Goal: Task Accomplishment & Management: Complete application form

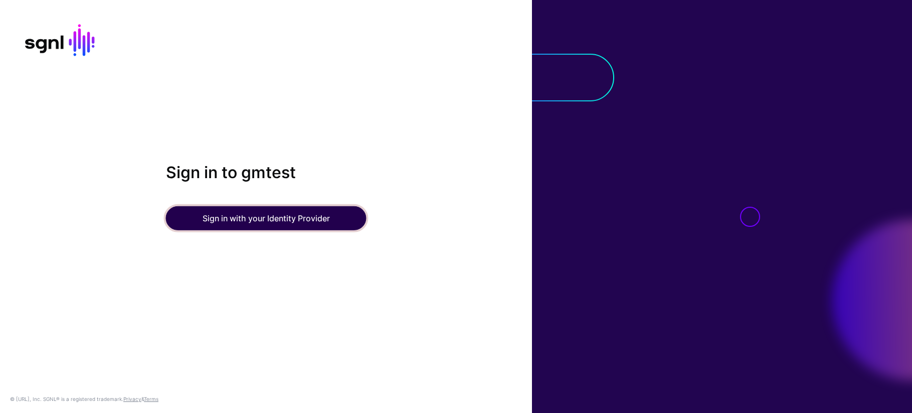
click at [240, 222] on button "Sign in with your Identity Provider" at bounding box center [266, 218] width 200 height 24
click at [249, 220] on button "Sign in with your Identity Provider" at bounding box center [266, 218] width 200 height 24
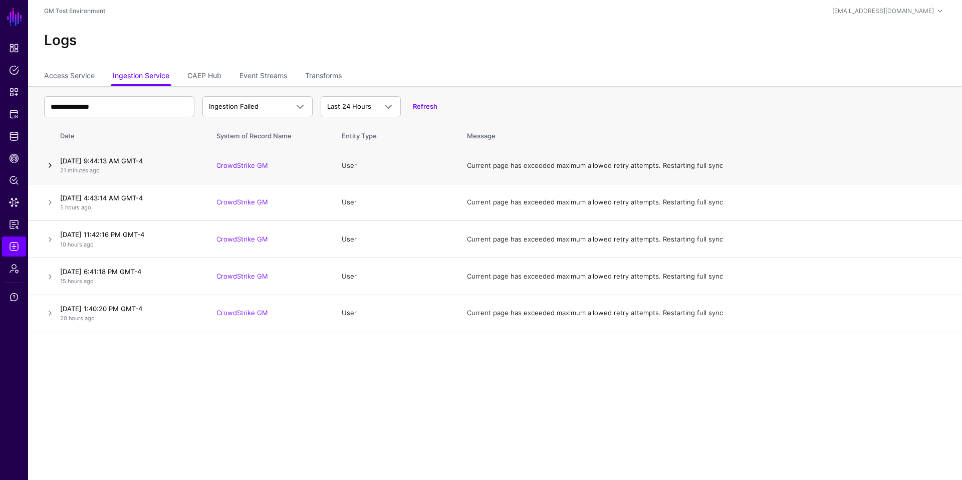
click at [50, 166] on link at bounding box center [50, 165] width 12 height 12
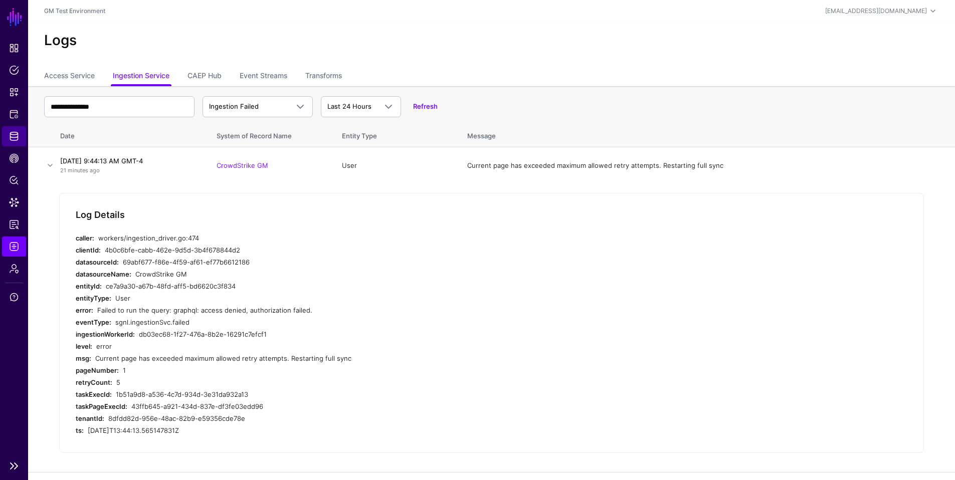
click at [16, 139] on span "Identity Data Fabric" at bounding box center [14, 136] width 10 height 10
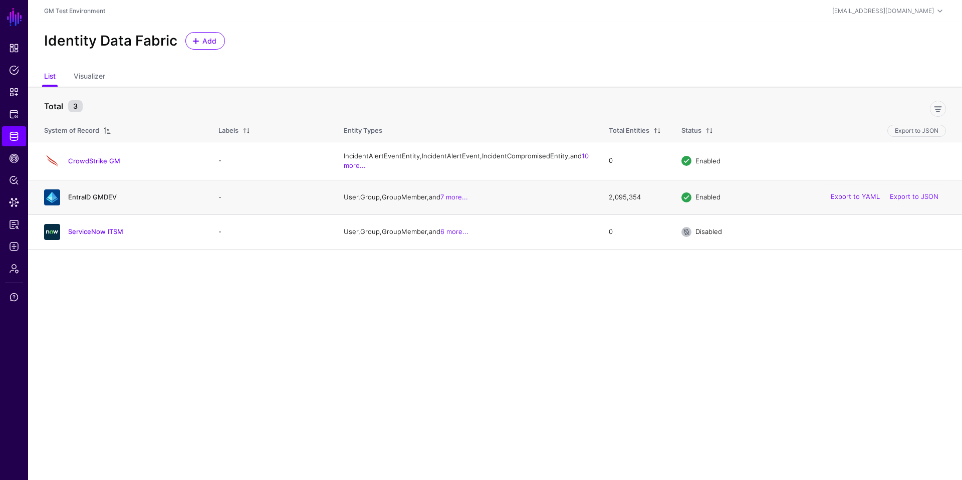
click at [99, 201] on link "EntraID GMDEV" at bounding box center [92, 197] width 49 height 8
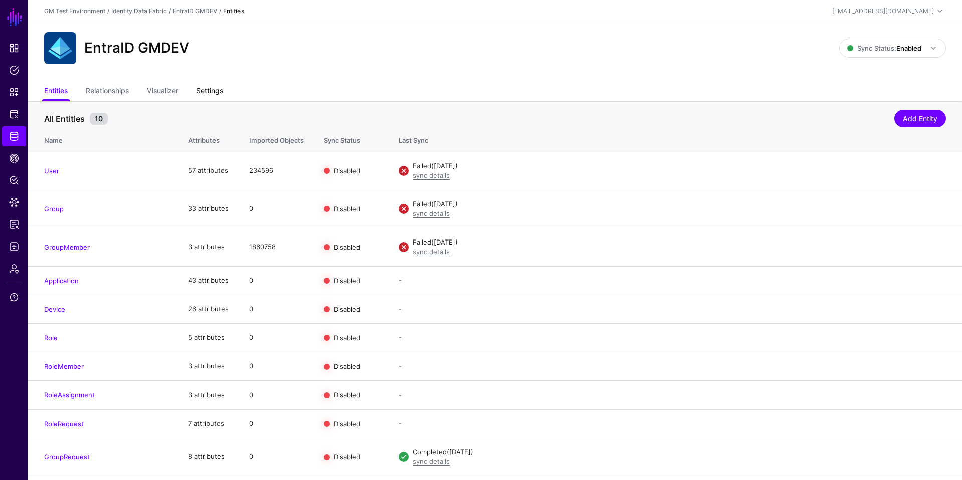
click at [209, 90] on link "Settings" at bounding box center [209, 91] width 27 height 19
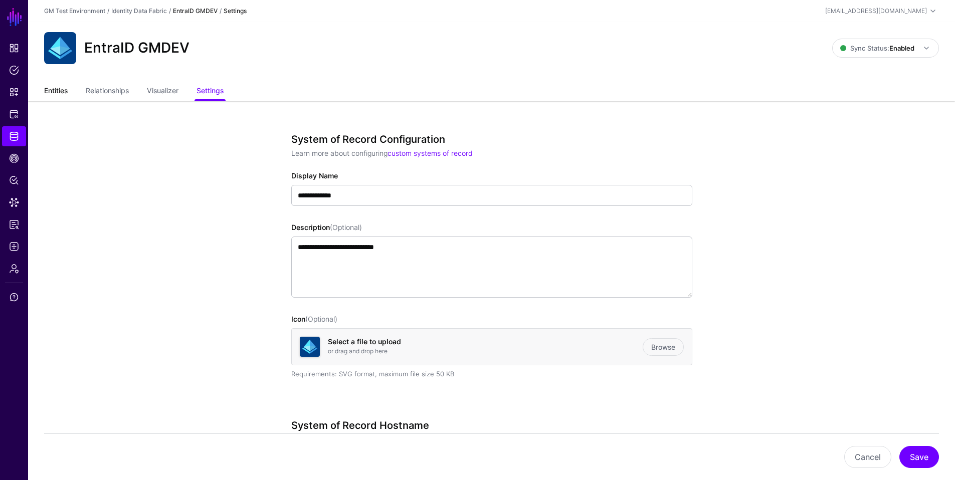
click at [57, 92] on link "Entities" at bounding box center [56, 91] width 24 height 19
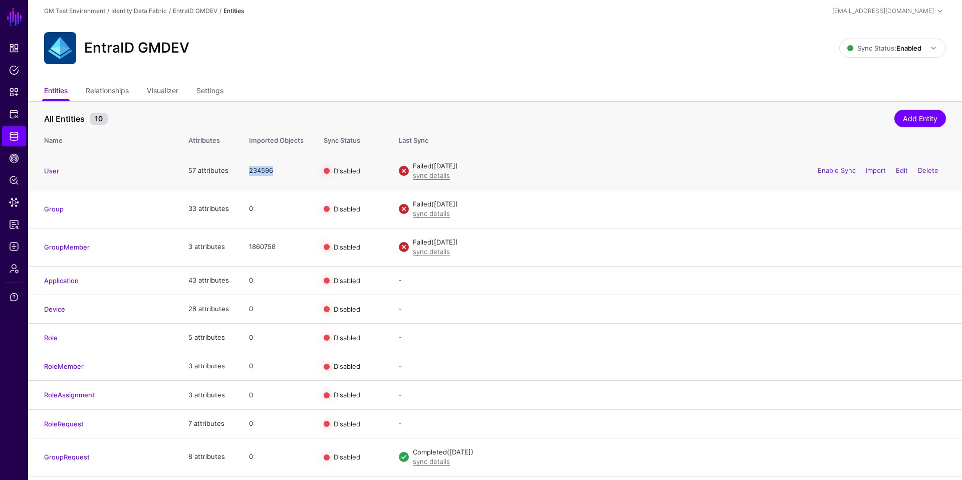
drag, startPoint x: 249, startPoint y: 170, endPoint x: 273, endPoint y: 171, distance: 24.1
click at [273, 171] on td "234596" at bounding box center [276, 171] width 75 height 38
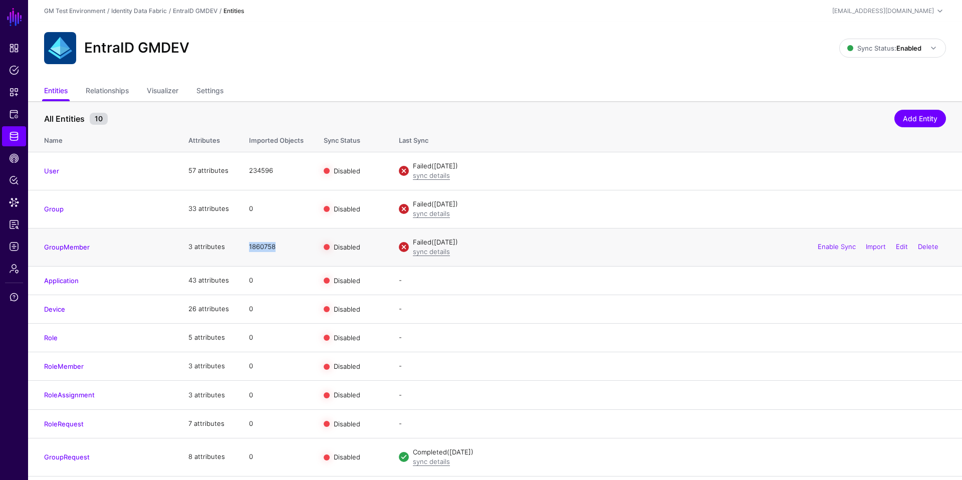
drag, startPoint x: 248, startPoint y: 247, endPoint x: 277, endPoint y: 248, distance: 29.1
click at [277, 248] on td "1860758" at bounding box center [276, 247] width 75 height 38
click at [211, 93] on link "Settings" at bounding box center [209, 91] width 27 height 19
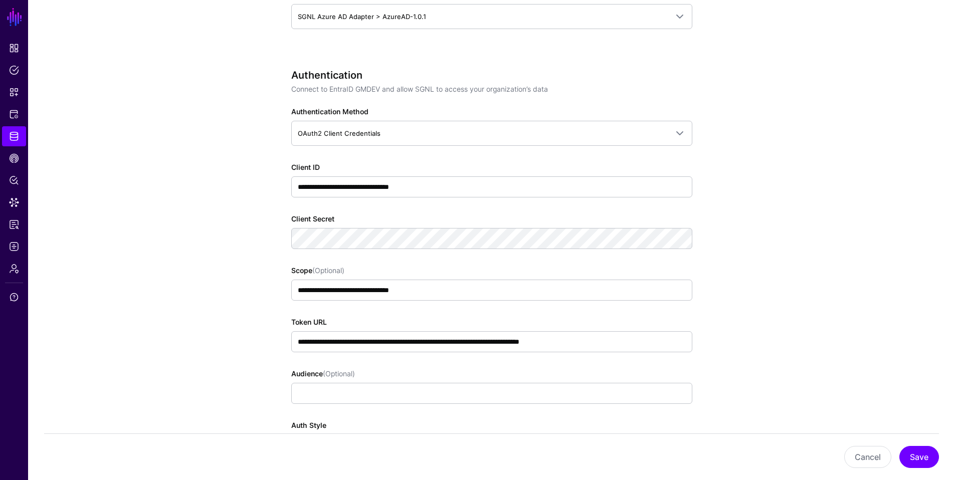
scroll to position [559, 0]
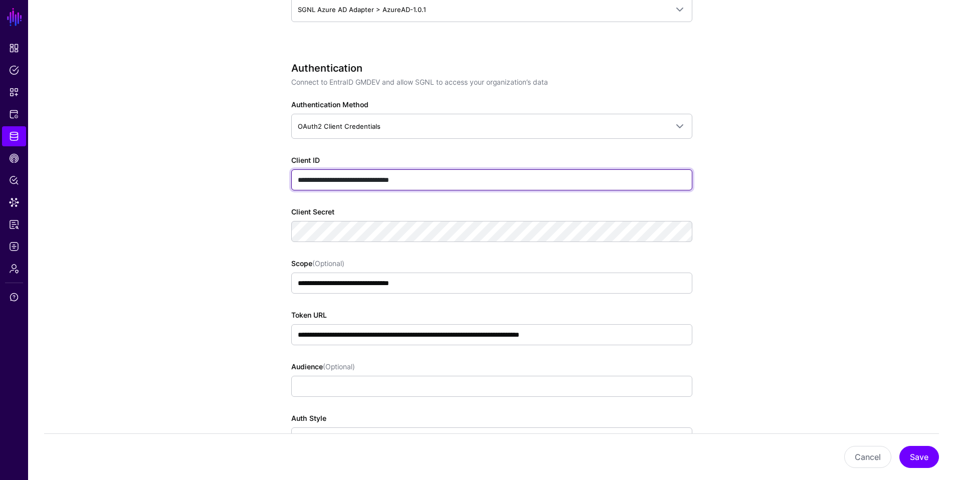
drag, startPoint x: 299, startPoint y: 181, endPoint x: 420, endPoint y: 181, distance: 120.8
click at [456, 179] on input "**********" at bounding box center [491, 179] width 401 height 21
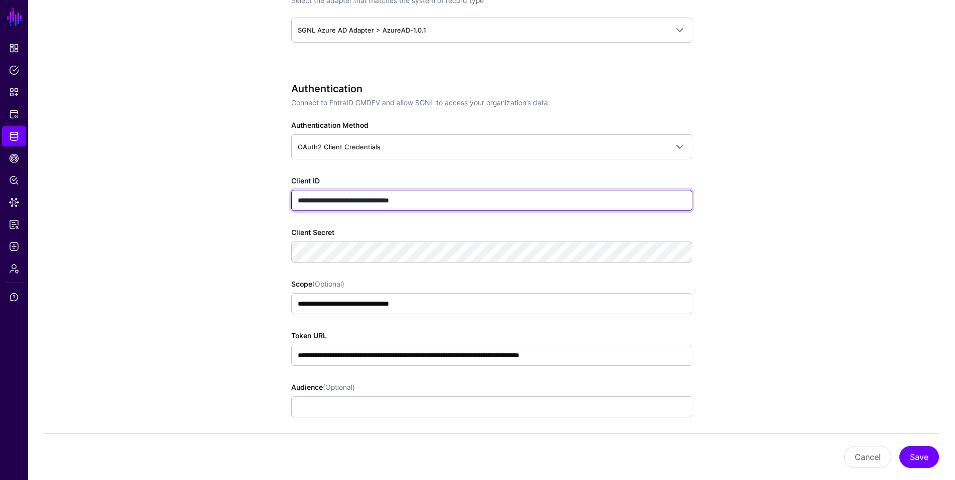
scroll to position [0, 0]
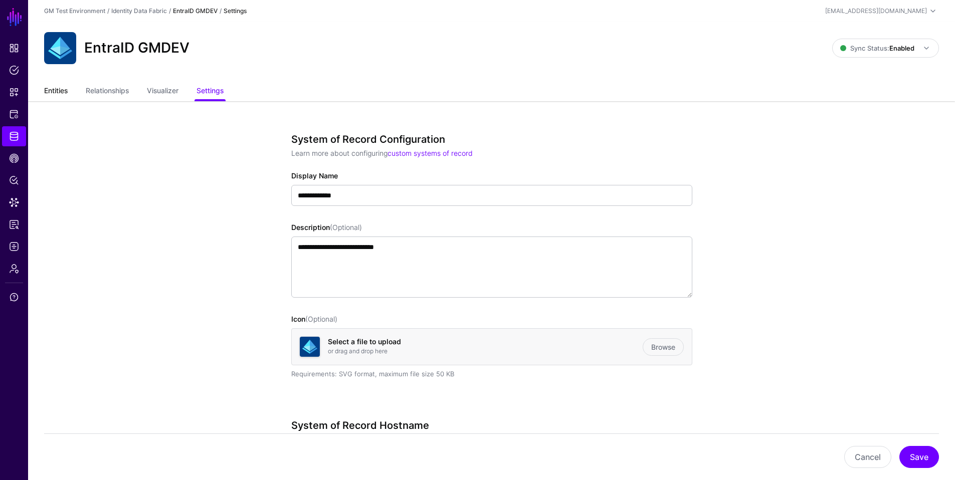
click at [55, 92] on link "Entities" at bounding box center [56, 91] width 24 height 19
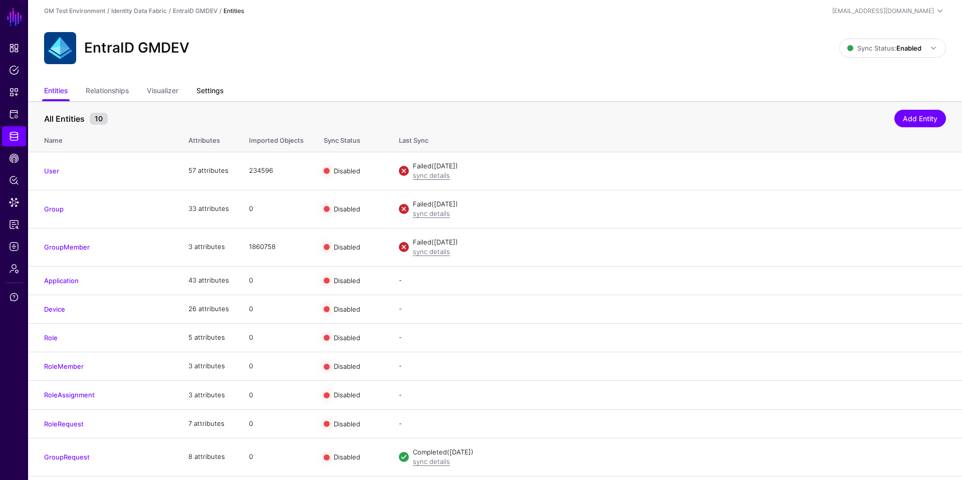
click at [211, 91] on link "Settings" at bounding box center [209, 91] width 27 height 19
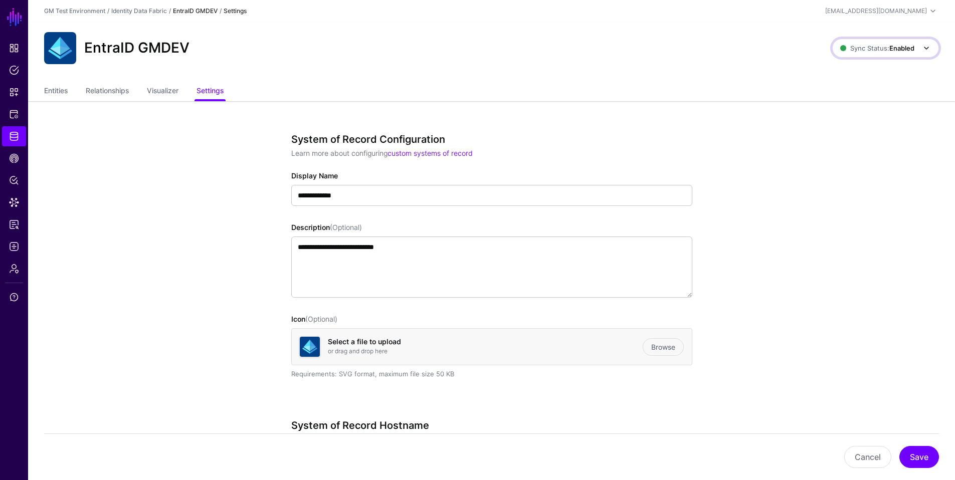
click at [873, 44] on span "Sync Status: Enabled" at bounding box center [877, 48] width 74 height 8
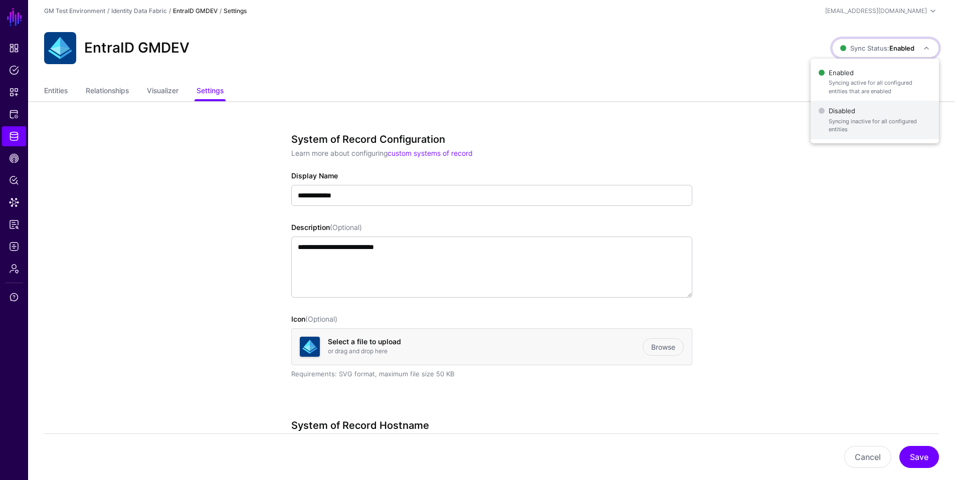
click at [842, 110] on span "Disabled Syncing inactive for all configured entities" at bounding box center [875, 120] width 112 height 33
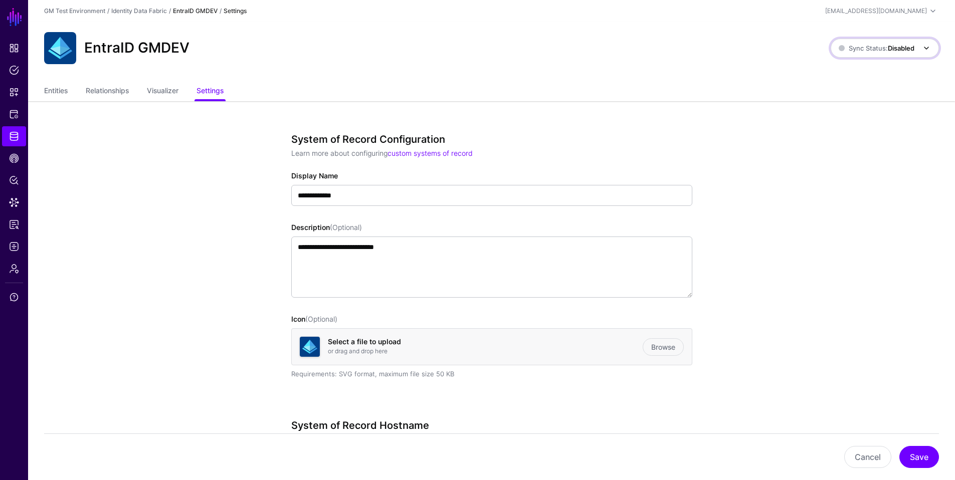
click at [902, 47] on strong "Disabled" at bounding box center [901, 48] width 27 height 8
click at [846, 75] on span "Enabled Syncing active for all configured entities that are enabled" at bounding box center [874, 82] width 114 height 33
click at [58, 93] on link "Entities" at bounding box center [56, 91] width 24 height 19
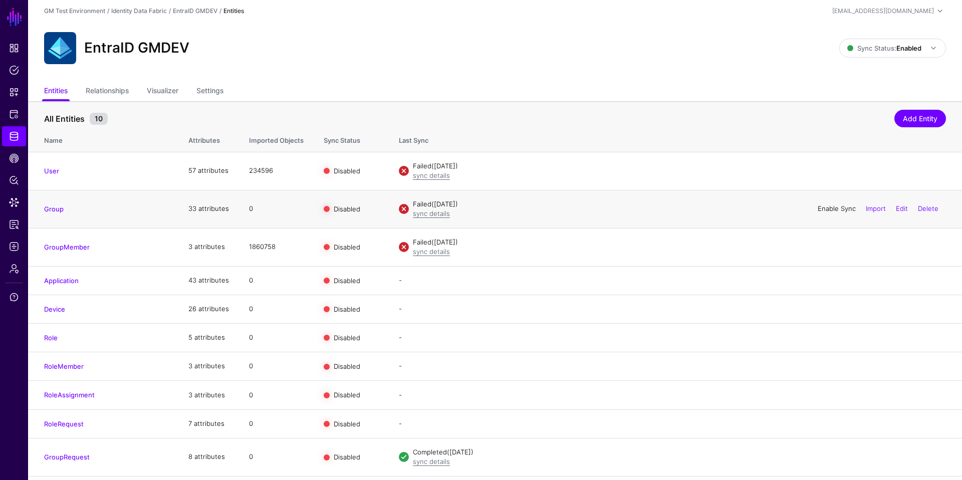
click at [827, 209] on link "Enable Sync" at bounding box center [837, 209] width 38 height 8
click at [430, 216] on link "sync details" at bounding box center [431, 214] width 37 height 8
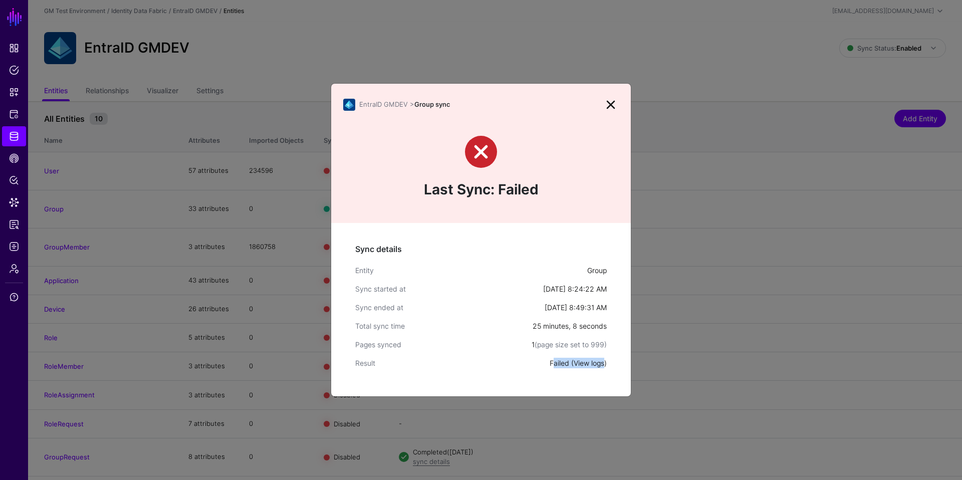
drag, startPoint x: 601, startPoint y: 357, endPoint x: 603, endPoint y: 365, distance: 7.7
click at [603, 365] on div "Failed ( View logs )" at bounding box center [578, 363] width 57 height 11
click at [517, 327] on div "Total sync time" at bounding box center [443, 326] width 177 height 11
click at [582, 364] on link "View logs" at bounding box center [589, 363] width 31 height 9
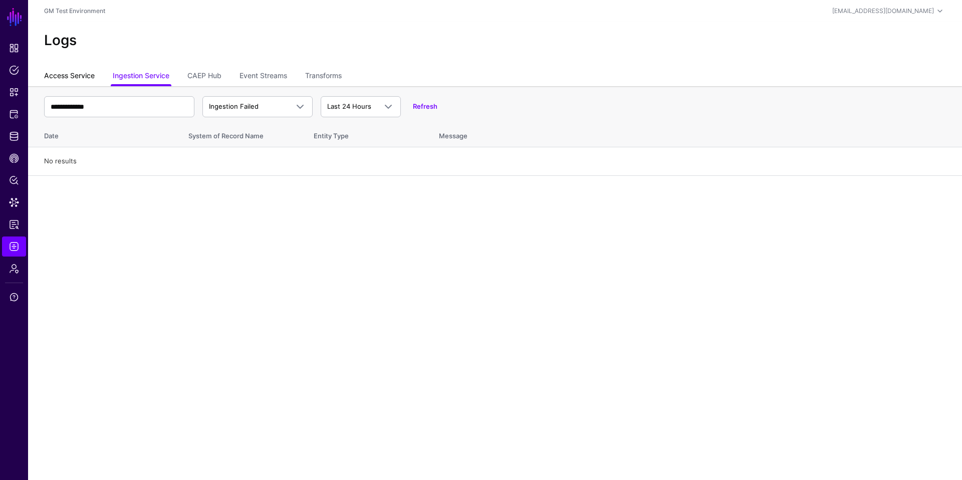
click at [61, 76] on link "Access Service" at bounding box center [69, 76] width 51 height 19
click at [159, 82] on link "Ingestion Service" at bounding box center [141, 76] width 57 height 19
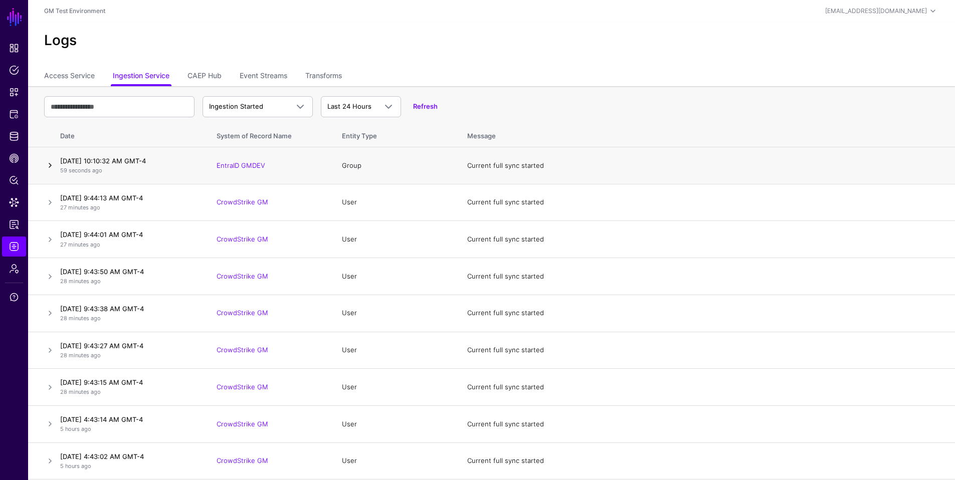
click at [50, 166] on link at bounding box center [50, 165] width 12 height 12
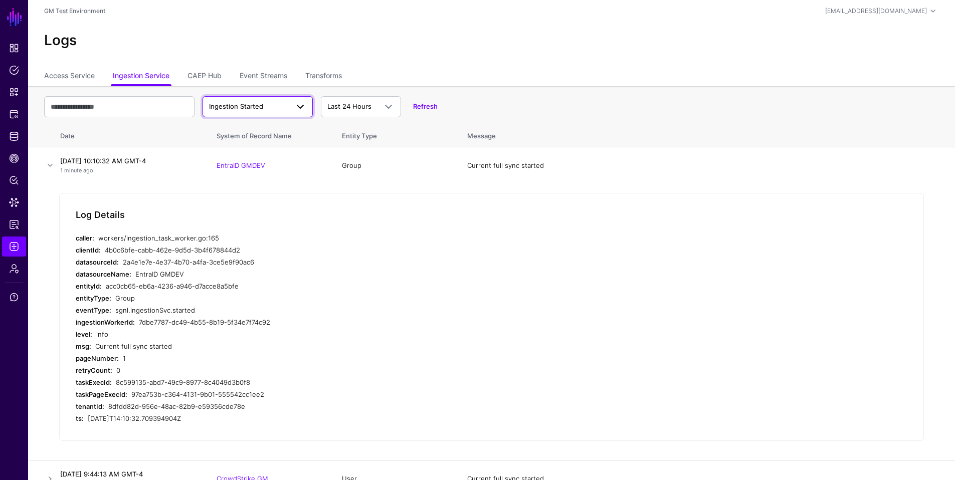
click at [298, 107] on span at bounding box center [300, 107] width 12 height 12
click at [230, 162] on span "Ingestion Failed" at bounding box center [236, 161] width 50 height 8
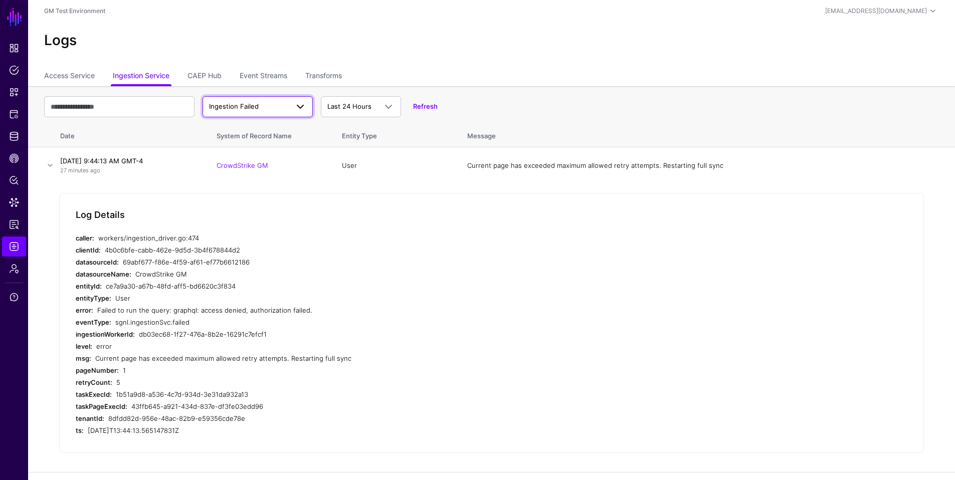
click at [298, 104] on span at bounding box center [300, 107] width 12 height 12
click at [250, 150] on button "Ingestion Completed" at bounding box center [257, 146] width 110 height 16
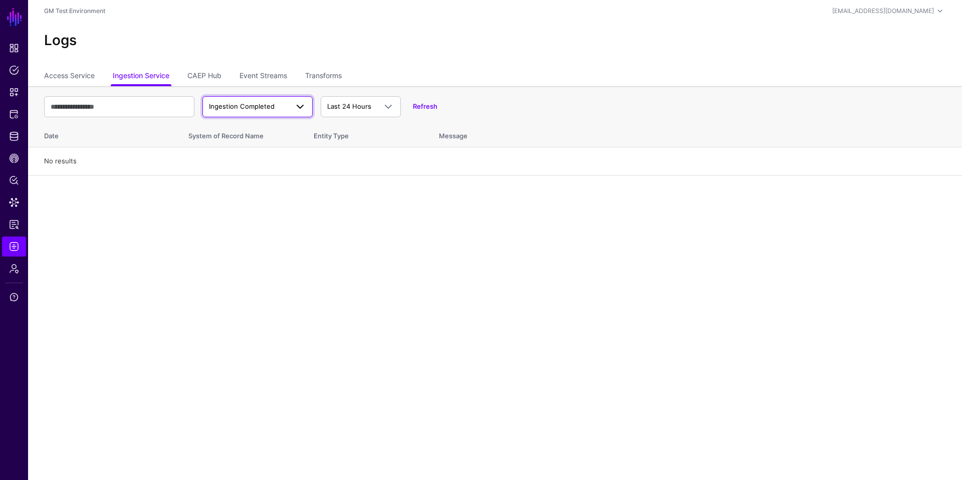
click at [300, 108] on span at bounding box center [300, 107] width 12 height 12
click at [243, 223] on main "SGNL Dashboard Policies Snippets Protected Systems Identity Data Fabric CAEP Hu…" at bounding box center [481, 240] width 962 height 480
click at [68, 76] on link "Access Service" at bounding box center [69, 76] width 51 height 19
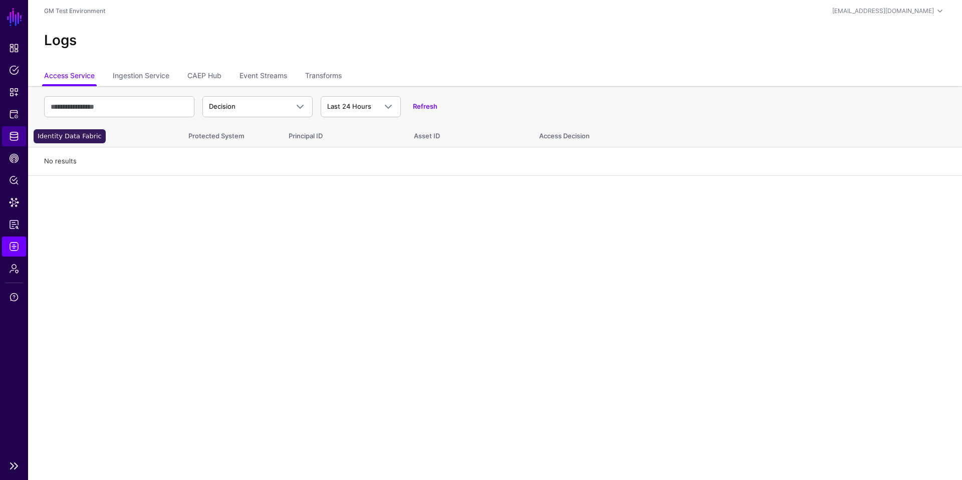
click at [17, 133] on span "Identity Data Fabric" at bounding box center [14, 136] width 10 height 10
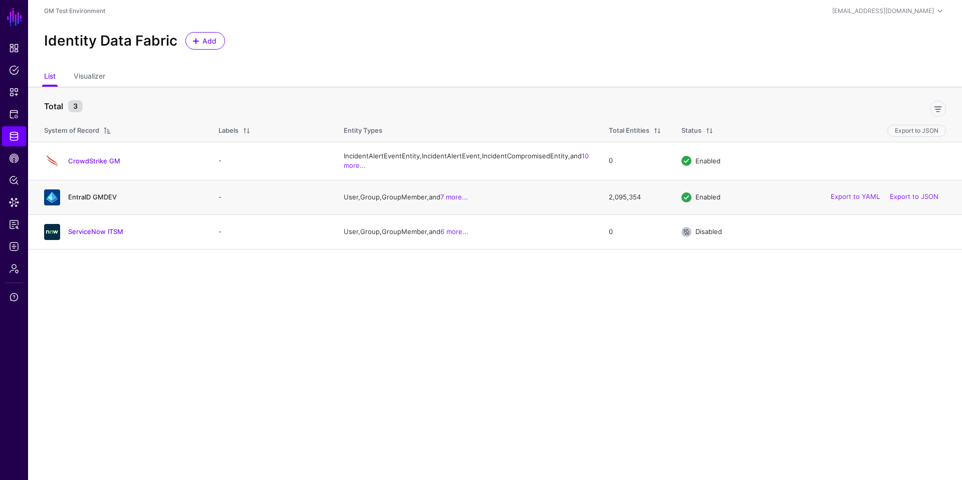
click at [88, 201] on link "EntraID GMDEV" at bounding box center [92, 197] width 49 height 8
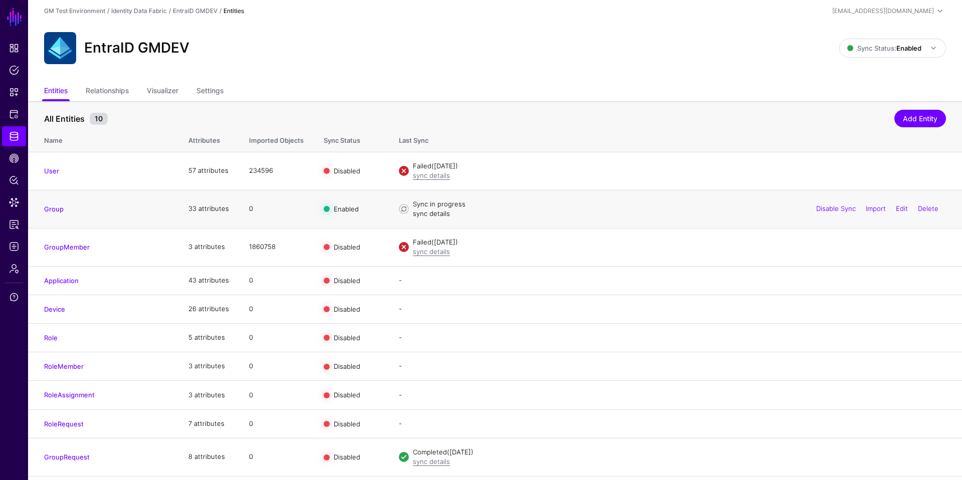
click at [427, 215] on link "sync details" at bounding box center [431, 214] width 37 height 8
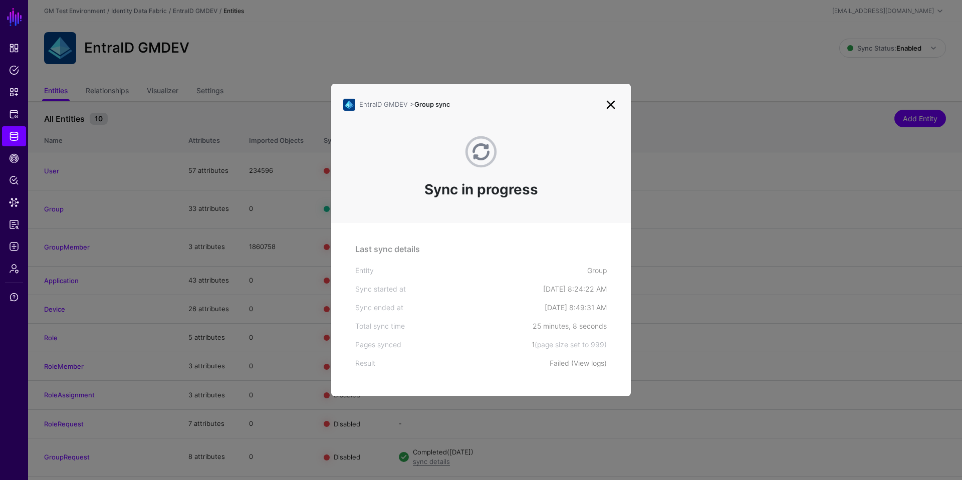
click at [588, 363] on link "View logs" at bounding box center [589, 363] width 31 height 9
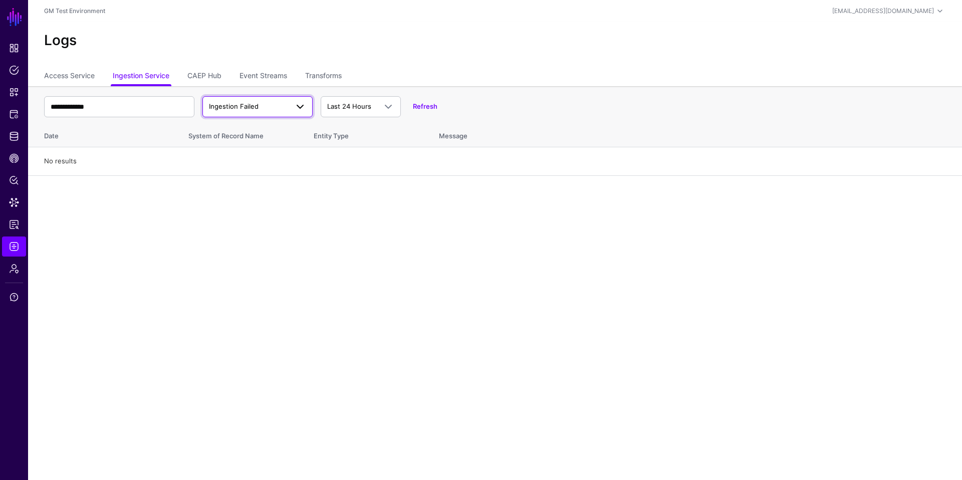
click at [263, 107] on span "Ingestion Failed" at bounding box center [248, 107] width 79 height 10
click at [249, 146] on span "Ingestion Completed" at bounding box center [243, 145] width 65 height 8
click at [253, 107] on span "Ingestion Completed" at bounding box center [242, 106] width 66 height 8
click at [72, 78] on link "Access Service" at bounding box center [69, 76] width 51 height 19
click at [252, 107] on span "Decision" at bounding box center [248, 107] width 79 height 10
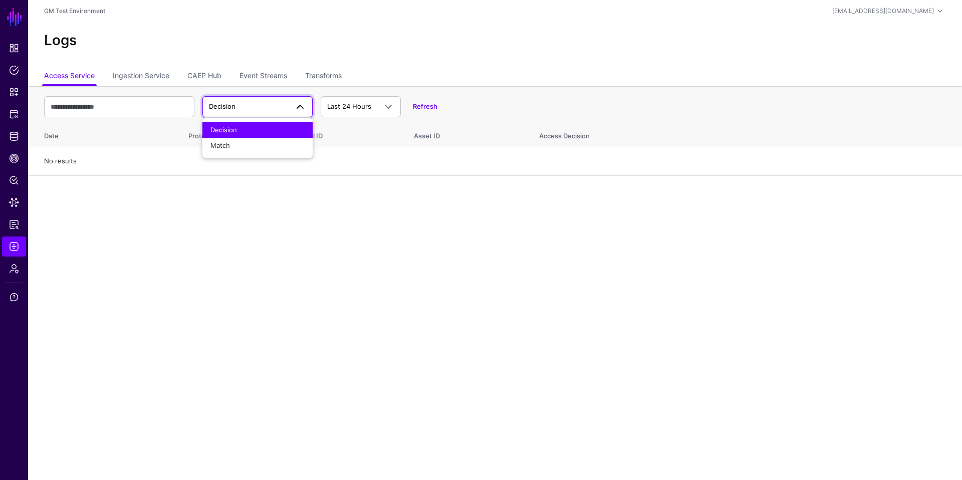
click at [175, 252] on main "SGNL Dashboard Policies Snippets Protected Systems Identity Data Fabric CAEP Hu…" at bounding box center [481, 240] width 962 height 480
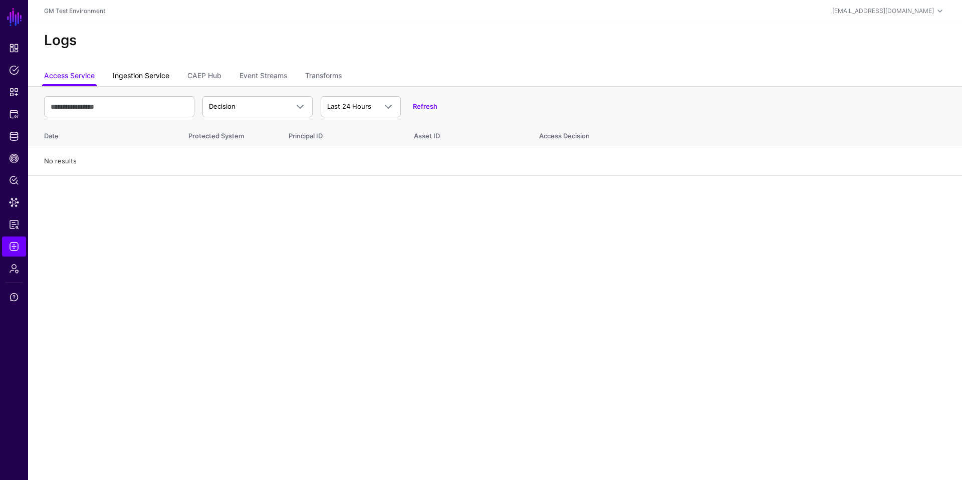
click at [143, 78] on link "Ingestion Service" at bounding box center [141, 76] width 57 height 19
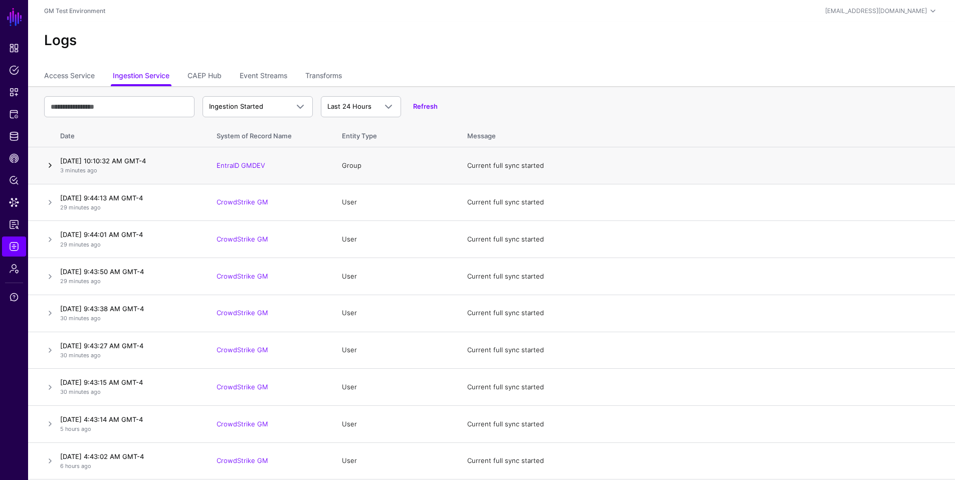
click at [49, 165] on link at bounding box center [50, 165] width 12 height 12
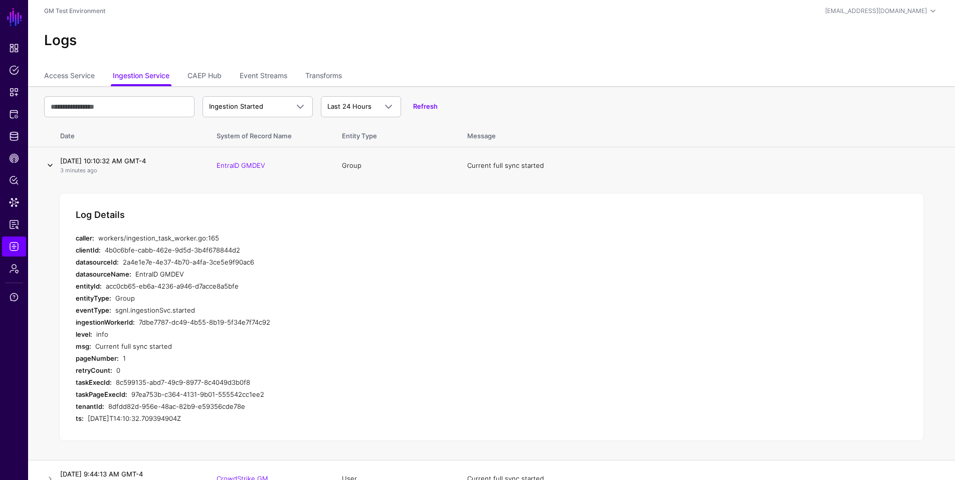
click at [46, 165] on link at bounding box center [50, 165] width 12 height 12
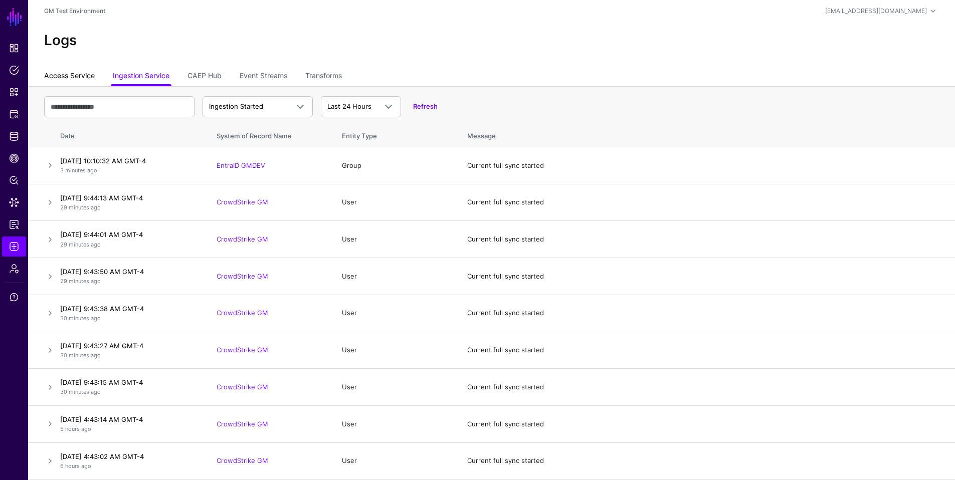
click at [58, 74] on link "Access Service" at bounding box center [69, 76] width 51 height 19
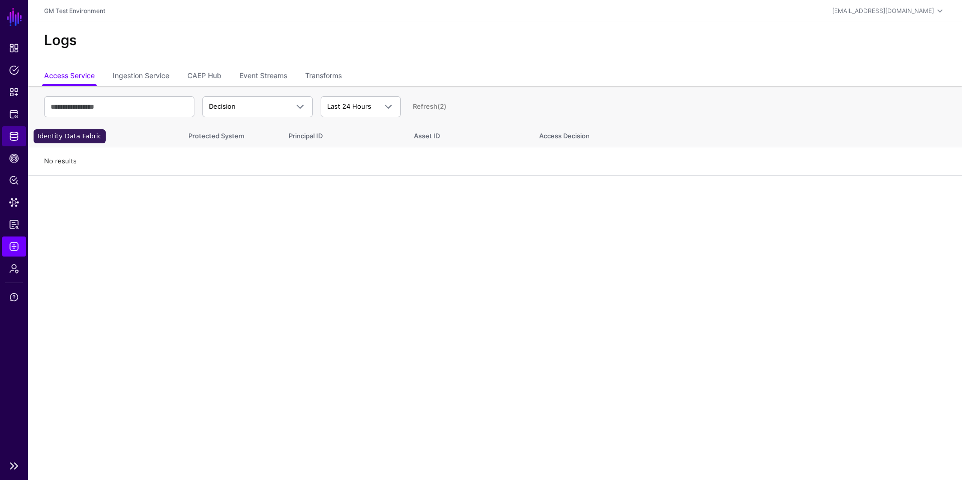
click at [15, 139] on span "Identity Data Fabric" at bounding box center [14, 136] width 10 height 10
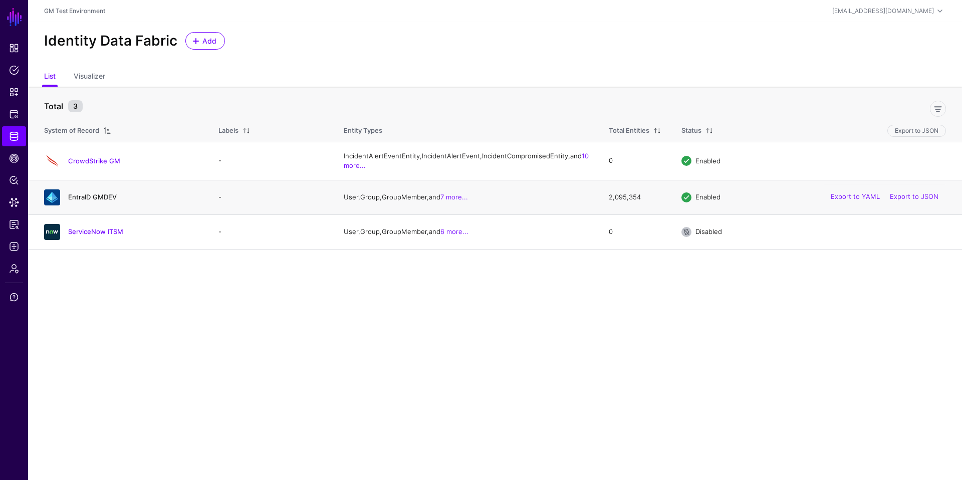
click at [89, 201] on link "EntraID GMDEV" at bounding box center [92, 197] width 49 height 8
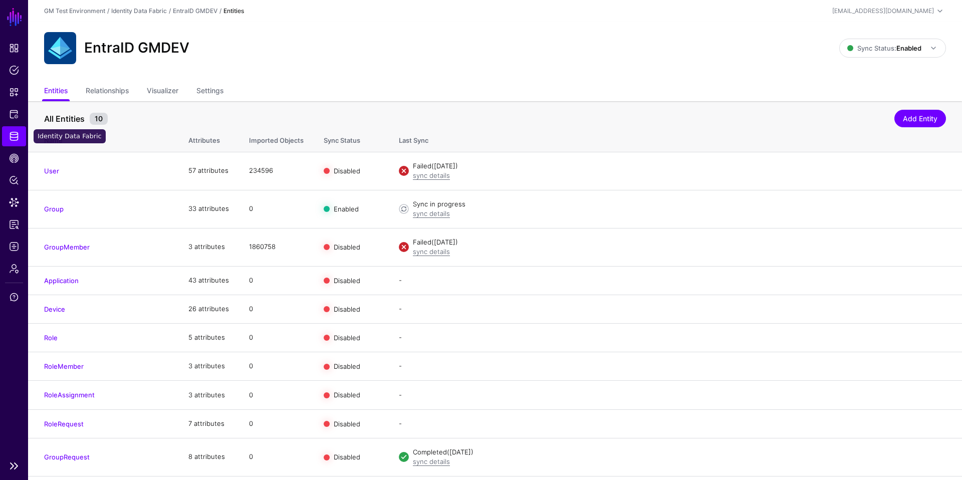
click at [12, 139] on span "Identity Data Fabric" at bounding box center [14, 136] width 10 height 10
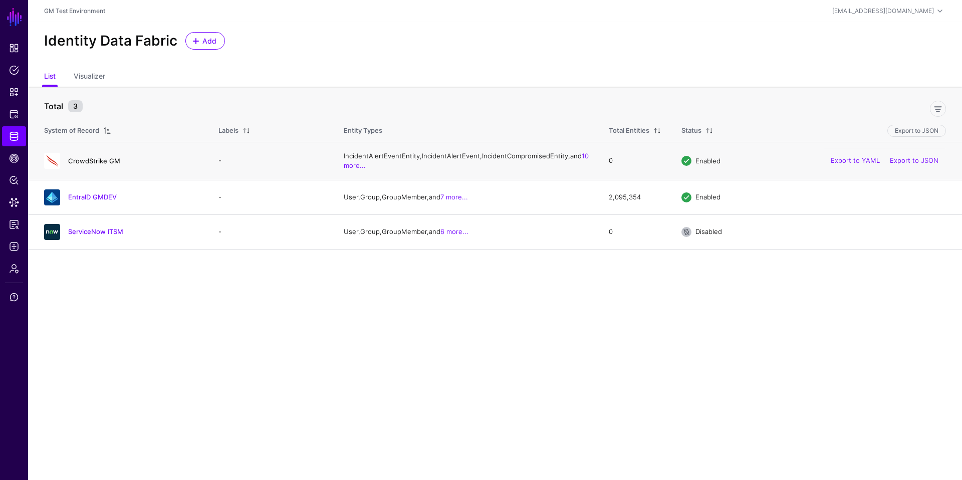
click at [88, 165] on link "CrowdStrike GM" at bounding box center [94, 161] width 52 height 8
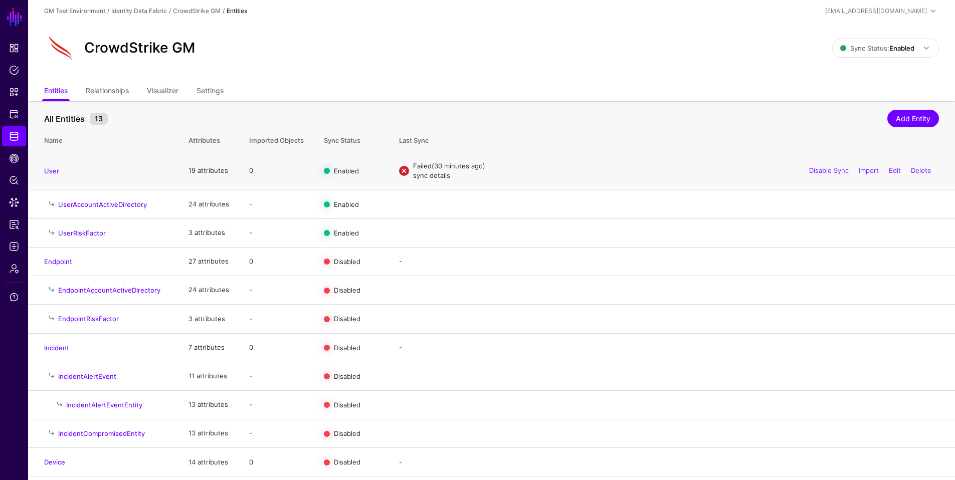
click at [422, 177] on link "sync details" at bounding box center [431, 175] width 37 height 8
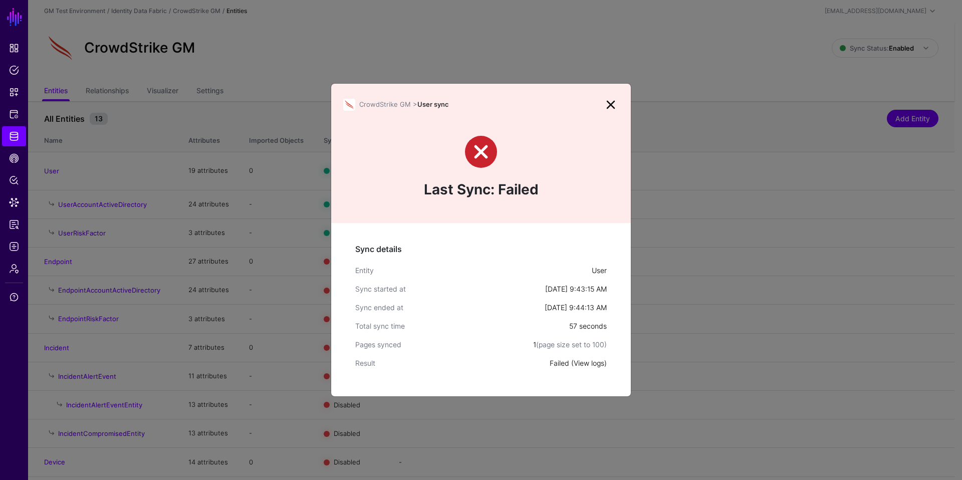
click at [590, 365] on link "View logs" at bounding box center [589, 363] width 31 height 9
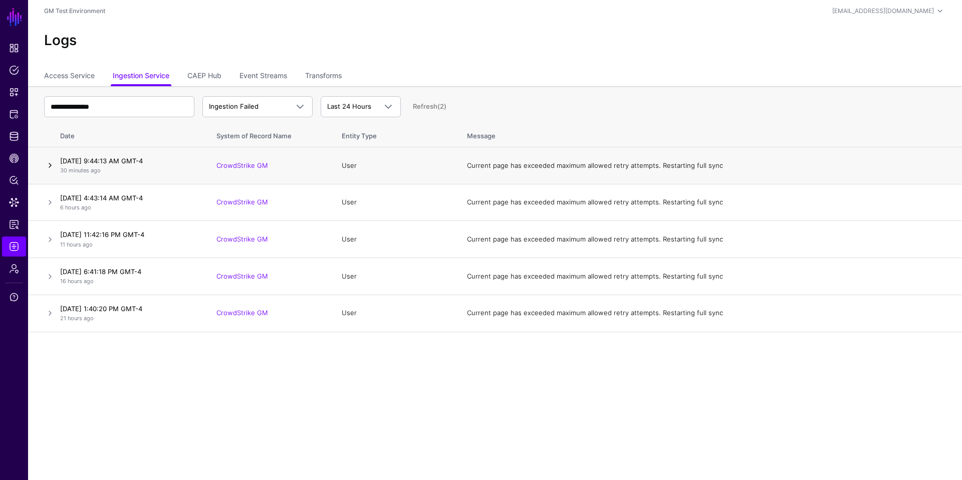
click at [53, 165] on link at bounding box center [50, 165] width 12 height 12
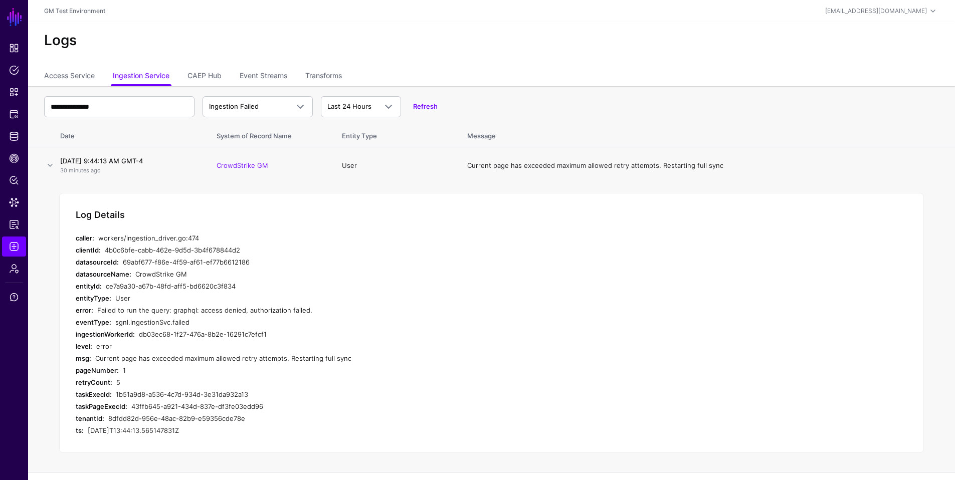
drag, startPoint x: 197, startPoint y: 312, endPoint x: 305, endPoint y: 312, distance: 107.3
click at [305, 312] on div "Failed to run the query: graphql: access denied, authorization failed." at bounding box center [286, 310] width 379 height 12
drag, startPoint x: 51, startPoint y: 163, endPoint x: 54, endPoint y: 116, distance: 47.2
click at [51, 163] on link at bounding box center [50, 165] width 12 height 12
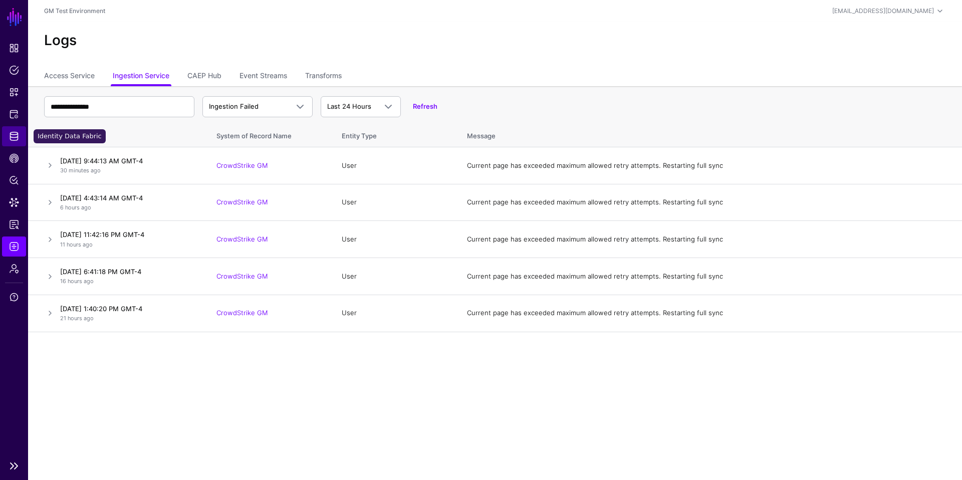
click at [17, 136] on span "Identity Data Fabric" at bounding box center [14, 136] width 10 height 10
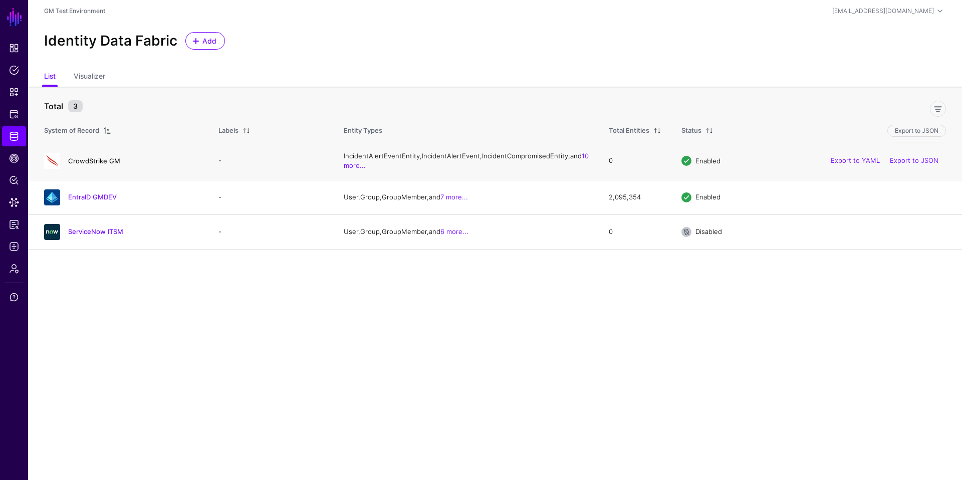
click at [82, 165] on link "CrowdStrike GM" at bounding box center [94, 161] width 52 height 8
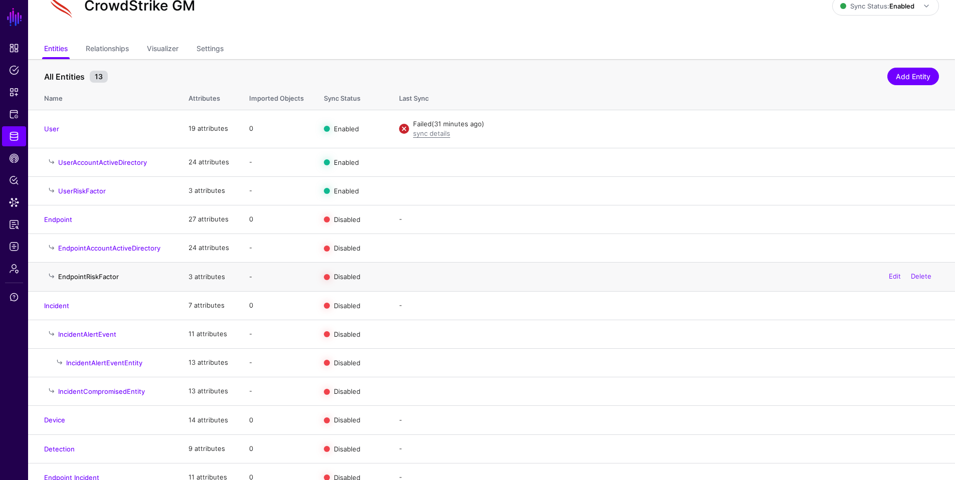
scroll to position [54, 0]
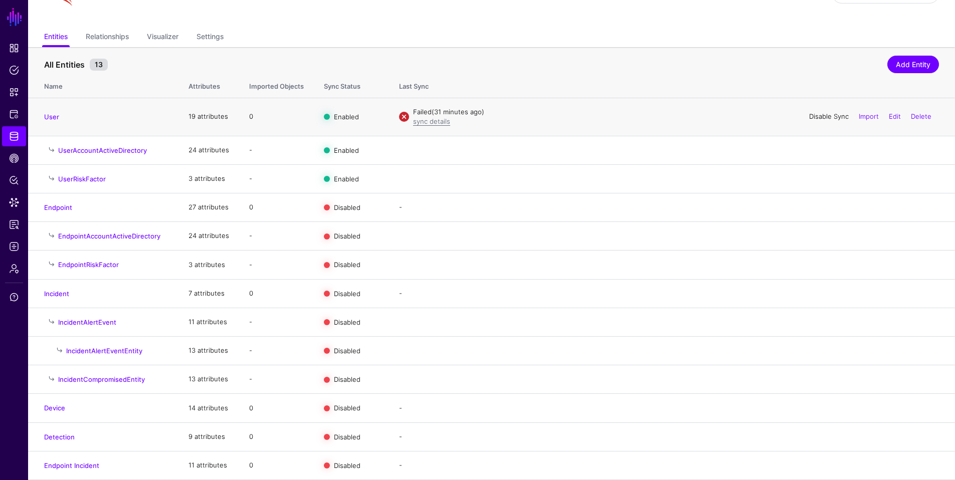
click at [824, 116] on link "Disable Sync" at bounding box center [829, 116] width 40 height 8
click at [828, 409] on link "Enable Sync" at bounding box center [829, 408] width 38 height 8
click at [826, 412] on link "Enable Sync" at bounding box center [829, 437] width 38 height 8
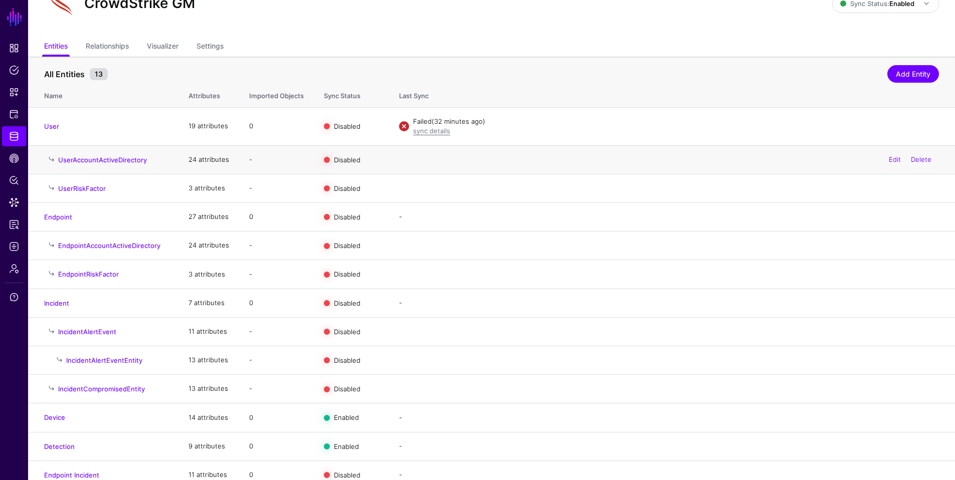
scroll to position [0, 0]
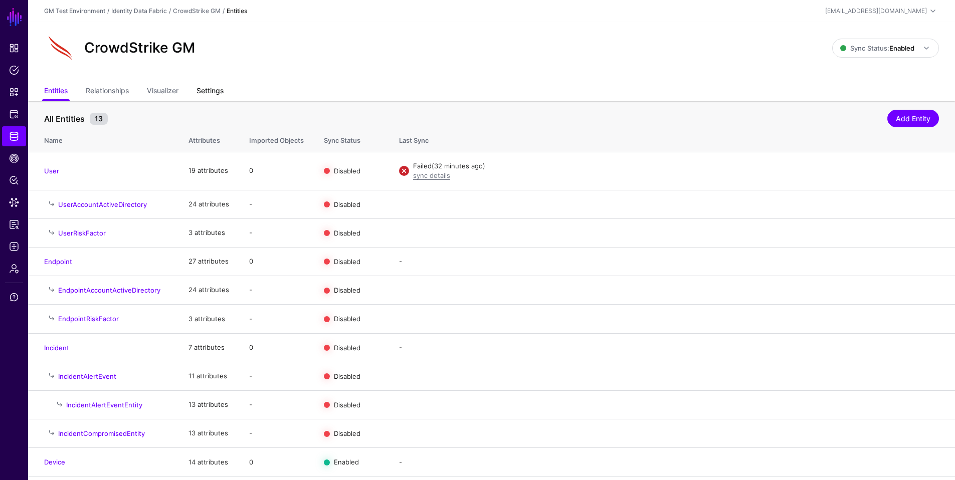
click at [213, 95] on link "Settings" at bounding box center [209, 91] width 27 height 19
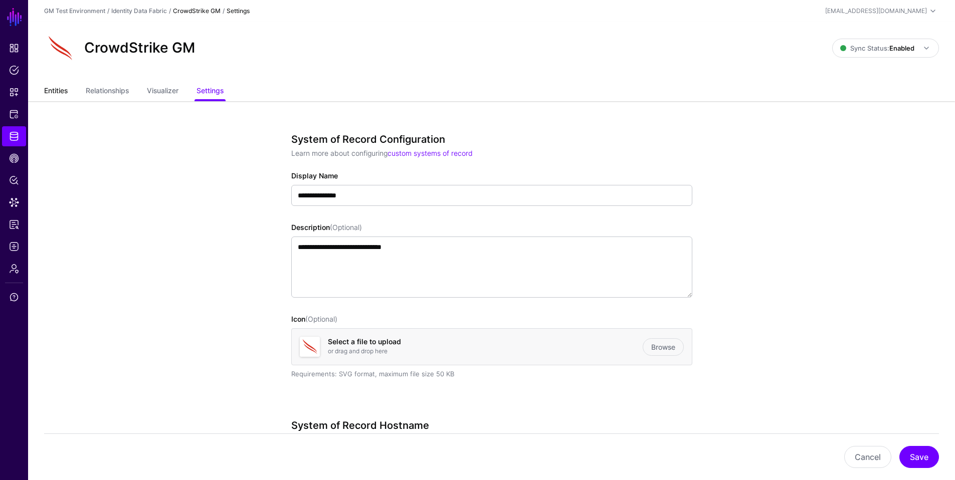
click at [50, 92] on link "Entities" at bounding box center [56, 91] width 24 height 19
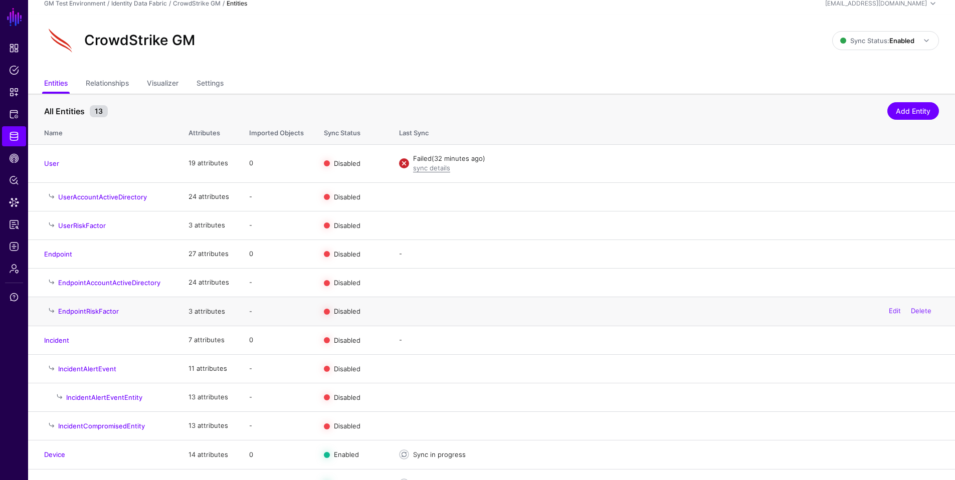
scroll to position [54, 0]
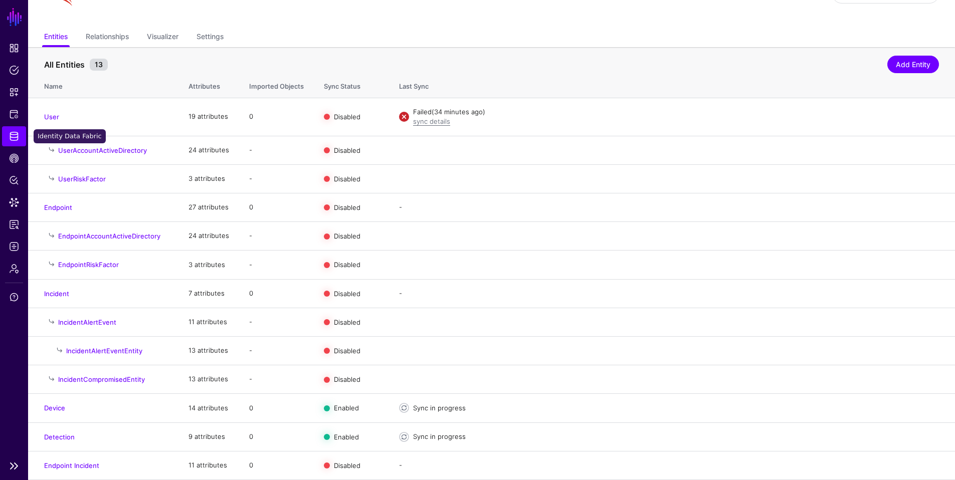
click at [17, 136] on span "Identity Data Fabric" at bounding box center [14, 136] width 10 height 10
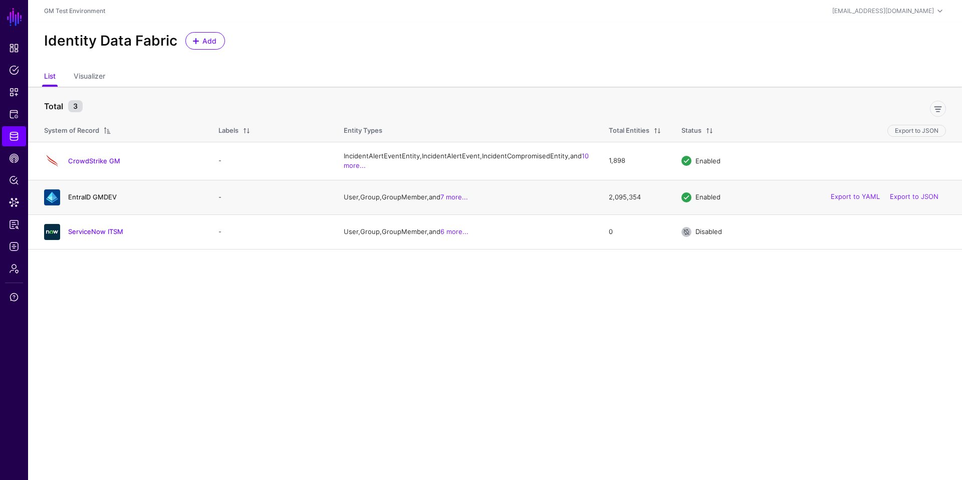
click at [88, 201] on link "EntraID GMDEV" at bounding box center [92, 197] width 49 height 8
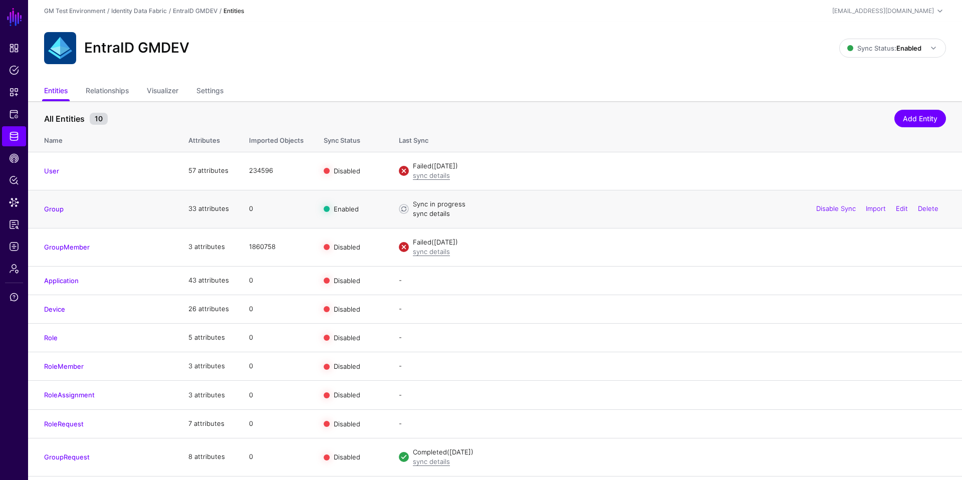
click at [432, 215] on link "sync details" at bounding box center [431, 214] width 37 height 8
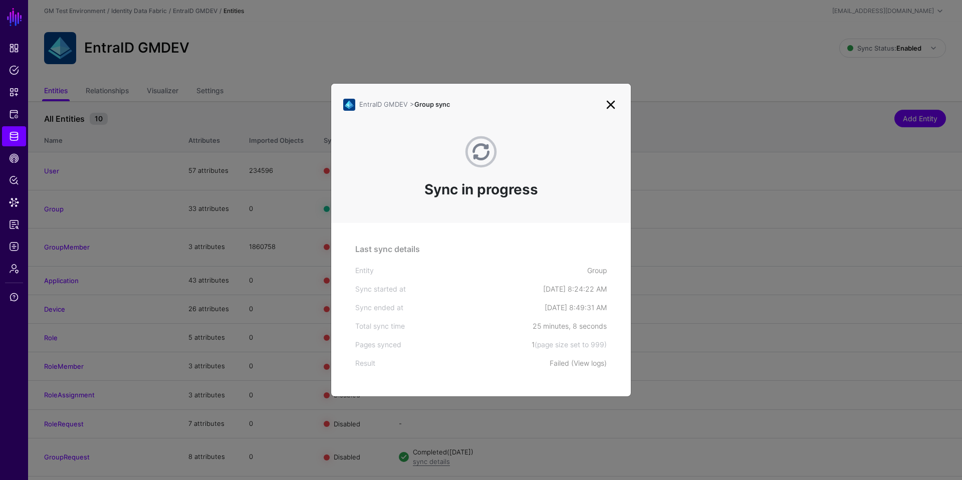
click at [586, 365] on link "View logs" at bounding box center [589, 363] width 31 height 9
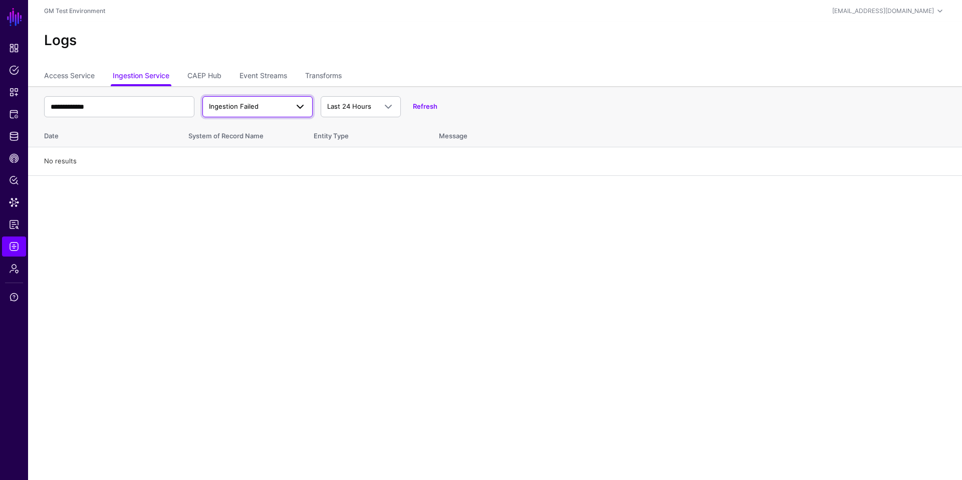
click at [258, 102] on span "Ingestion Failed" at bounding box center [248, 107] width 79 height 10
click at [255, 145] on span "Ingestion Completed" at bounding box center [243, 145] width 65 height 8
click at [256, 109] on span "Ingestion Completed" at bounding box center [242, 106] width 66 height 8
click at [425, 107] on link "Refresh" at bounding box center [425, 106] width 25 height 8
click at [302, 107] on span at bounding box center [300, 107] width 12 height 12
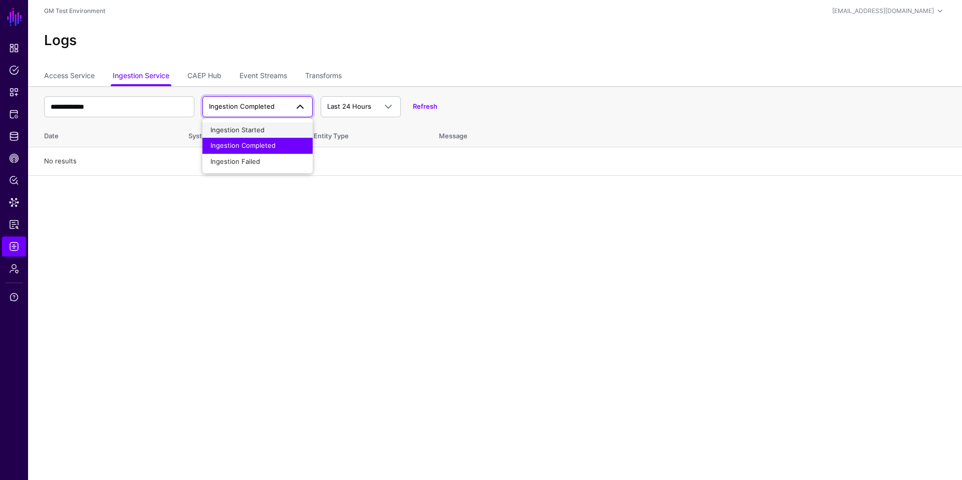
click at [254, 129] on span "Ingestion Started" at bounding box center [238, 130] width 54 height 8
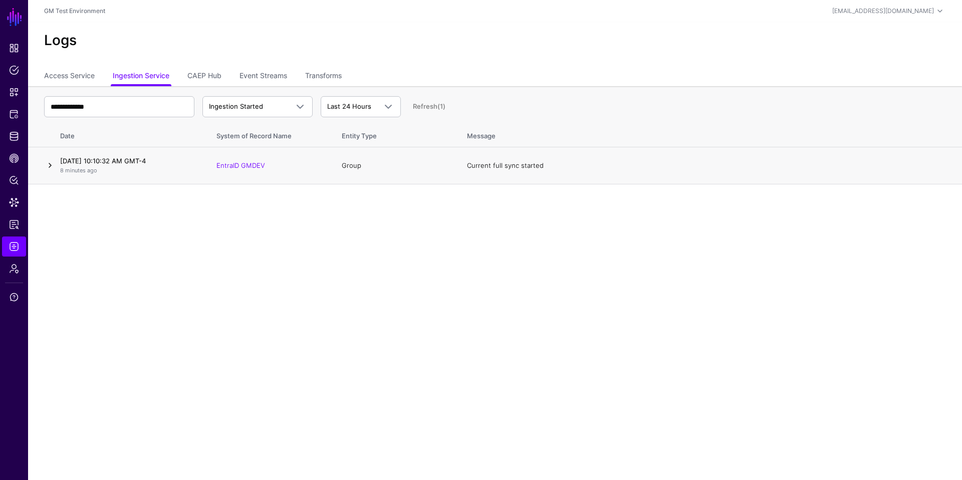
click at [51, 165] on link at bounding box center [50, 165] width 12 height 12
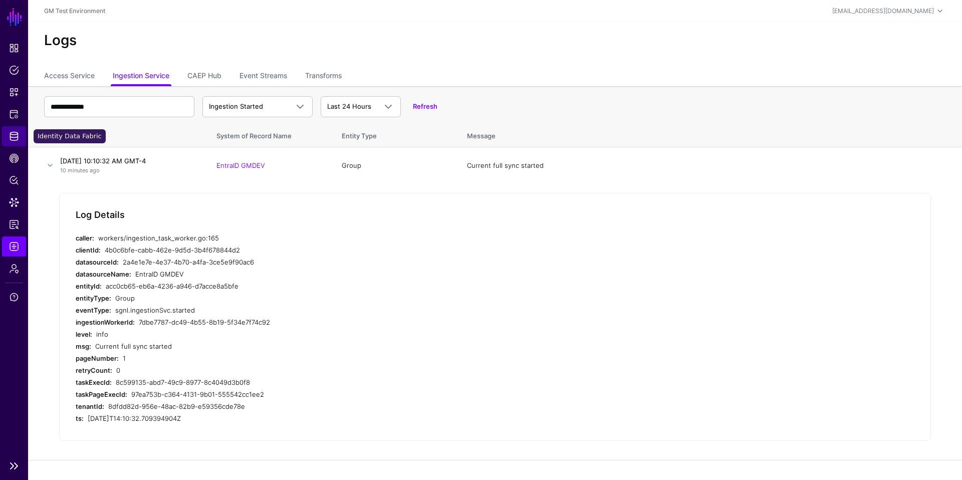
click at [15, 137] on span "Identity Data Fabric" at bounding box center [14, 136] width 10 height 10
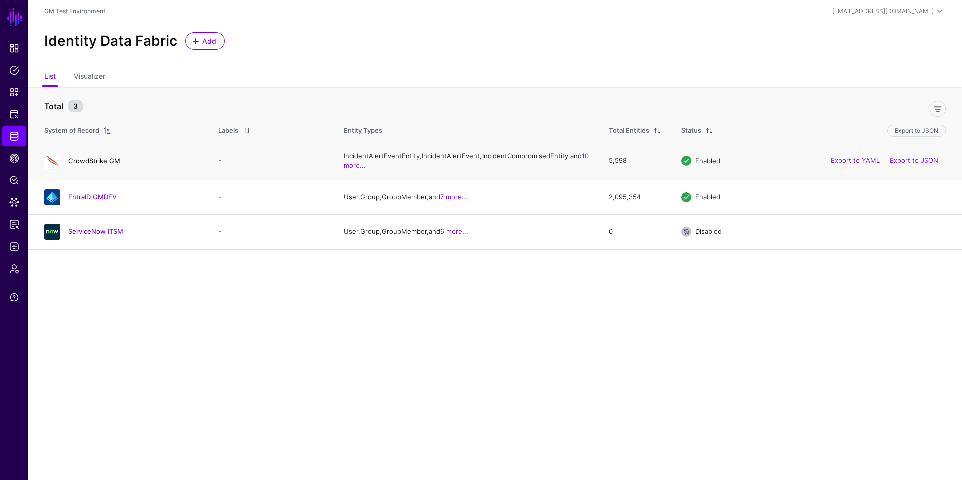
click at [91, 165] on link "CrowdStrike GM" at bounding box center [94, 161] width 52 height 8
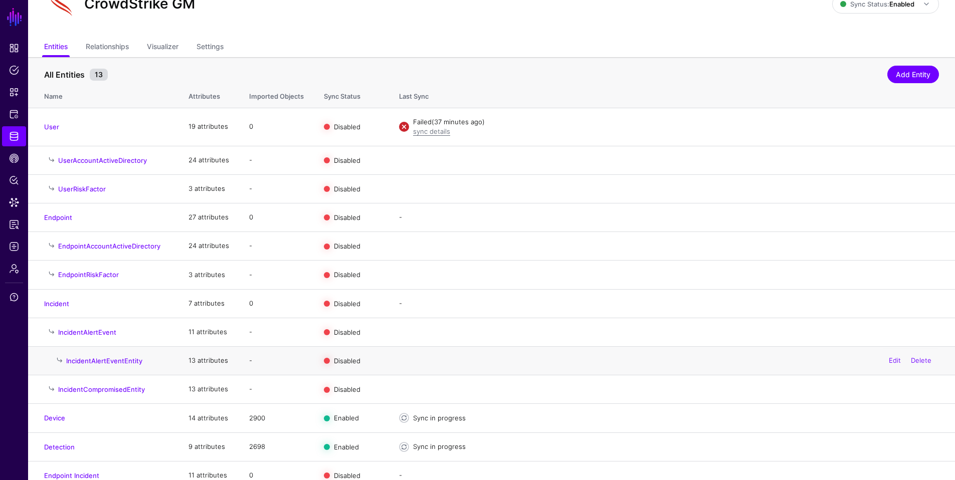
scroll to position [54, 0]
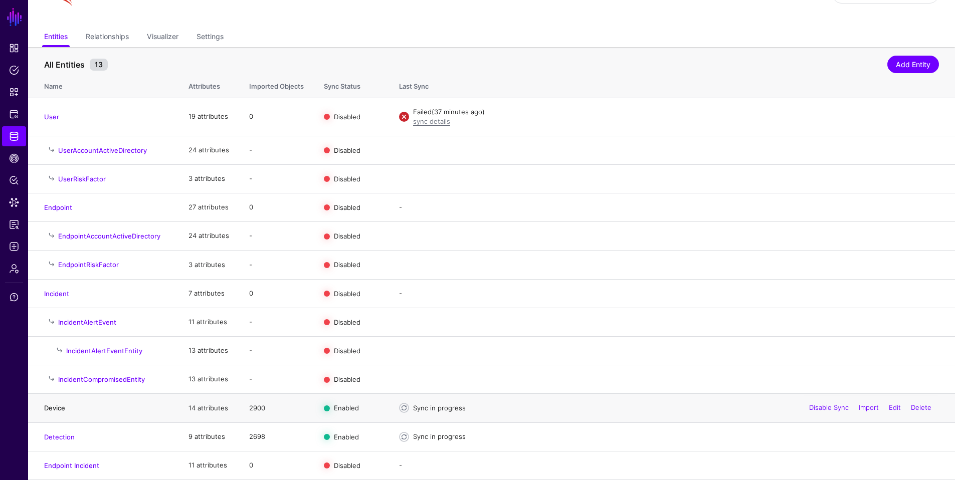
click at [50, 409] on link "Device" at bounding box center [54, 408] width 21 height 8
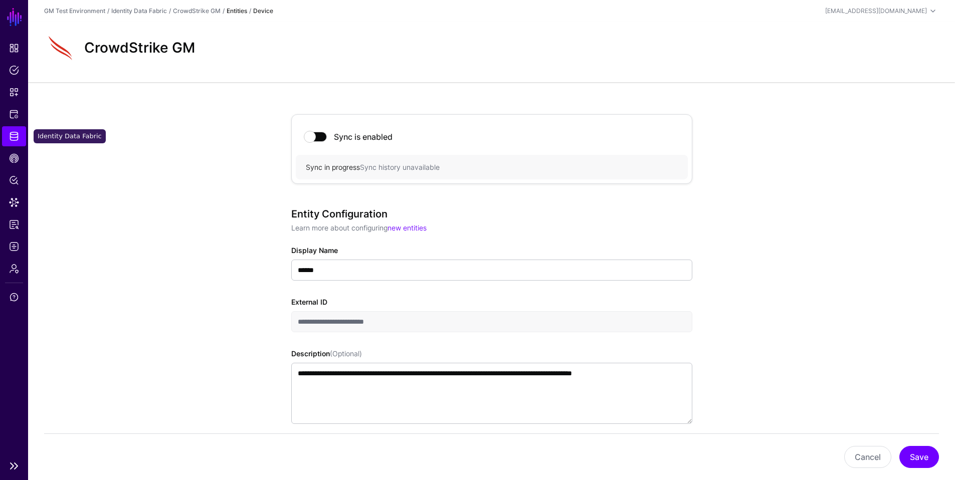
click at [16, 140] on span "Identity Data Fabric" at bounding box center [14, 136] width 10 height 10
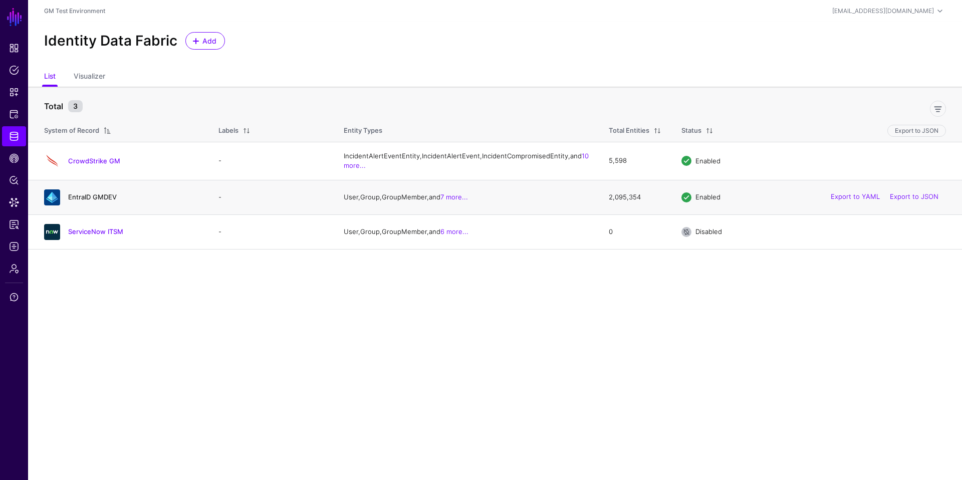
click at [90, 201] on link "EntraID GMDEV" at bounding box center [92, 197] width 49 height 8
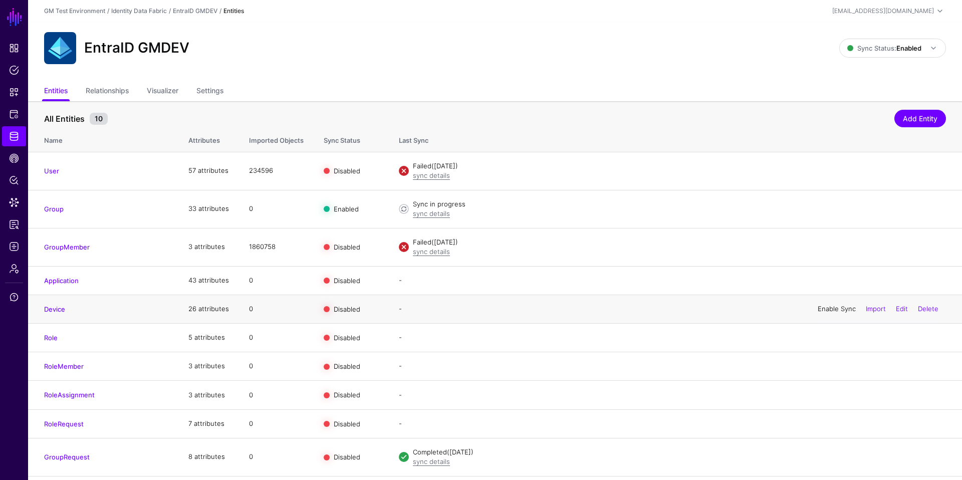
click at [823, 310] on link "Enable Sync" at bounding box center [837, 309] width 38 height 8
click at [832, 172] on link "Enable Sync" at bounding box center [837, 170] width 38 height 8
click at [823, 249] on link "Enable Sync" at bounding box center [837, 247] width 38 height 8
click at [435, 177] on link "sync details" at bounding box center [431, 175] width 37 height 8
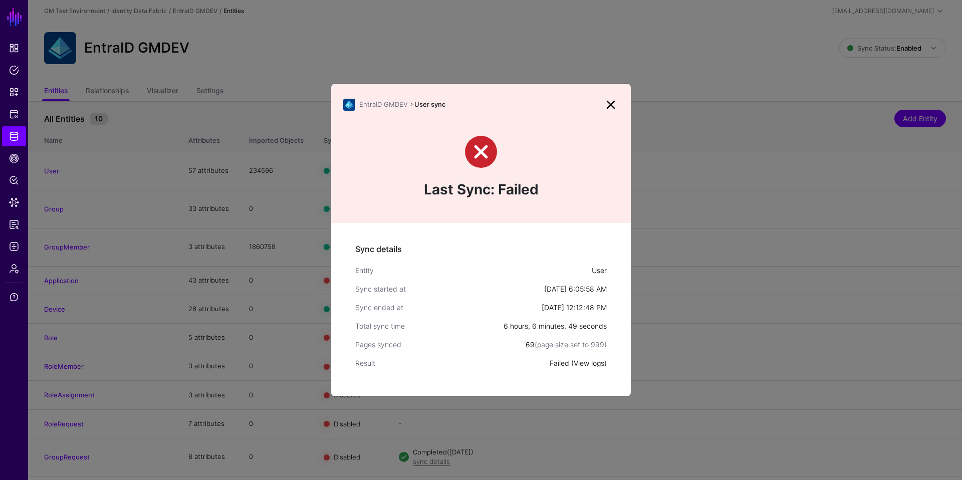
click at [589, 364] on link "View logs" at bounding box center [589, 363] width 31 height 9
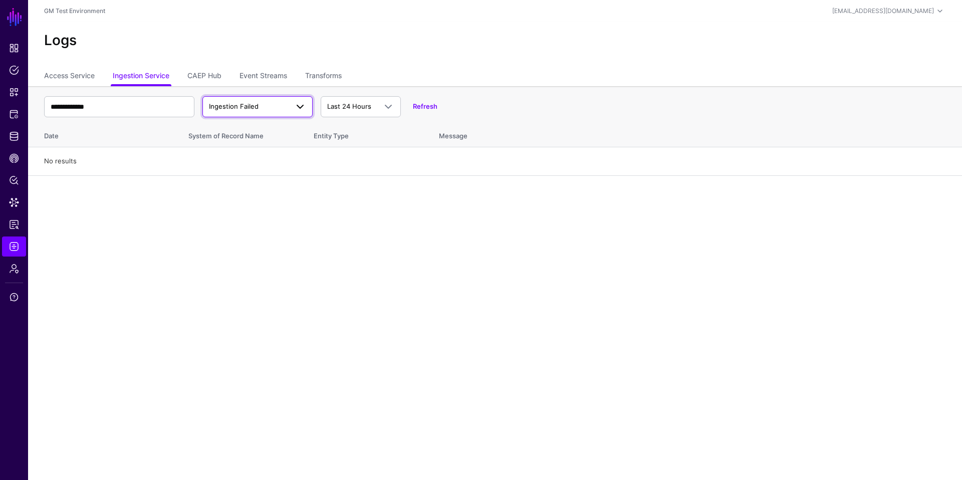
click at [289, 107] on span at bounding box center [297, 107] width 18 height 12
click at [260, 146] on span "Ingestion Completed" at bounding box center [243, 145] width 65 height 8
click at [352, 107] on span "Last 24 Hours" at bounding box center [349, 106] width 44 height 8
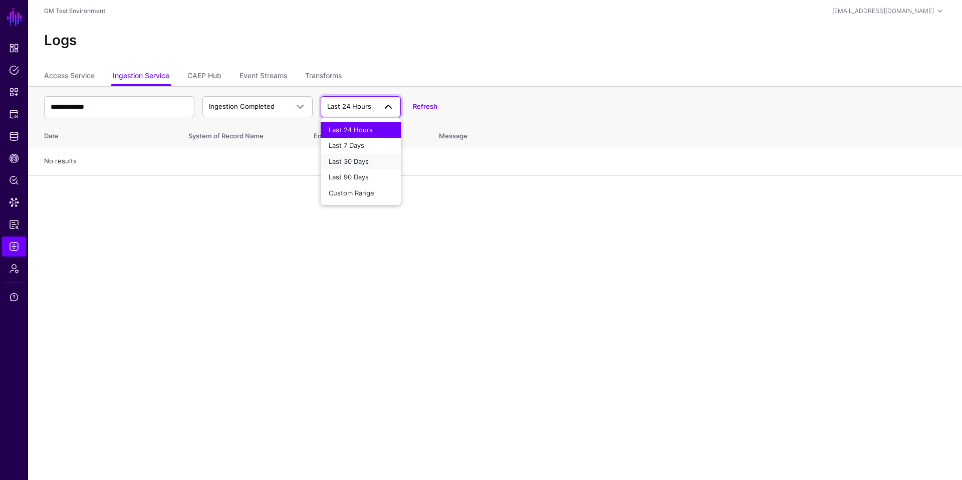
click at [356, 165] on div "Last 30 Days" at bounding box center [361, 162] width 64 height 10
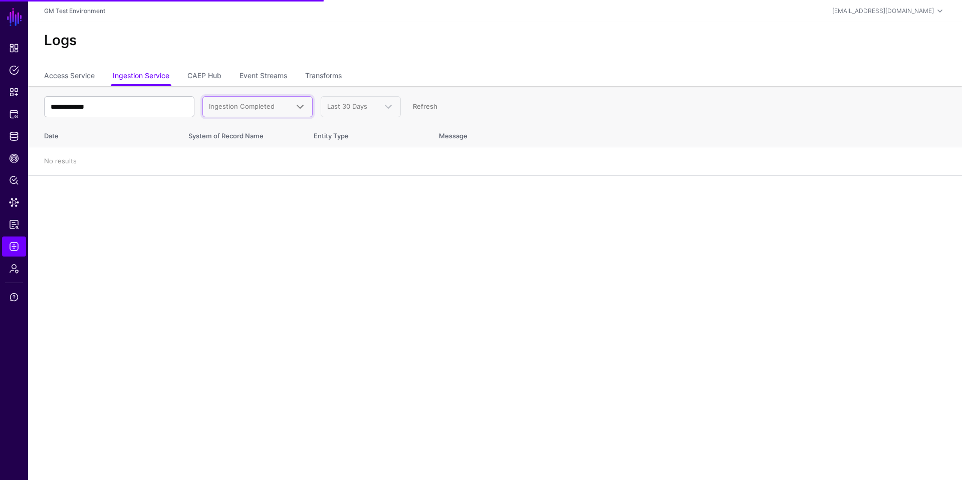
click at [292, 106] on span at bounding box center [297, 107] width 18 height 12
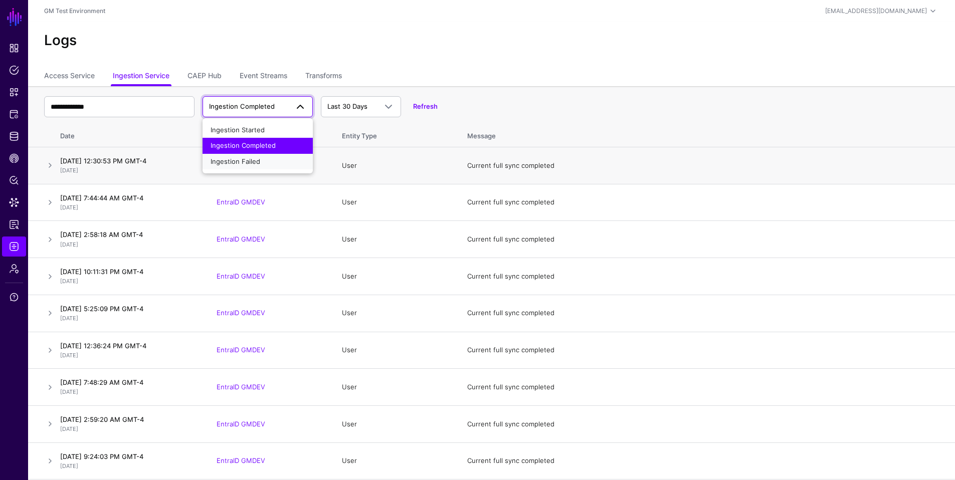
click at [244, 161] on span "Ingestion Failed" at bounding box center [236, 161] width 50 height 8
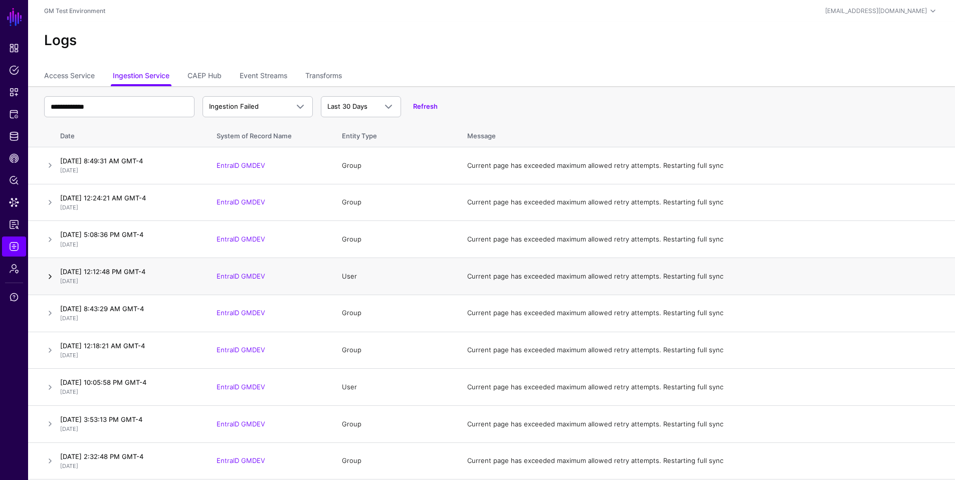
click at [51, 277] on link at bounding box center [50, 277] width 12 height 12
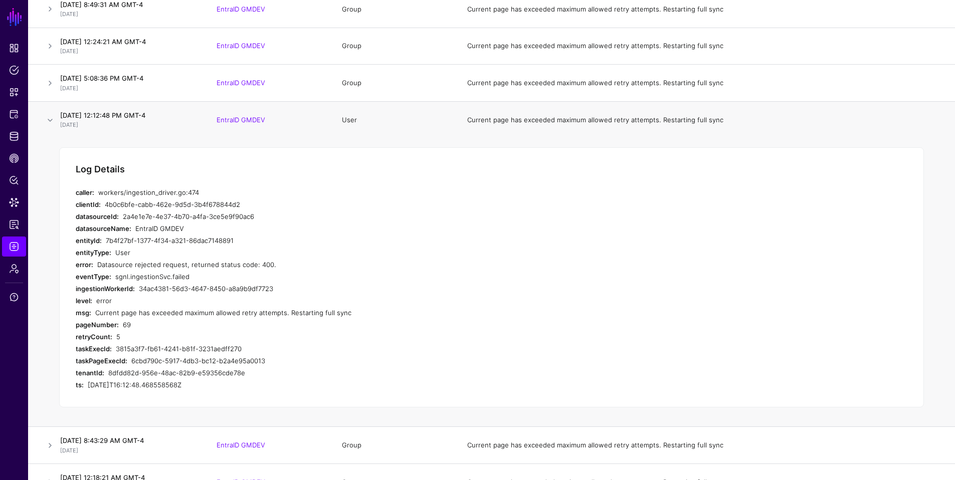
scroll to position [189, 0]
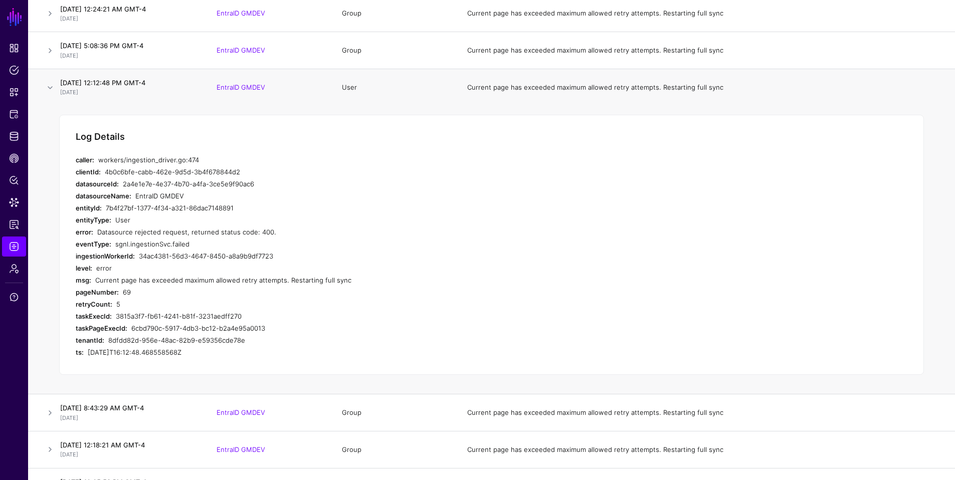
drag, startPoint x: 197, startPoint y: 351, endPoint x: 64, endPoint y: 129, distance: 258.6
click at [64, 129] on div "Log Details caller: workers/ingestion_driver.go:474 clientId: 4b0c6bfe-cabb-462…" at bounding box center [491, 245] width 865 height 261
copy div "Log Details caller: workers/ingestion_driver.go:474 clientId: 4b0c6bfe-cabb-462…"
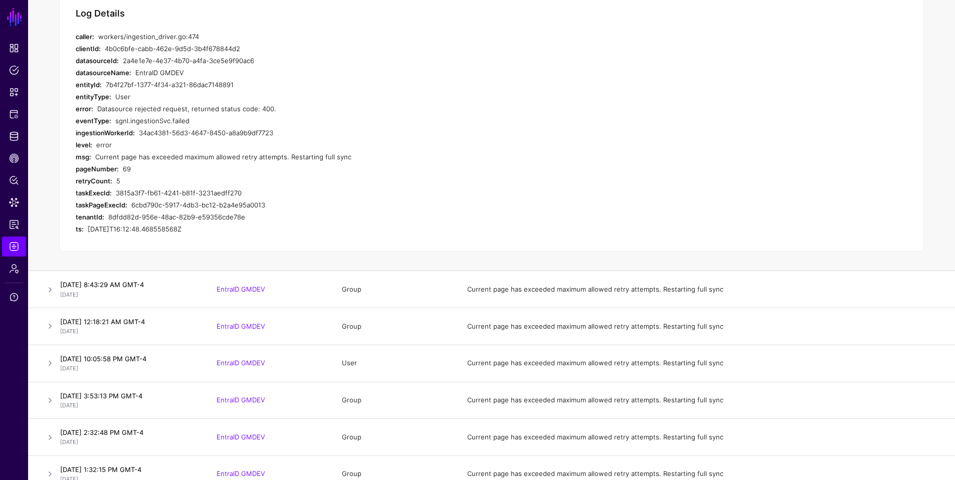
scroll to position [416, 0]
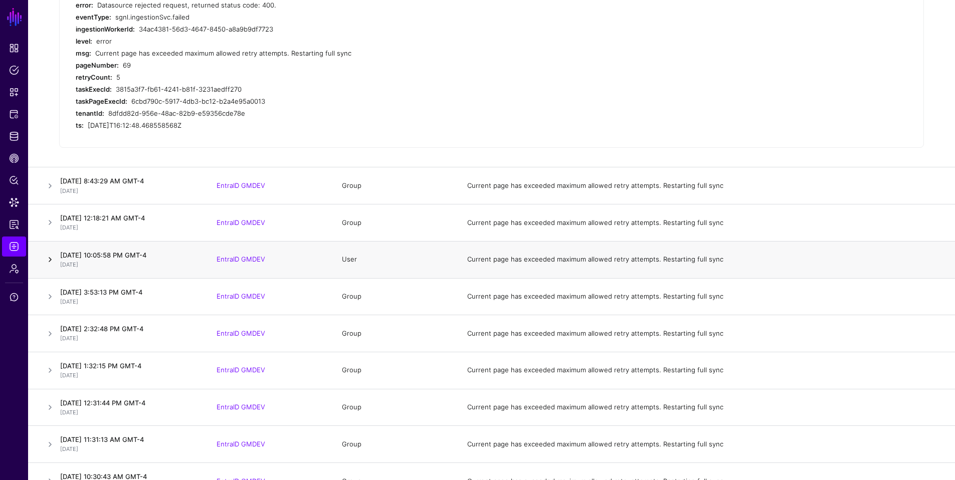
click at [53, 259] on link at bounding box center [50, 260] width 12 height 12
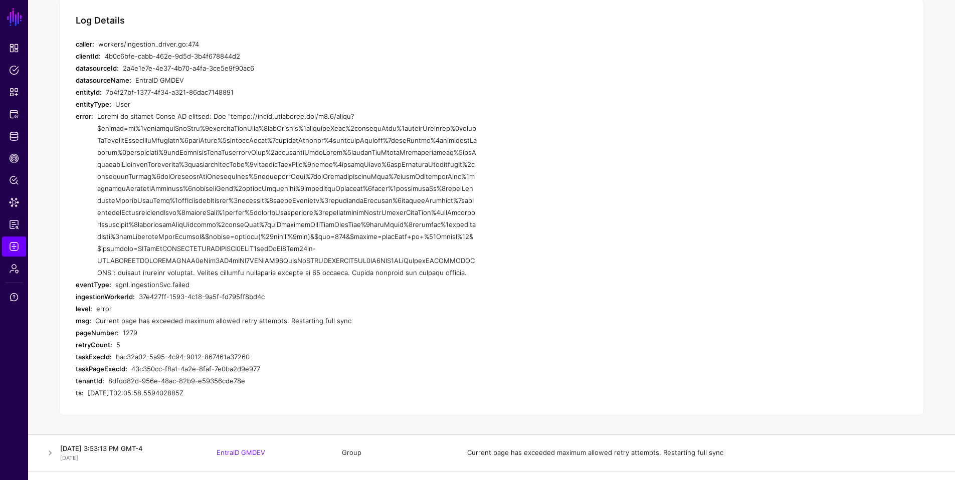
click at [340, 274] on div at bounding box center [286, 194] width 379 height 168
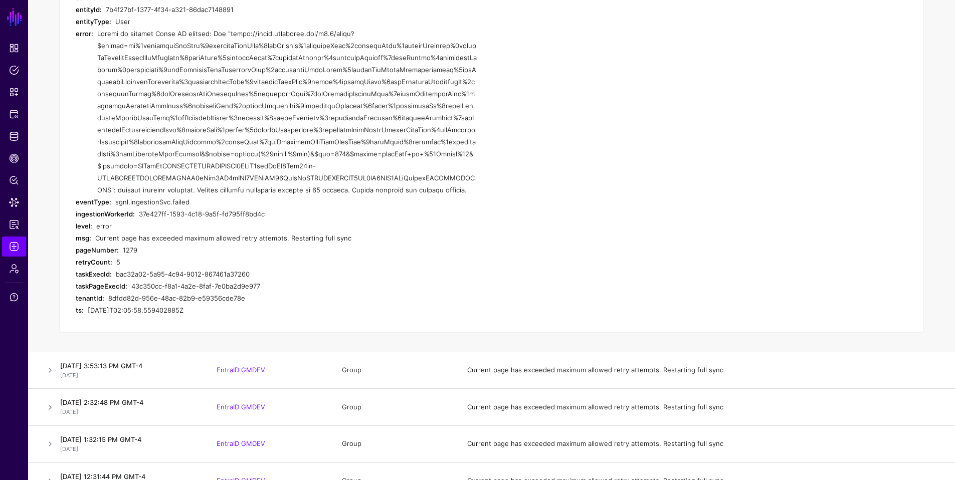
scroll to position [500, 0]
click at [16, 137] on span "Identity Data Fabric" at bounding box center [14, 136] width 10 height 10
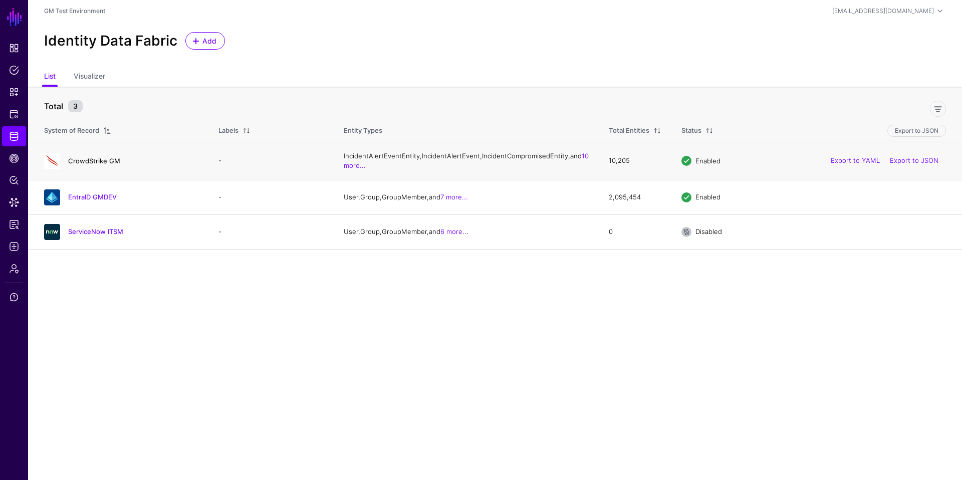
click at [84, 165] on link "CrowdStrike GM" at bounding box center [94, 161] width 52 height 8
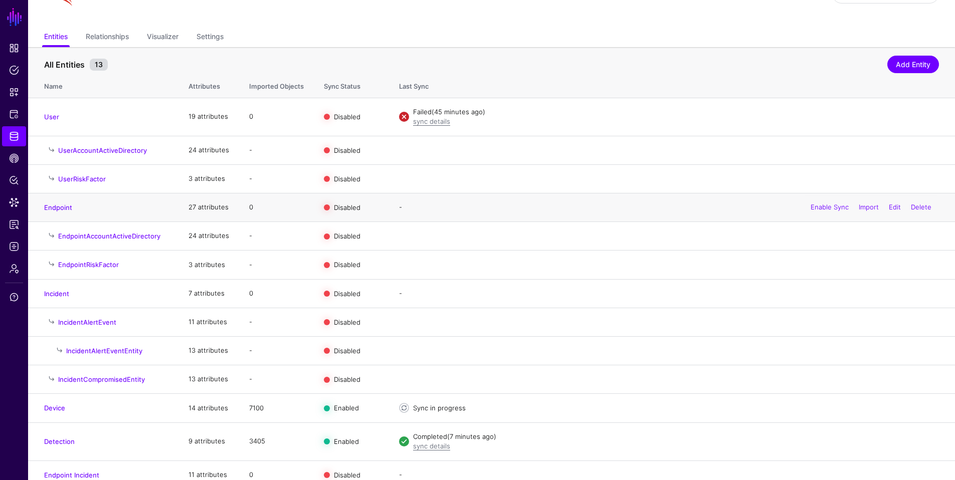
scroll to position [64, 0]
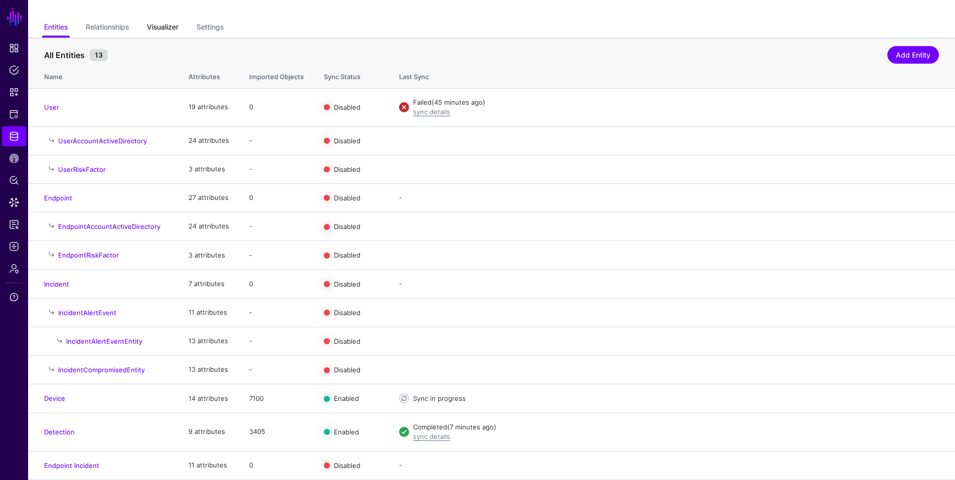
click at [163, 27] on link "Visualizer" at bounding box center [163, 28] width 32 height 19
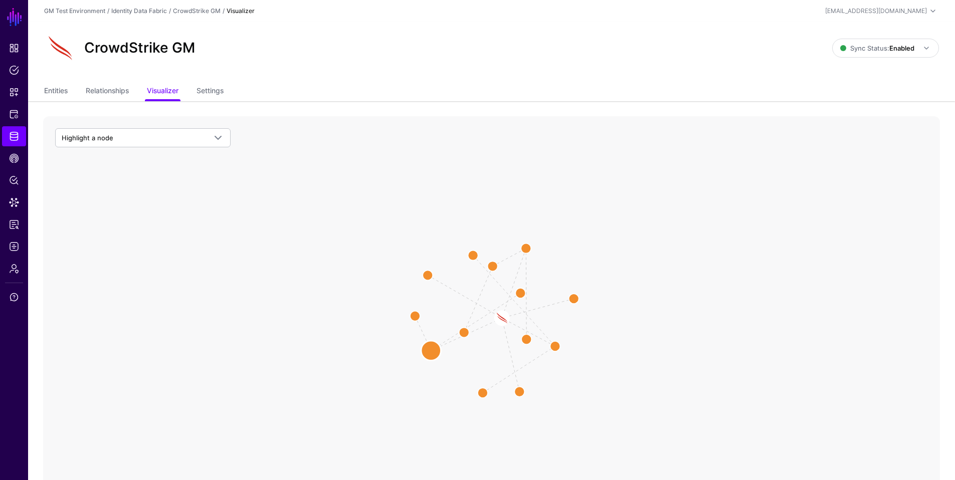
click at [431, 353] on circle at bounding box center [431, 351] width 20 height 20
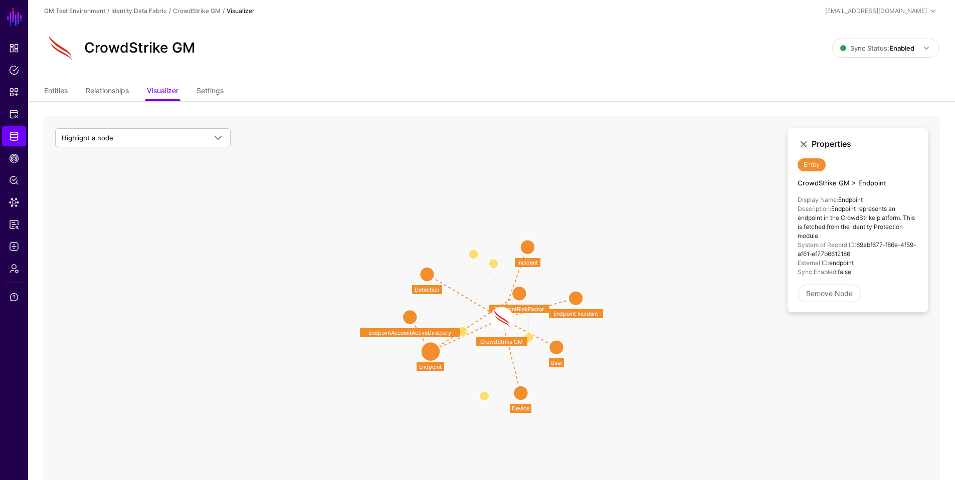
click at [429, 274] on circle at bounding box center [427, 274] width 15 height 15
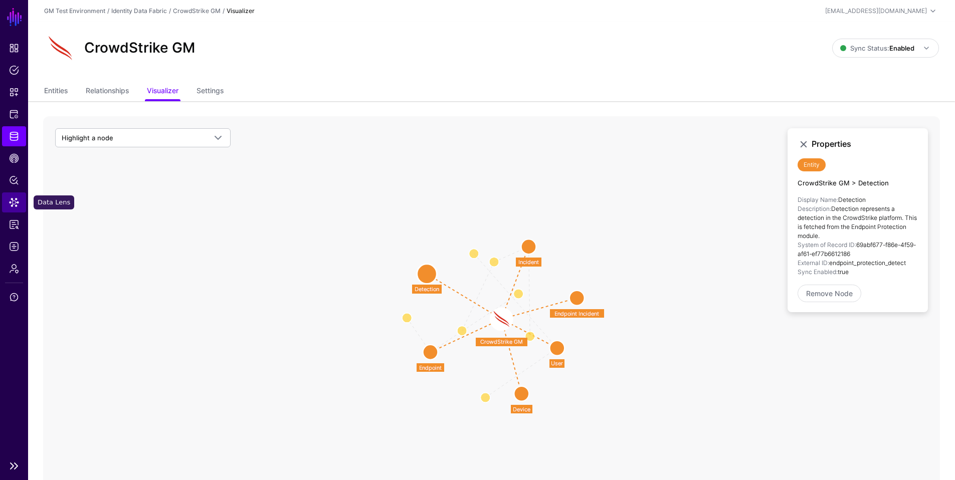
click at [16, 201] on span "Data Lens" at bounding box center [14, 202] width 10 height 10
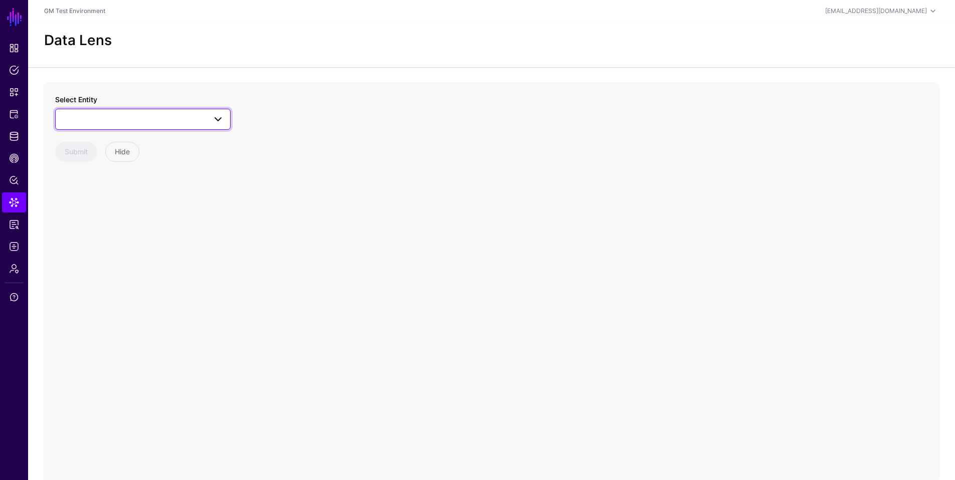
click at [220, 121] on span at bounding box center [218, 119] width 12 height 12
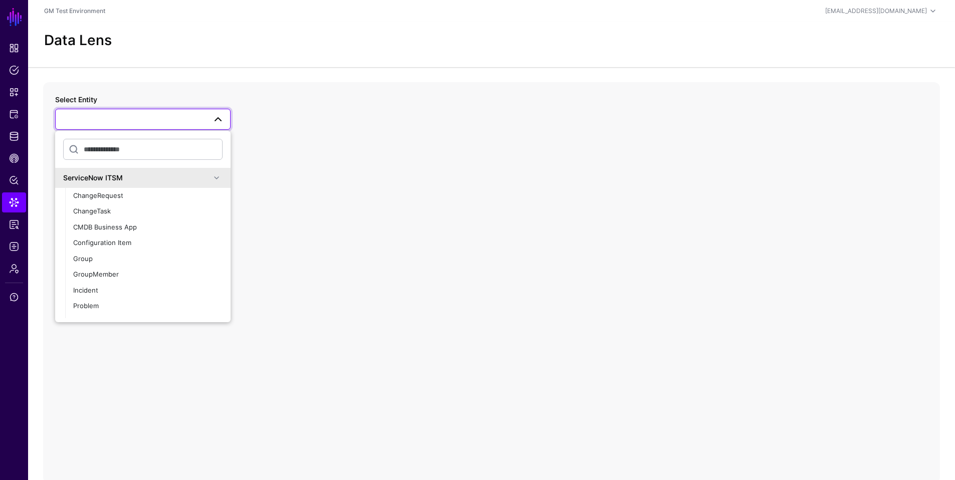
click at [211, 177] on span at bounding box center [217, 178] width 12 height 12
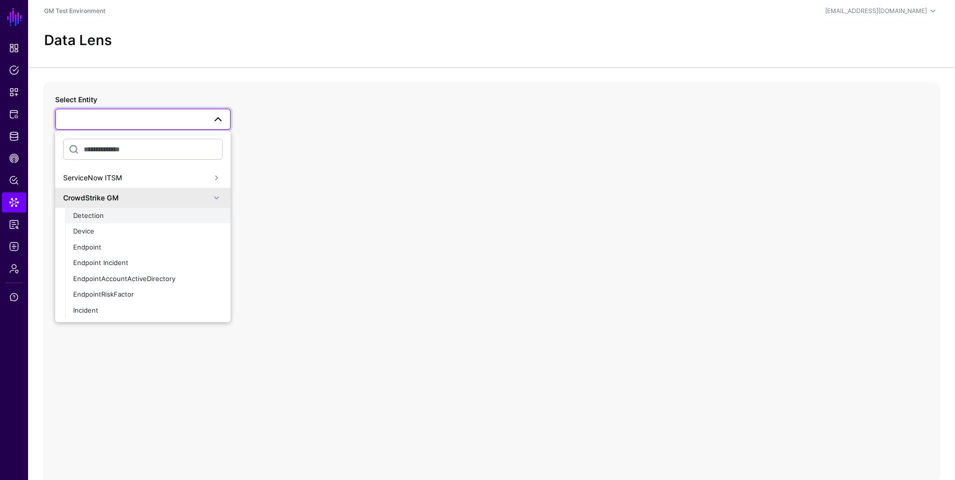
click at [92, 216] on span "Detection" at bounding box center [88, 216] width 31 height 8
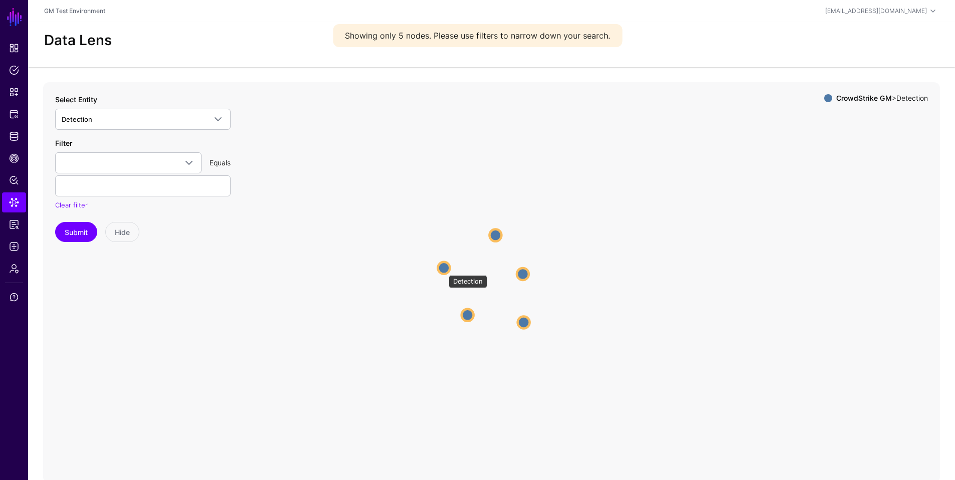
click at [444, 270] on circle at bounding box center [444, 268] width 12 height 12
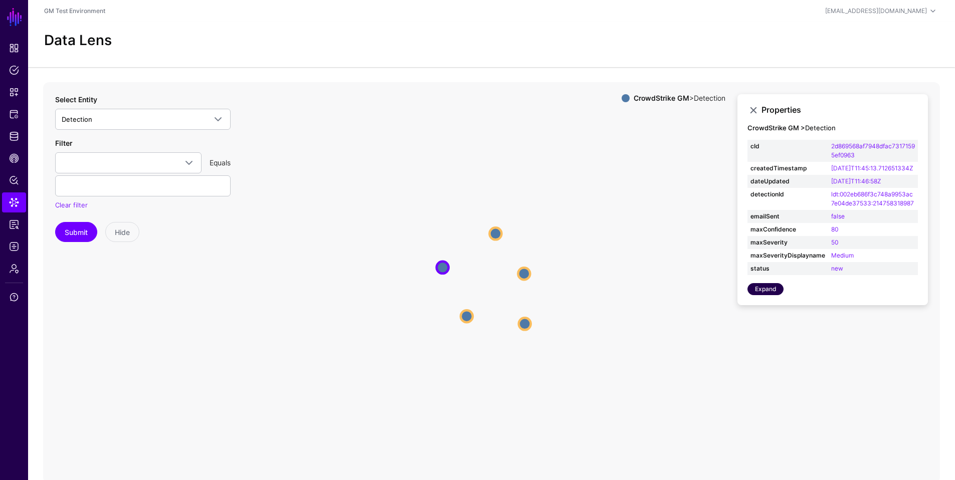
click at [767, 295] on link "Expand" at bounding box center [765, 289] width 36 height 12
click at [711, 338] on icon "Detection Detection Detection Detection Detection Detection Detection Detection…" at bounding box center [491, 282] width 897 height 401
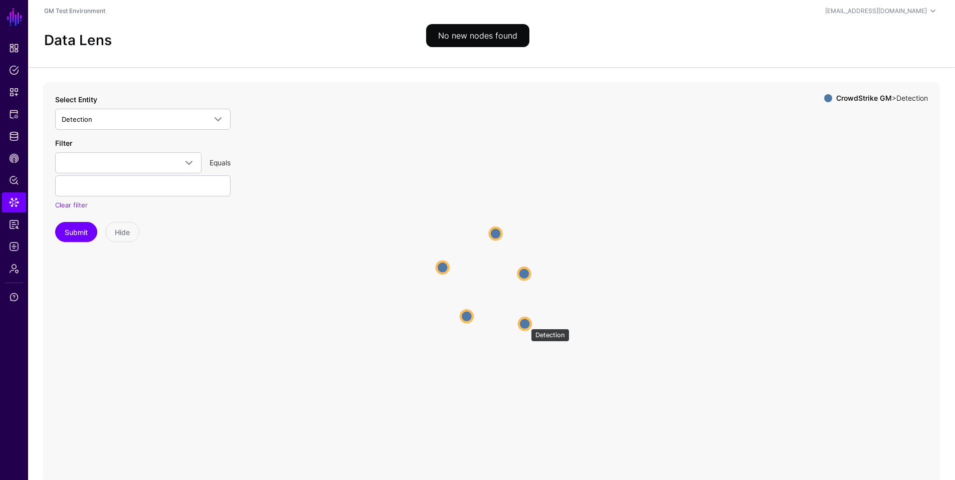
click at [526, 324] on circle at bounding box center [525, 324] width 12 height 12
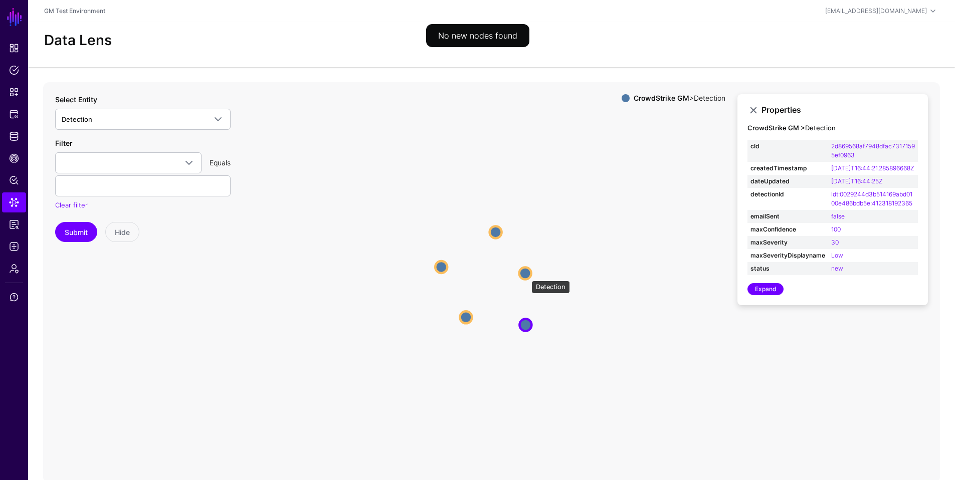
click at [526, 276] on circle at bounding box center [525, 273] width 12 height 12
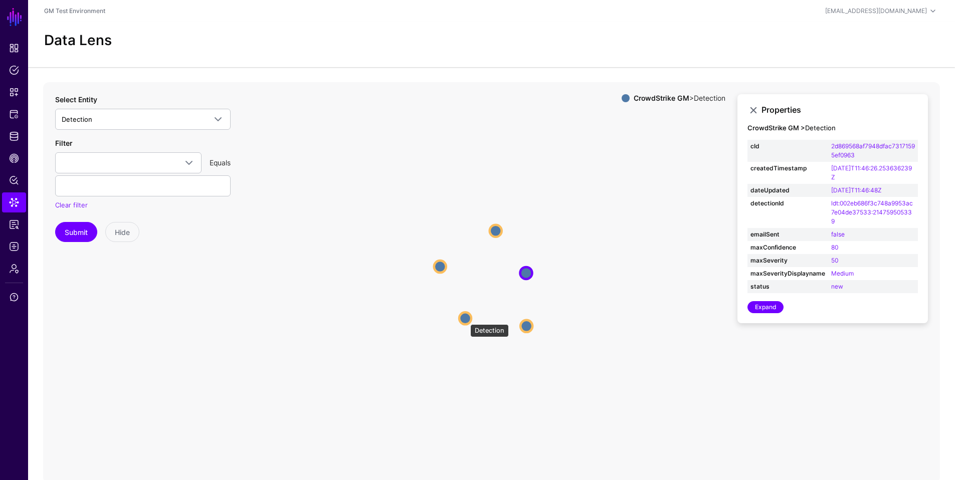
click at [465, 319] on circle at bounding box center [465, 318] width 12 height 12
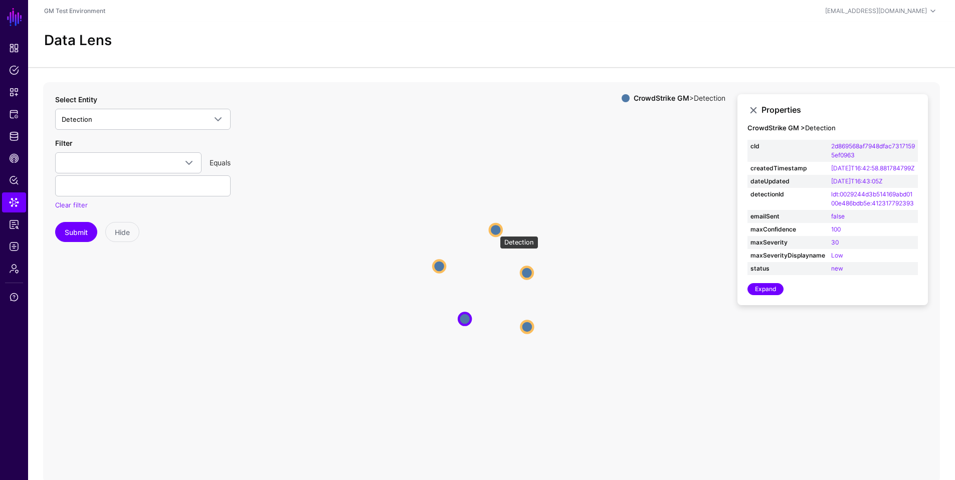
click at [495, 231] on circle at bounding box center [496, 230] width 12 height 12
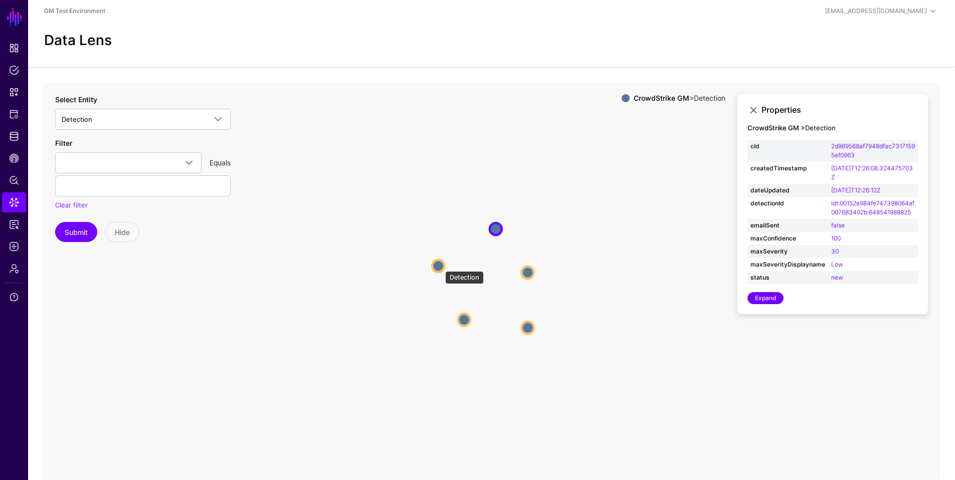
click at [440, 266] on circle at bounding box center [438, 266] width 12 height 12
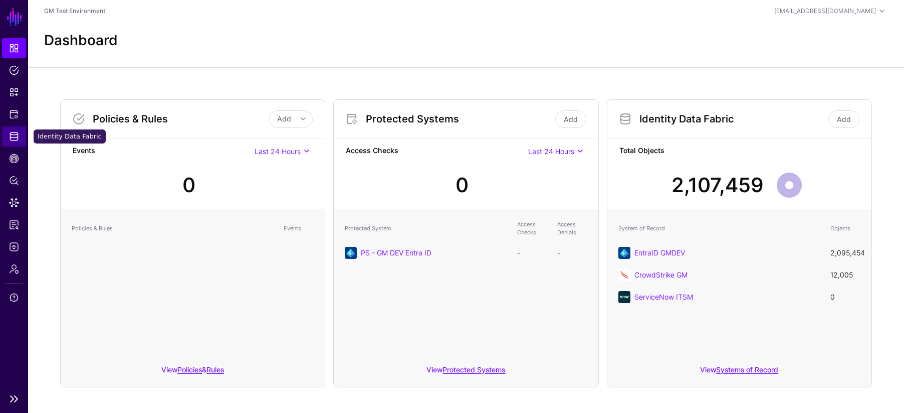
click at [18, 136] on span "Identity Data Fabric" at bounding box center [14, 136] width 10 height 10
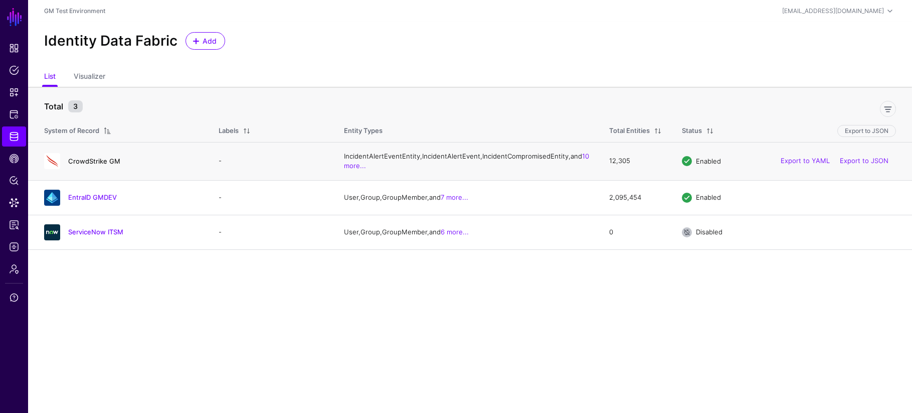
click at [99, 165] on link "CrowdStrike GM" at bounding box center [94, 161] width 52 height 8
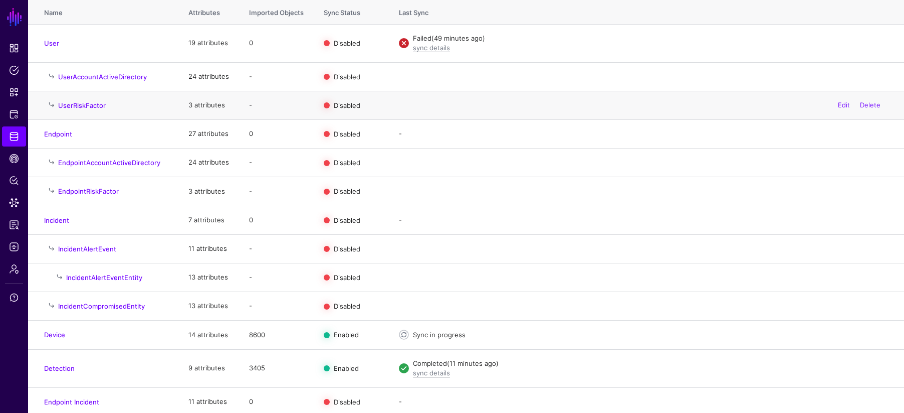
scroll to position [131, 0]
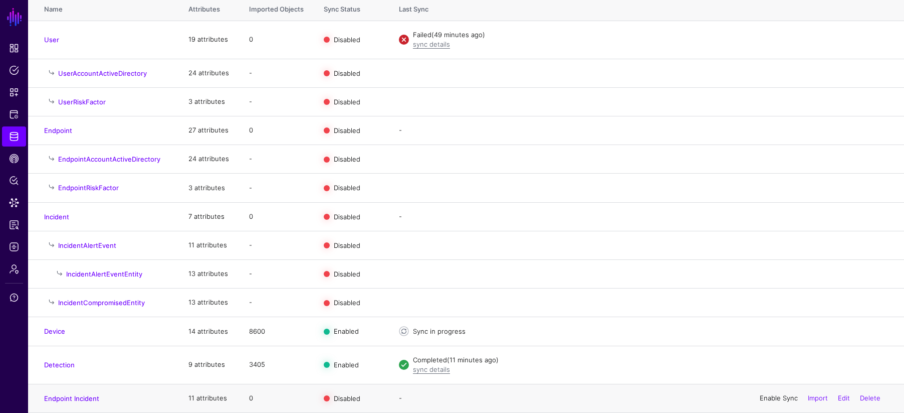
click at [775, 398] on link "Enable Sync" at bounding box center [779, 397] width 38 height 8
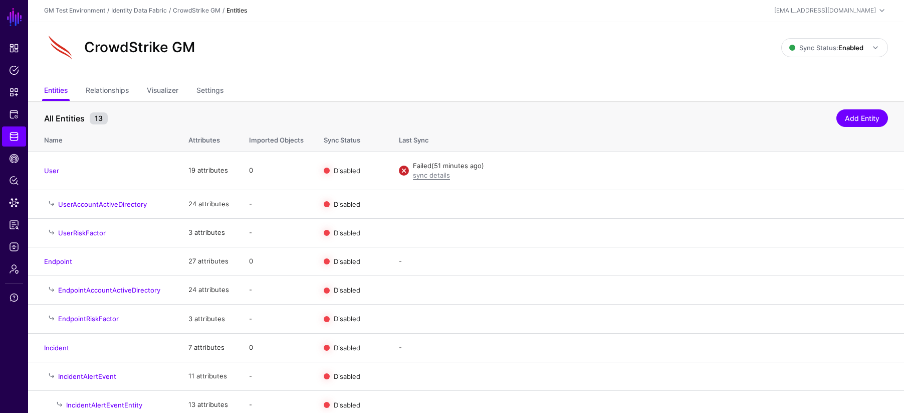
scroll to position [0, 0]
click at [15, 136] on span "Identity Data Fabric" at bounding box center [14, 136] width 10 height 10
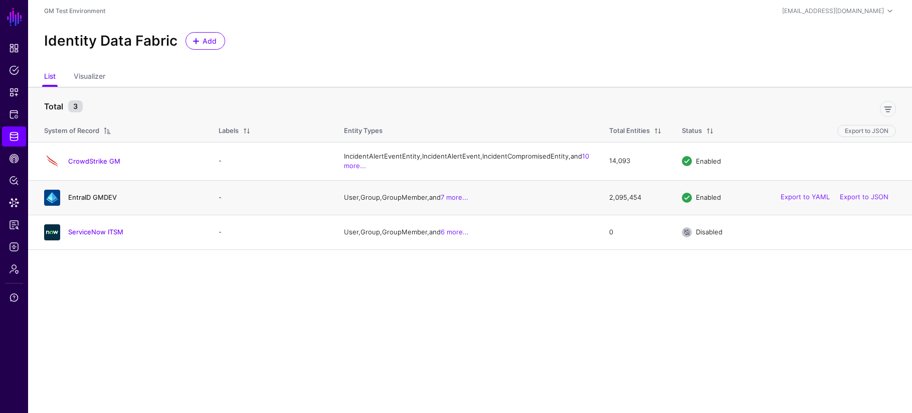
click at [92, 201] on link "EntraID GMDEV" at bounding box center [92, 197] width 49 height 8
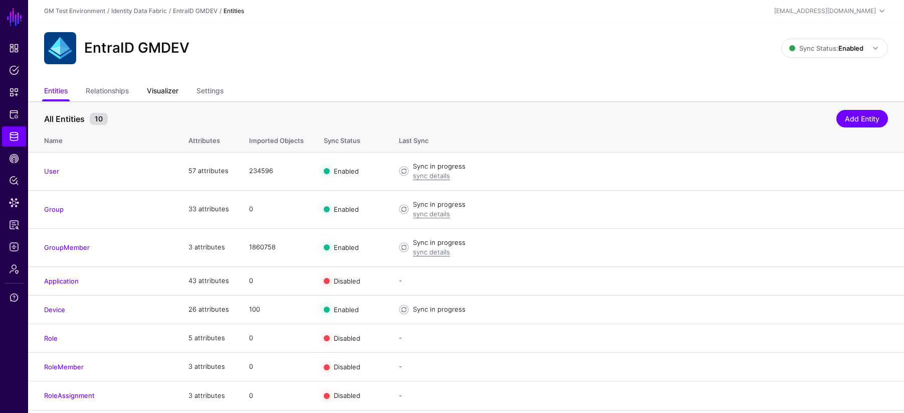
click at [171, 93] on link "Visualizer" at bounding box center [163, 91] width 32 height 19
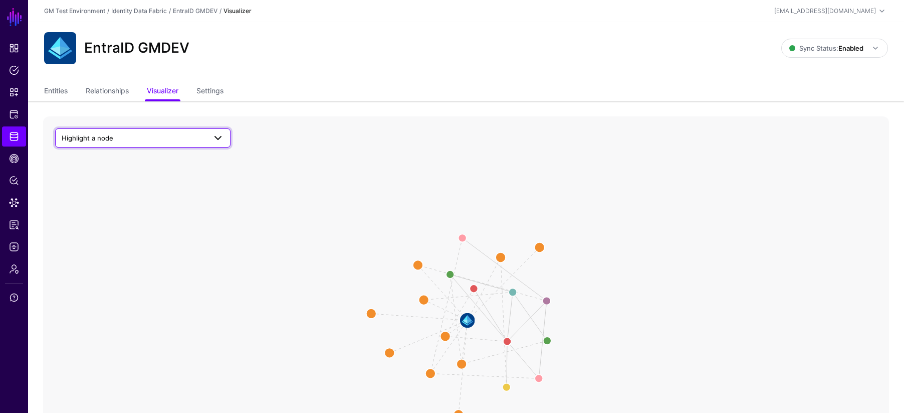
click at [222, 136] on span at bounding box center [218, 138] width 12 height 12
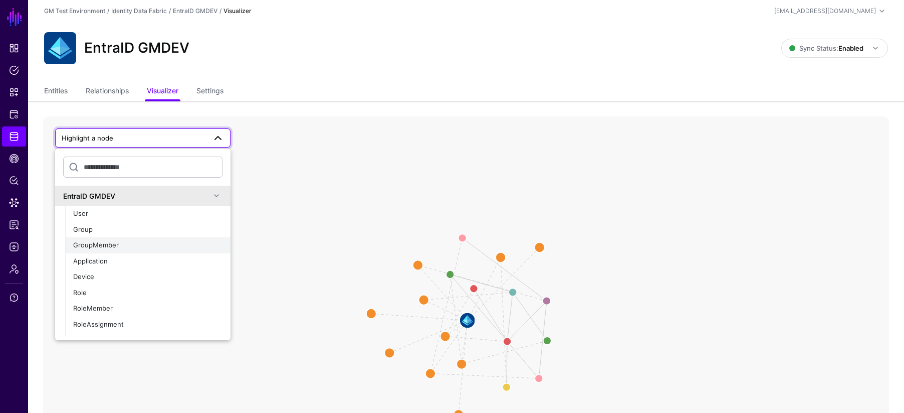
click at [122, 248] on div "GroupMember" at bounding box center [147, 245] width 149 height 10
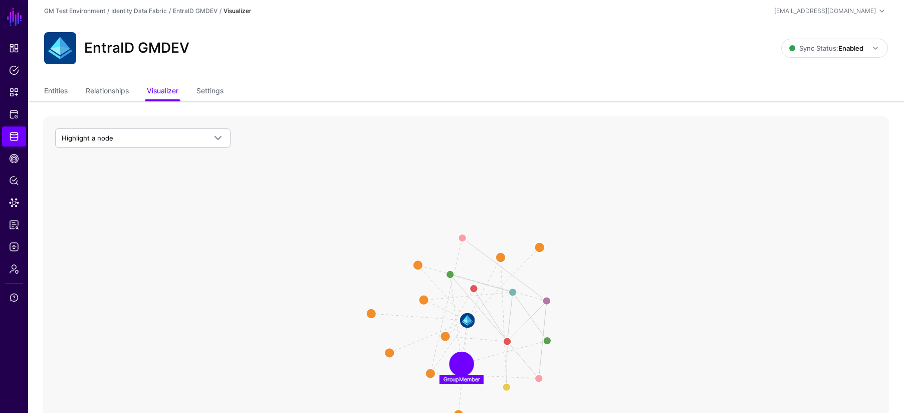
click at [460, 364] on circle at bounding box center [462, 364] width 20 height 20
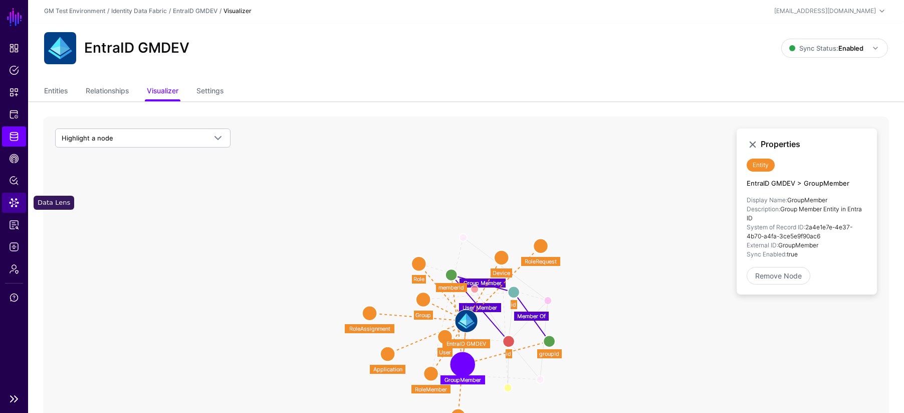
click at [14, 201] on span "Data Lens" at bounding box center [14, 202] width 10 height 10
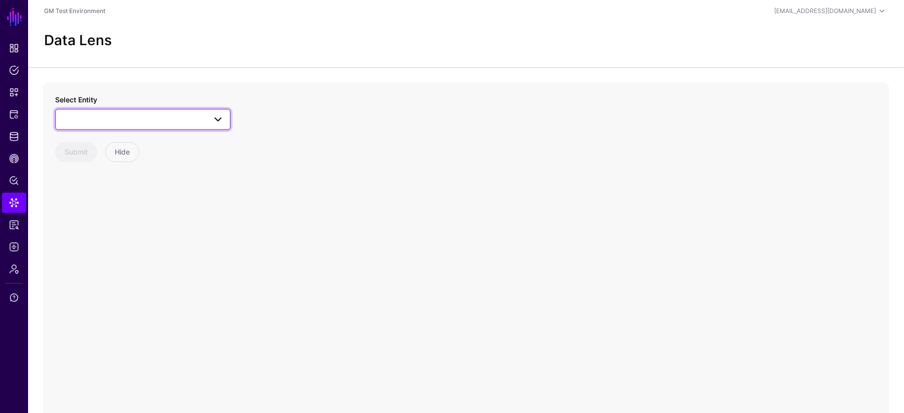
click at [220, 118] on span at bounding box center [218, 119] width 12 height 12
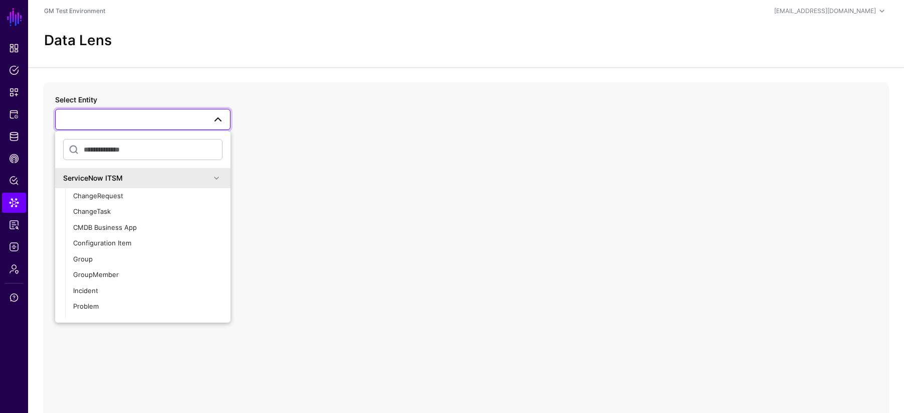
click at [211, 177] on span at bounding box center [217, 178] width 12 height 12
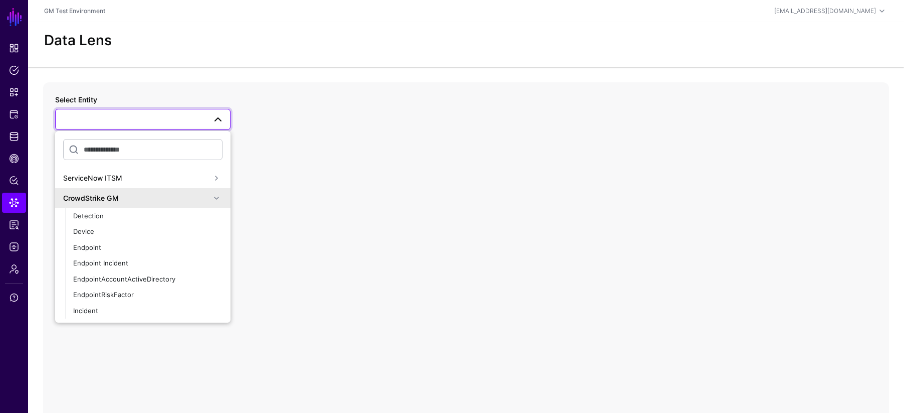
click at [212, 198] on span at bounding box center [217, 198] width 12 height 12
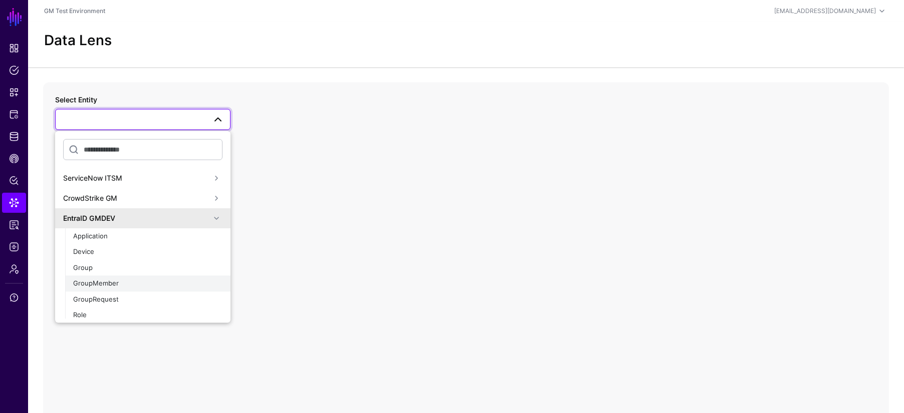
click at [101, 284] on span "GroupMember" at bounding box center [96, 283] width 46 height 8
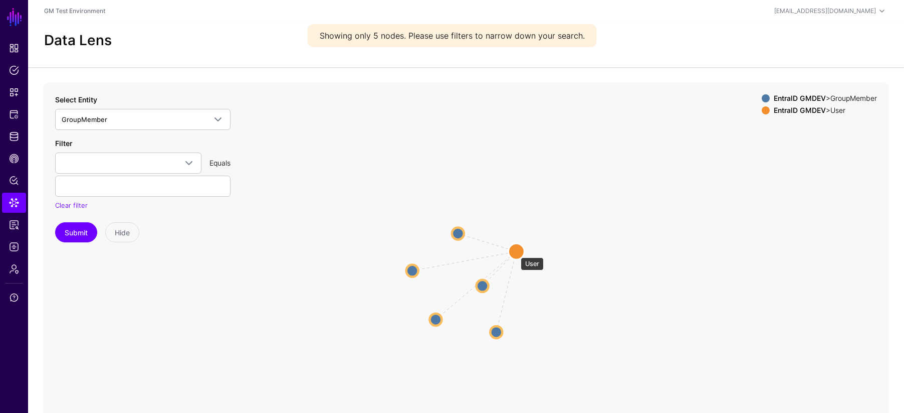
click at [516, 252] on circle at bounding box center [516, 251] width 16 height 16
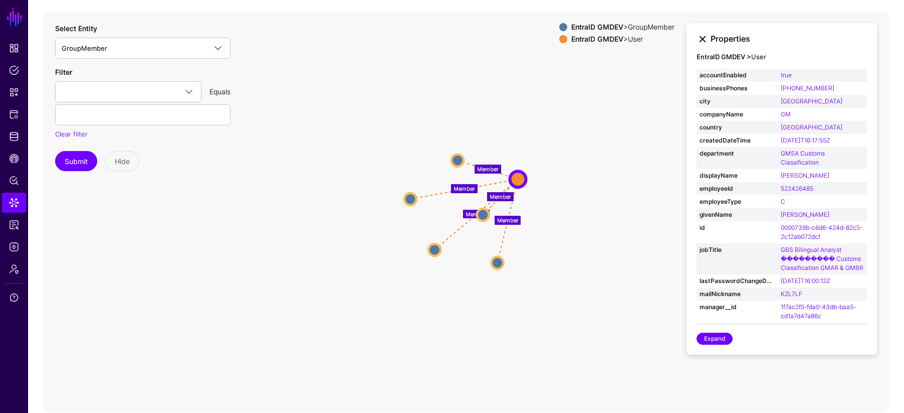
click at [704, 41] on link at bounding box center [703, 39] width 12 height 12
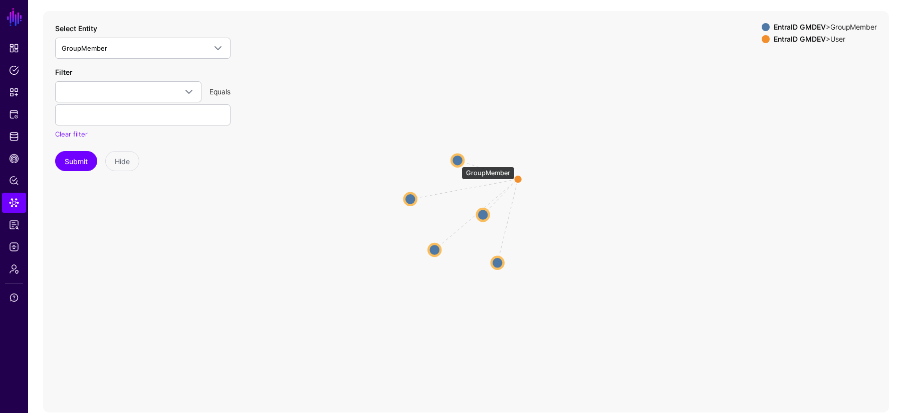
click at [457, 161] on circle at bounding box center [458, 160] width 12 height 12
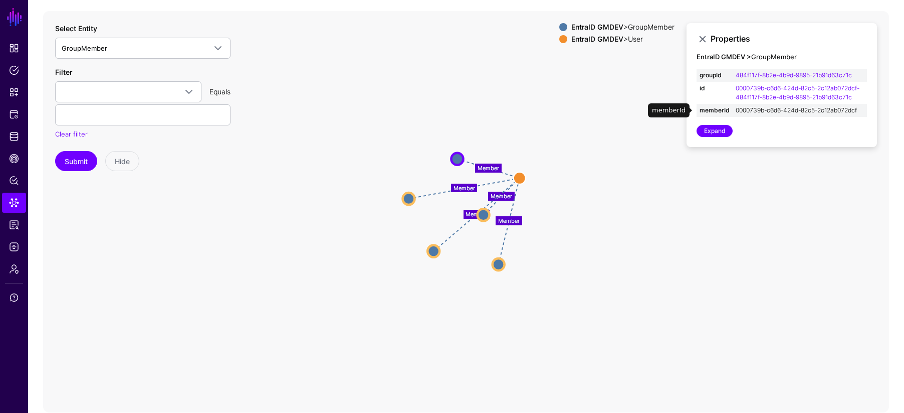
click at [758, 111] on link "0000739b-c6d6-424d-82c5-2c12ab072dcf" at bounding box center [796, 110] width 121 height 8
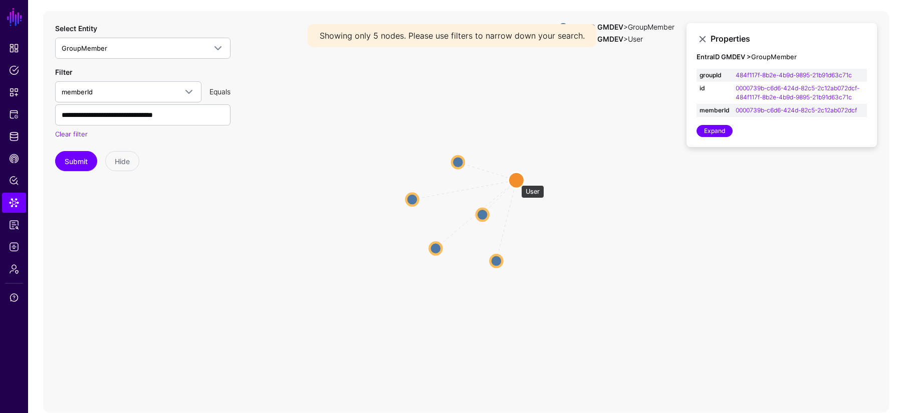
click at [516, 180] on circle at bounding box center [516, 180] width 16 height 16
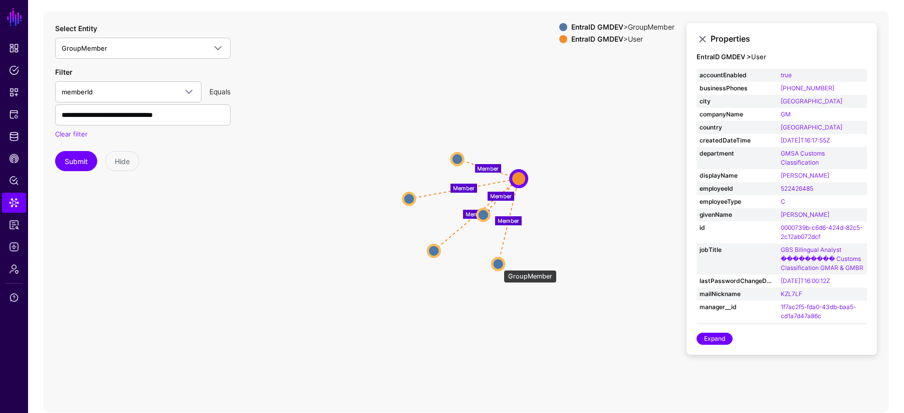
click at [499, 265] on circle at bounding box center [498, 264] width 12 height 12
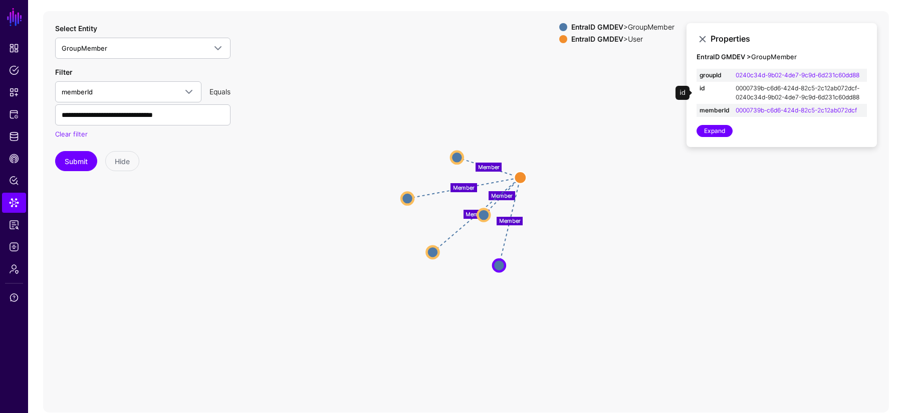
click at [760, 88] on link "0000739b-c6d6-424d-82c5-2c12ab072dcf-0240c34d-9b02-4de7-9c9d-6d231c60dd88" at bounding box center [798, 92] width 124 height 17
type input "**********"
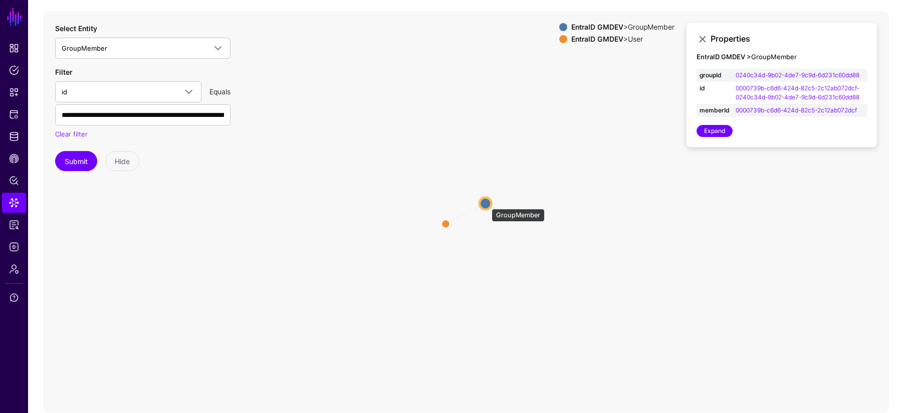
click at [487, 204] on circle at bounding box center [486, 203] width 12 height 12
click at [448, 224] on circle at bounding box center [445, 224] width 12 height 12
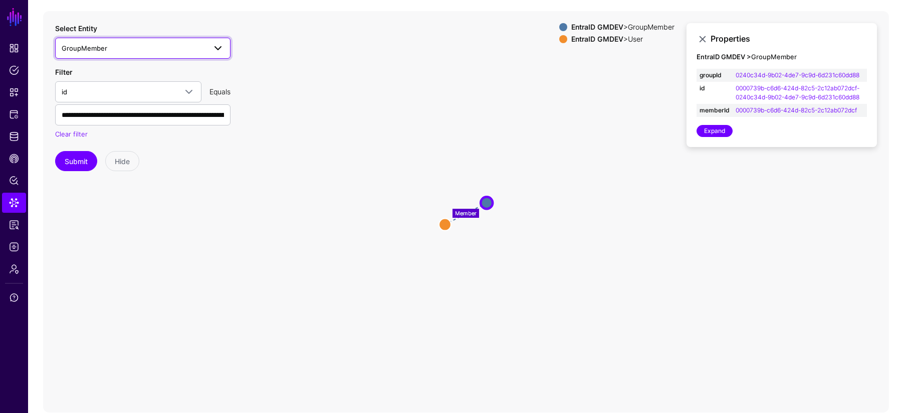
click at [180, 43] on span "GroupMember" at bounding box center [134, 48] width 144 height 11
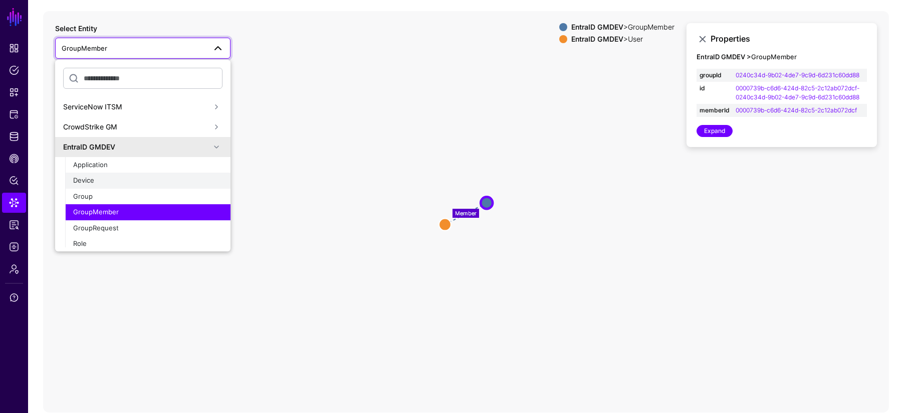
click at [98, 182] on div "Device" at bounding box center [147, 180] width 149 height 10
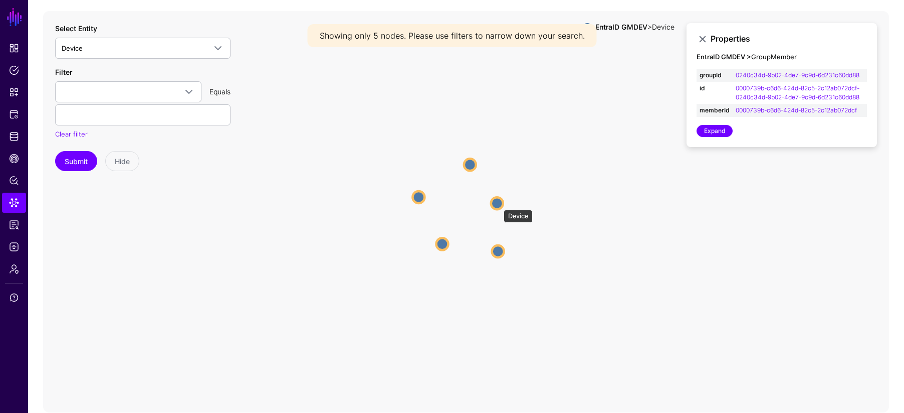
click at [499, 205] on circle at bounding box center [497, 203] width 12 height 12
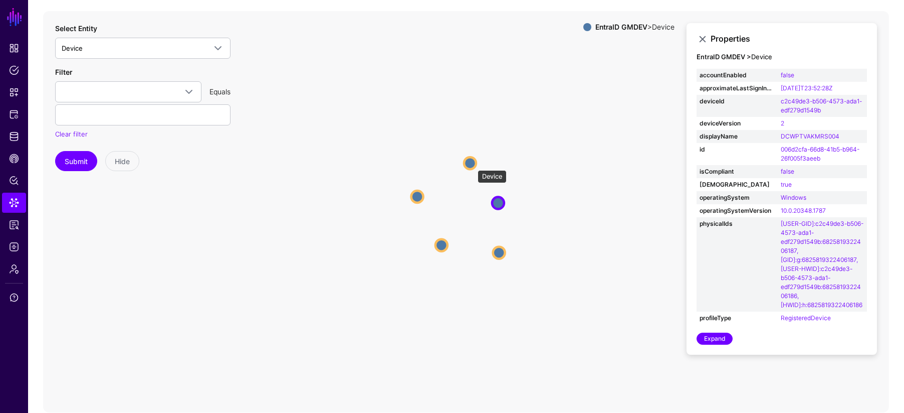
click at [473, 165] on circle at bounding box center [470, 163] width 12 height 12
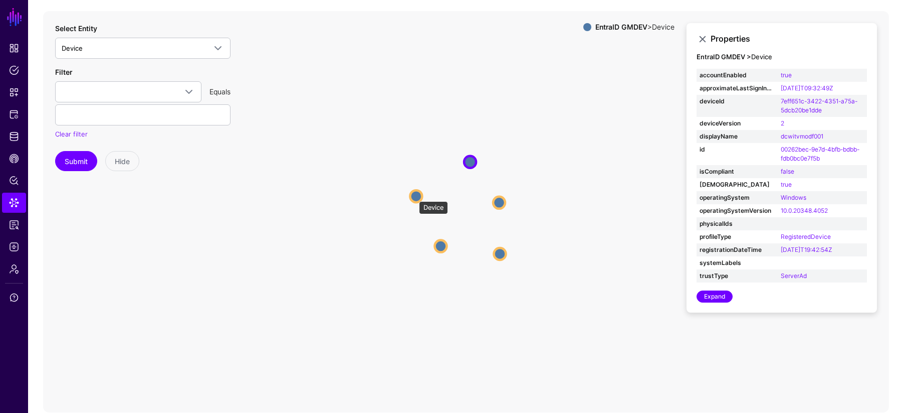
click at [414, 196] on circle at bounding box center [416, 196] width 12 height 12
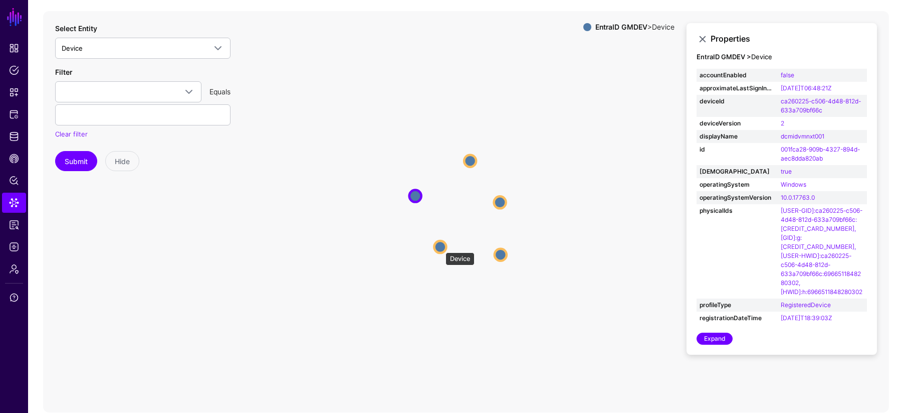
click at [441, 247] on circle at bounding box center [440, 247] width 12 height 12
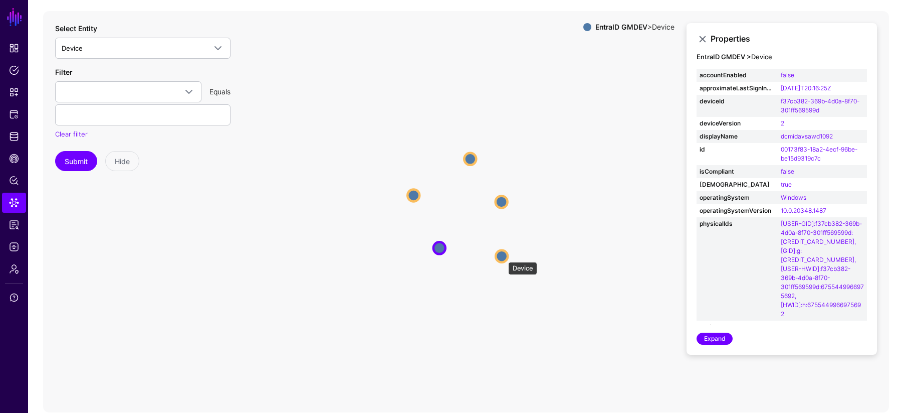
click at [503, 257] on circle at bounding box center [502, 256] width 12 height 12
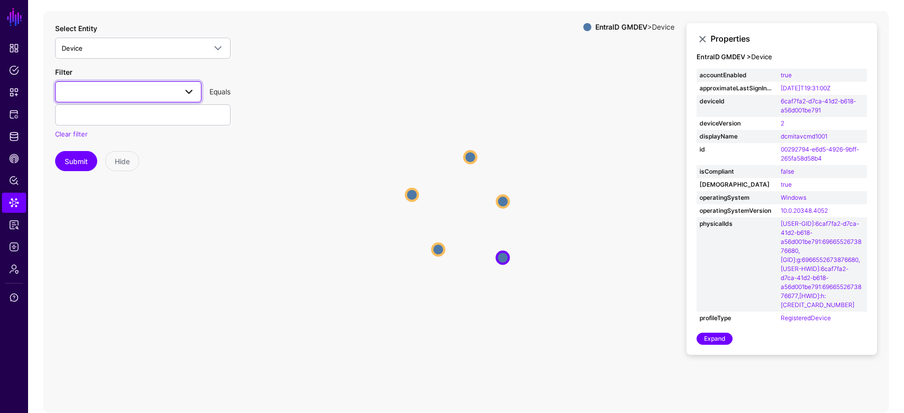
click at [189, 94] on span at bounding box center [189, 92] width 12 height 12
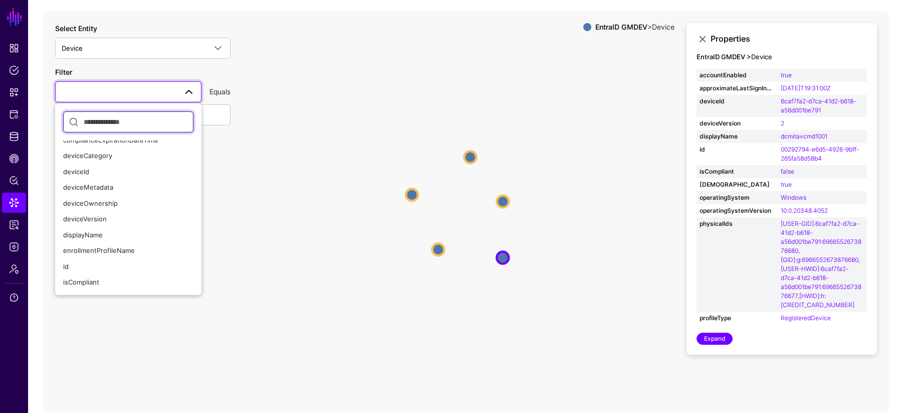
scroll to position [19, 0]
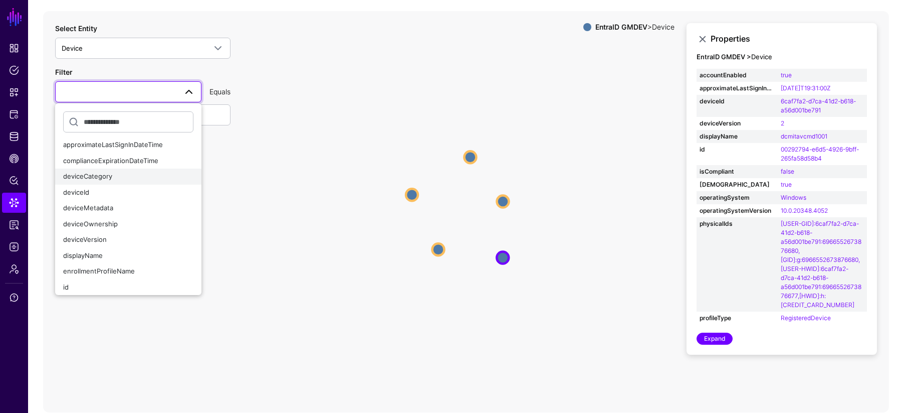
click at [97, 176] on span "deviceCategory" at bounding box center [87, 176] width 49 height 8
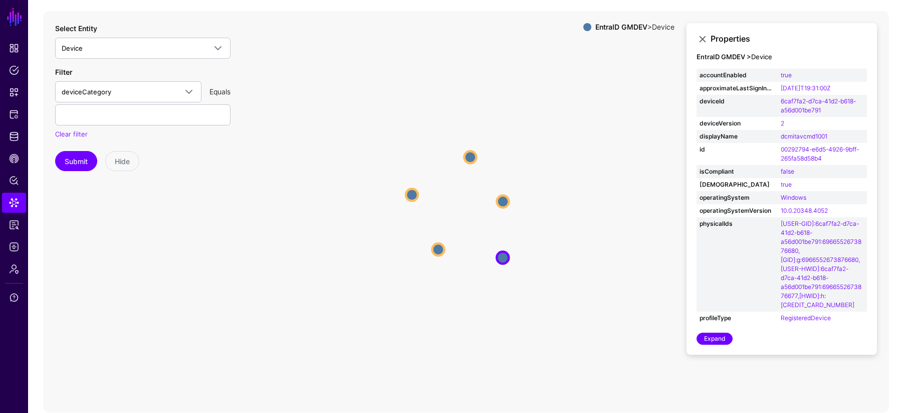
click at [314, 175] on icon "Device Device Device Device [DEMOGRAPHIC_DATA] Device Device Device Device" at bounding box center [466, 211] width 846 height 401
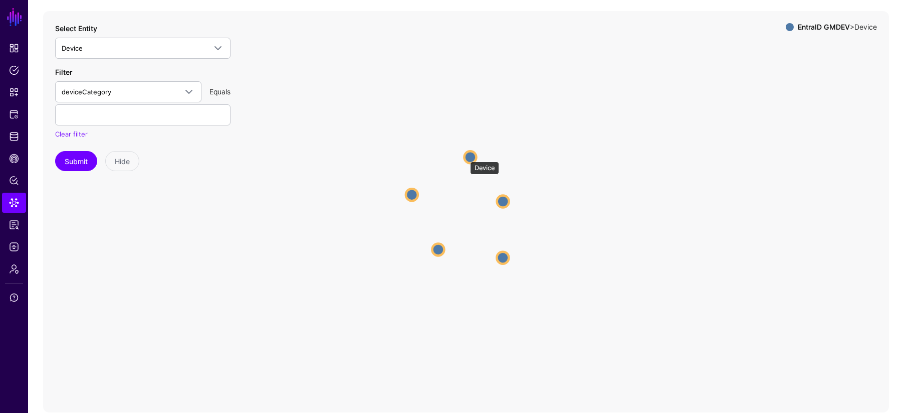
click at [465, 156] on circle at bounding box center [470, 157] width 12 height 12
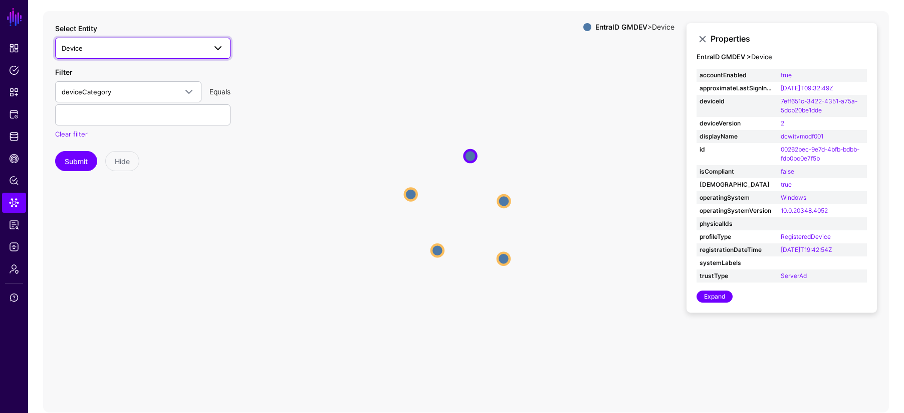
click at [80, 50] on span "Device" at bounding box center [72, 48] width 21 height 8
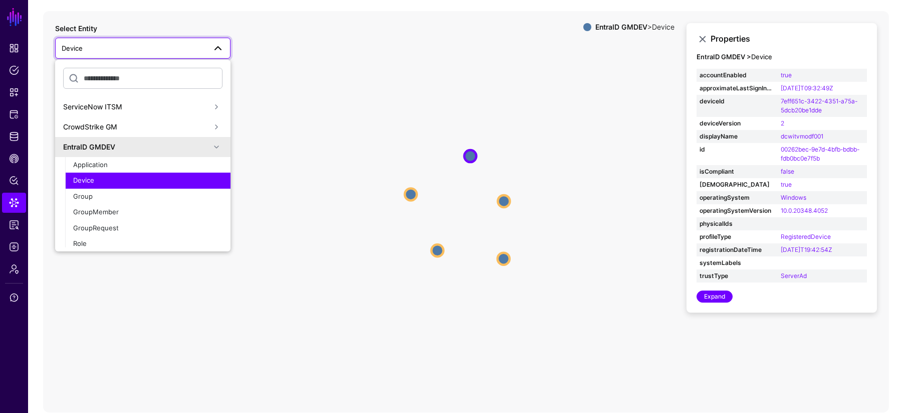
click at [212, 147] on span at bounding box center [217, 147] width 12 height 12
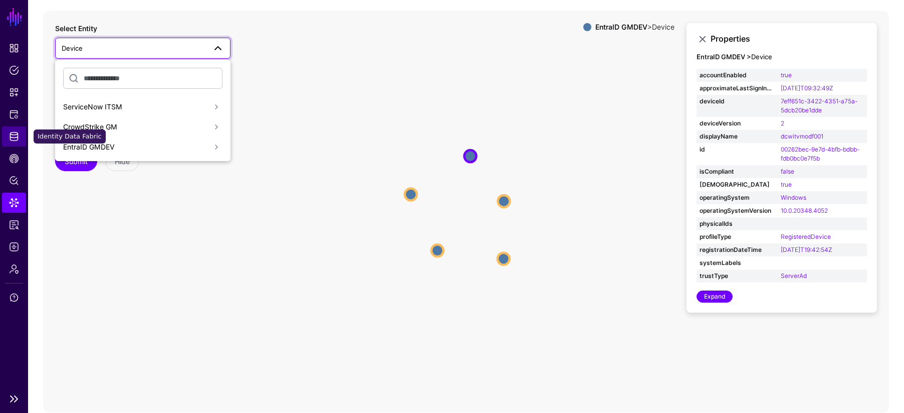
click at [16, 136] on span "Identity Data Fabric" at bounding box center [14, 136] width 10 height 10
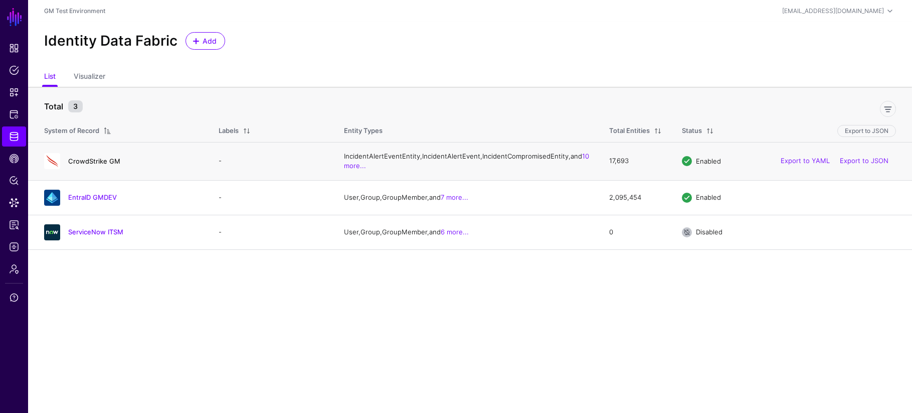
click at [93, 165] on link "CrowdStrike GM" at bounding box center [94, 161] width 52 height 8
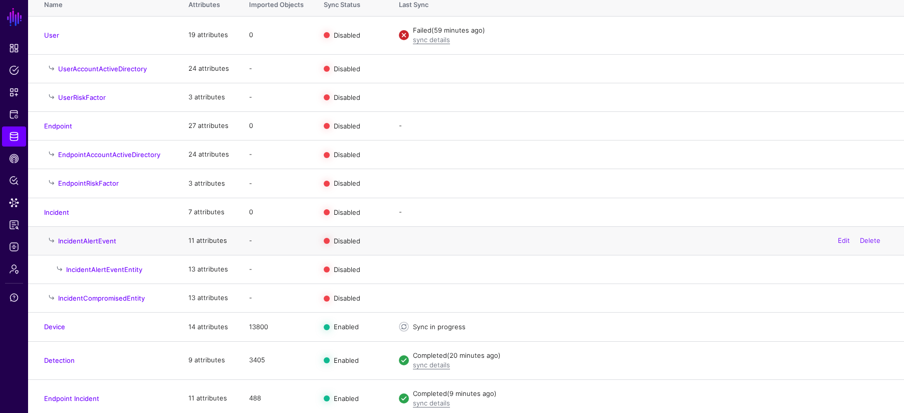
scroll to position [141, 0]
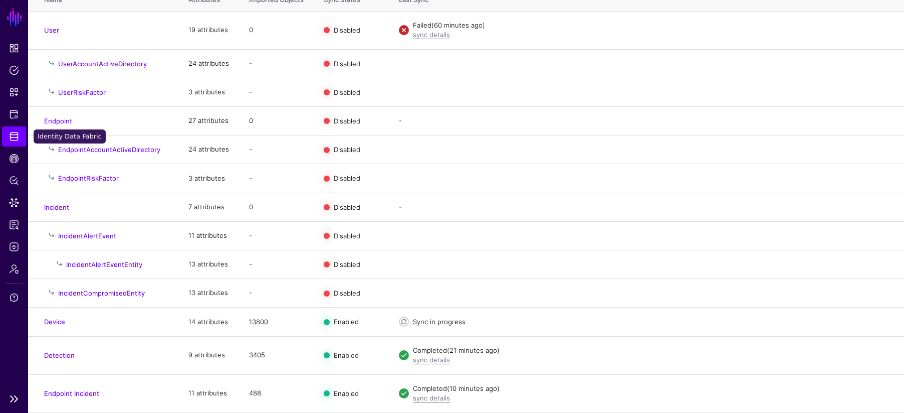
click at [12, 136] on span "Identity Data Fabric" at bounding box center [14, 136] width 10 height 10
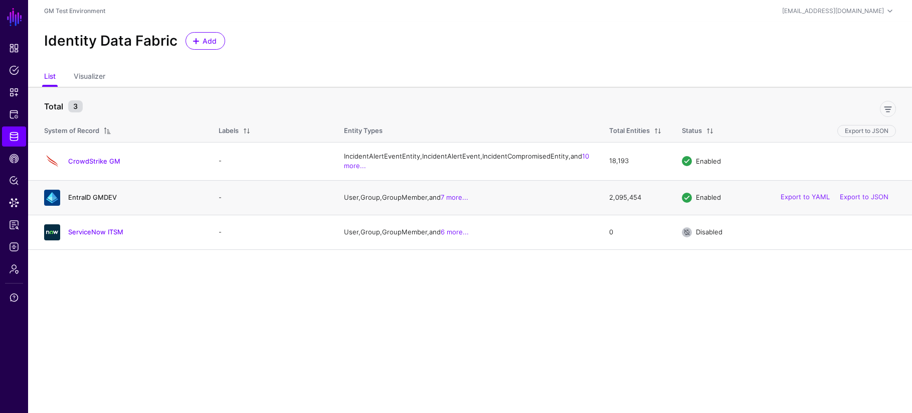
click at [94, 201] on link "EntraID GMDEV" at bounding box center [92, 197] width 49 height 8
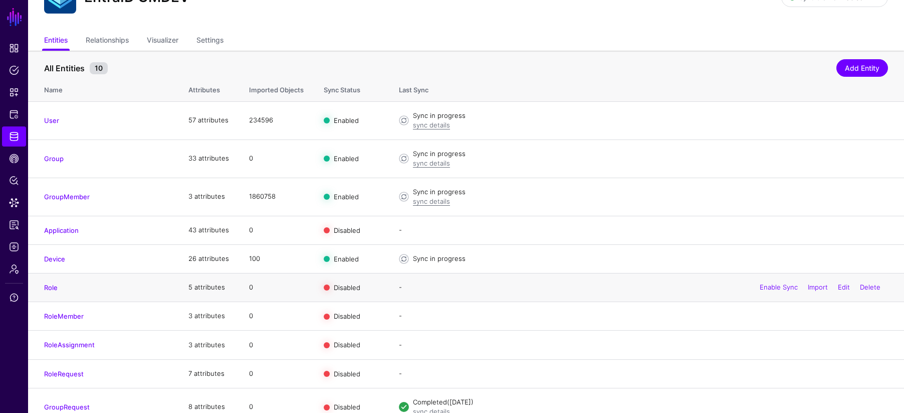
scroll to position [64, 0]
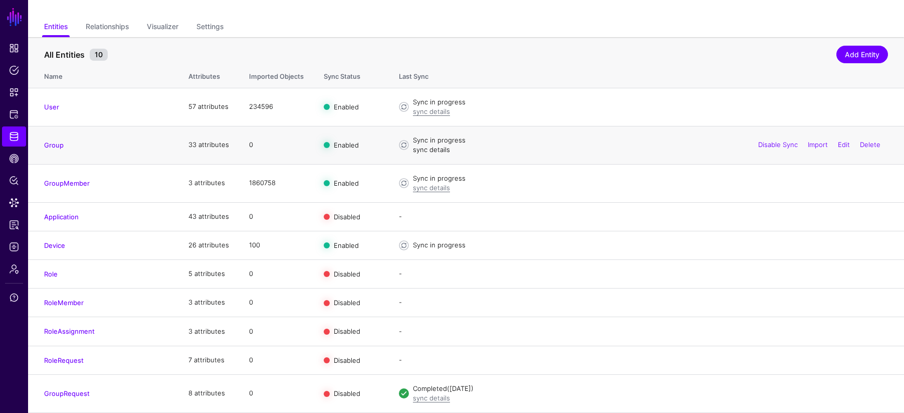
click at [430, 149] on link "sync details" at bounding box center [431, 149] width 37 height 8
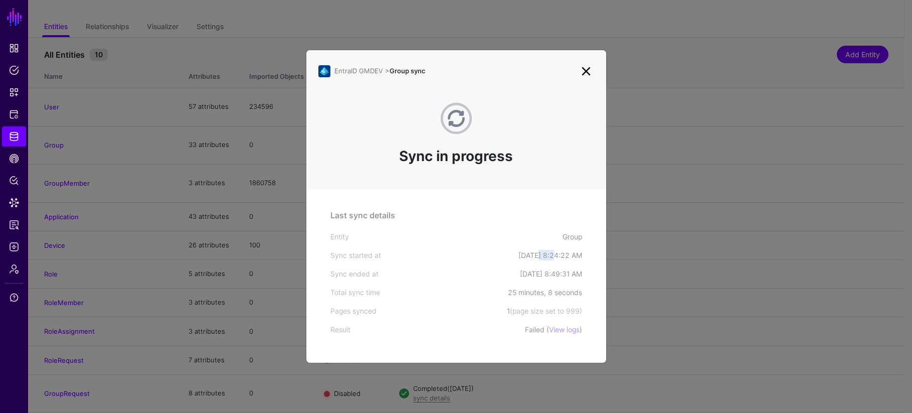
drag, startPoint x: 512, startPoint y: 254, endPoint x: 526, endPoint y: 255, distance: 14.6
click at [526, 255] on div "[DATE] 8:24:22 AM" at bounding box center [550, 255] width 64 height 11
click at [587, 72] on link at bounding box center [586, 71] width 16 height 16
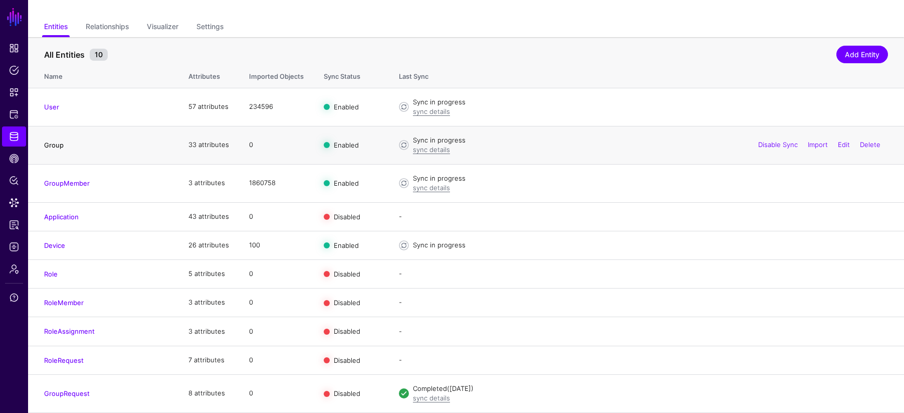
click at [46, 147] on link "Group" at bounding box center [54, 145] width 20 height 8
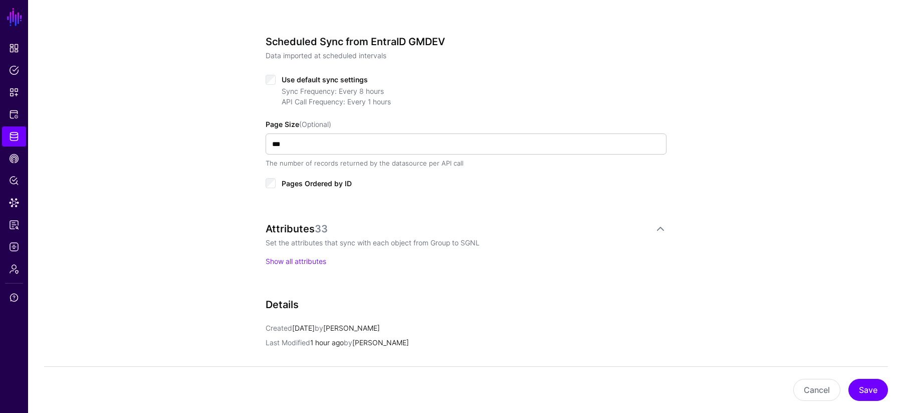
scroll to position [487, 0]
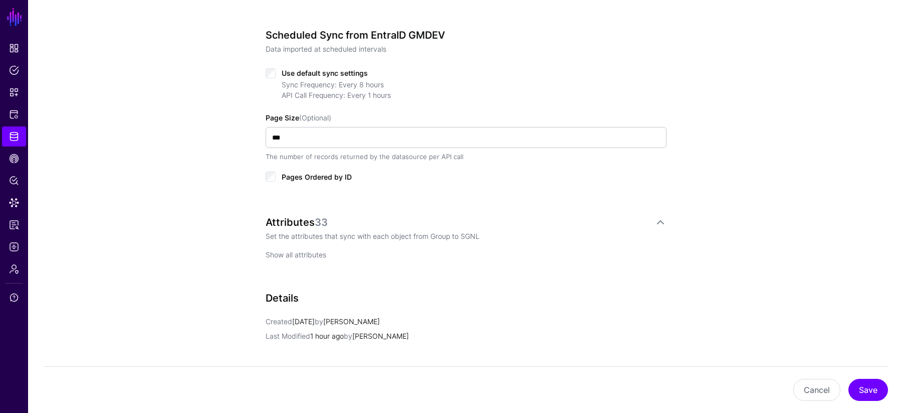
click at [272, 256] on link "Show all attributes" at bounding box center [296, 254] width 61 height 9
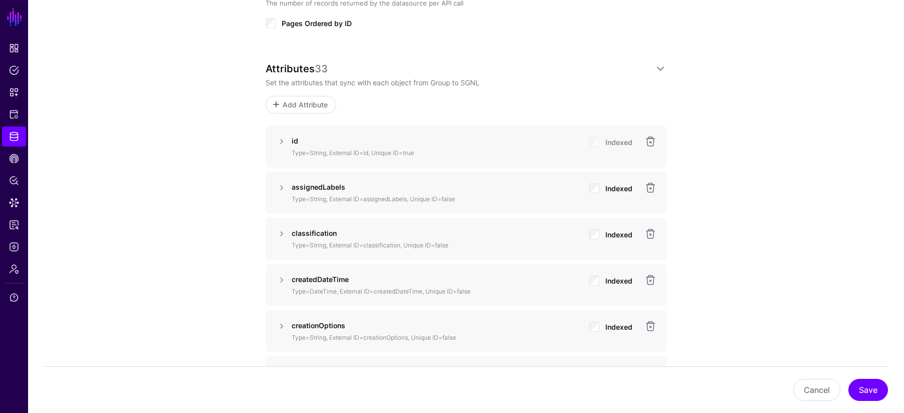
scroll to position [605, 0]
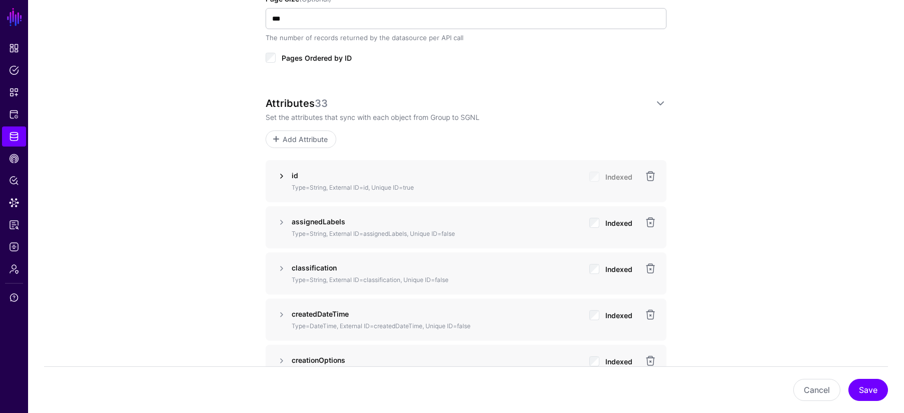
click at [282, 176] on link at bounding box center [282, 176] width 12 height 12
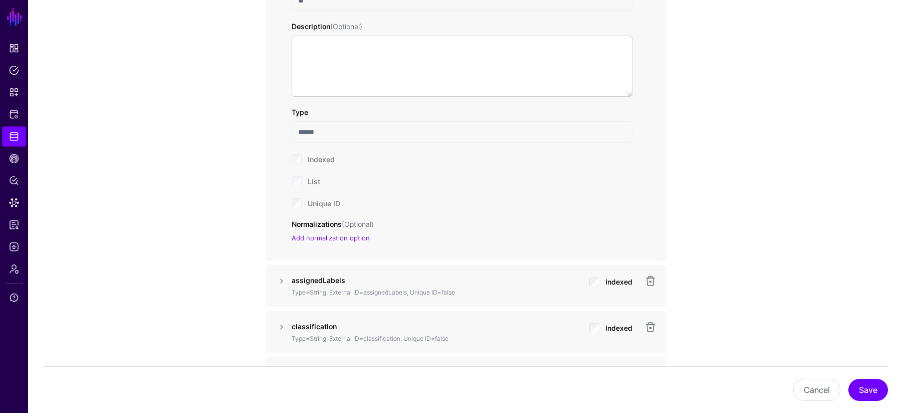
scroll to position [858, 0]
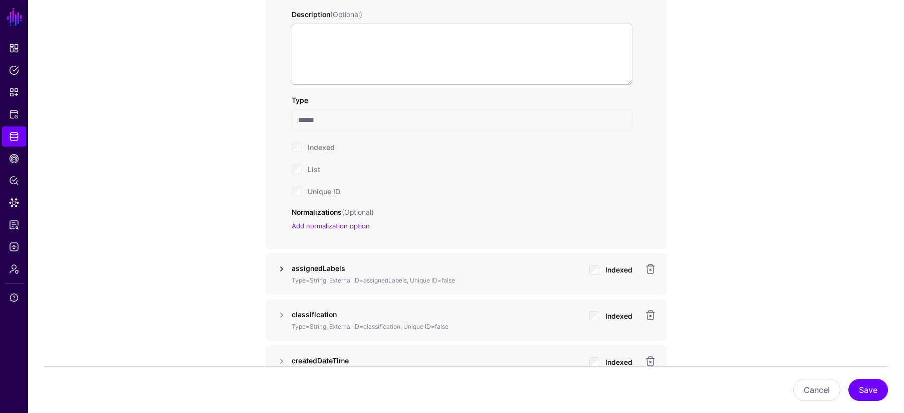
click at [282, 267] on link at bounding box center [282, 269] width 12 height 12
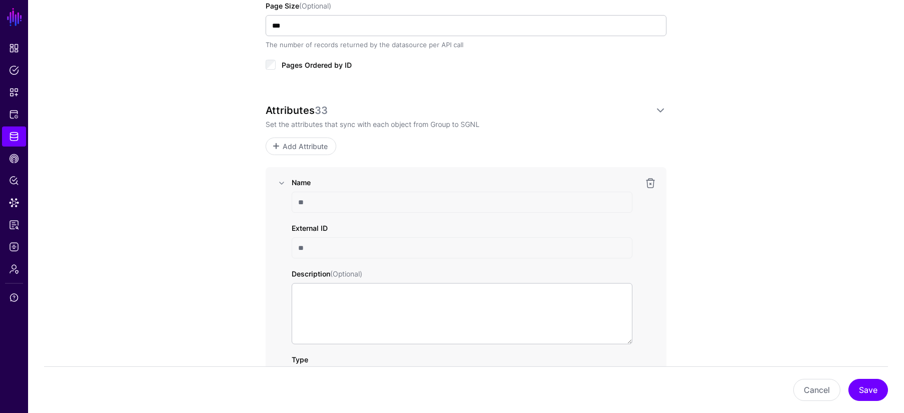
scroll to position [580, 0]
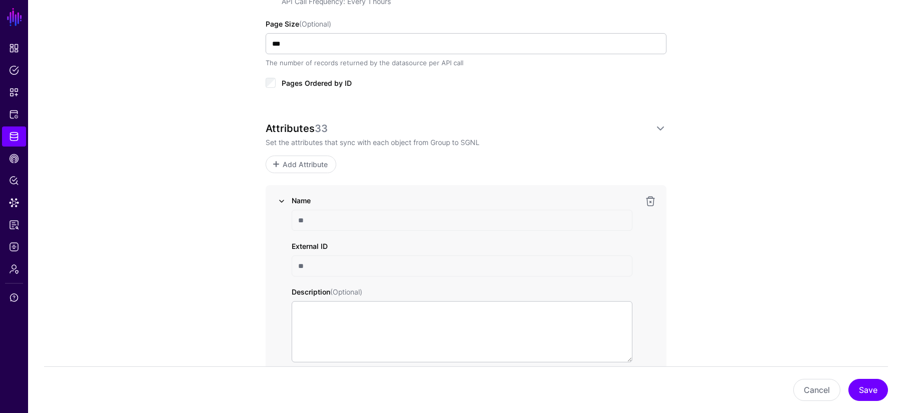
click at [282, 202] on link at bounding box center [282, 201] width 12 height 12
click at [281, 248] on link at bounding box center [282, 247] width 12 height 12
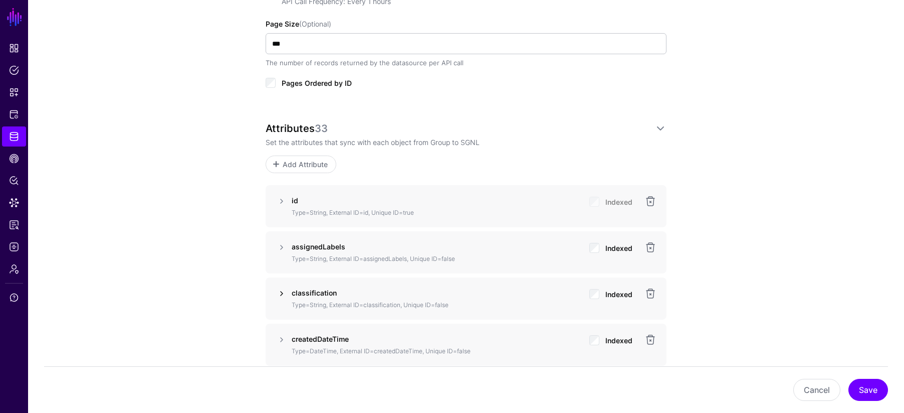
click at [281, 293] on link at bounding box center [282, 293] width 12 height 12
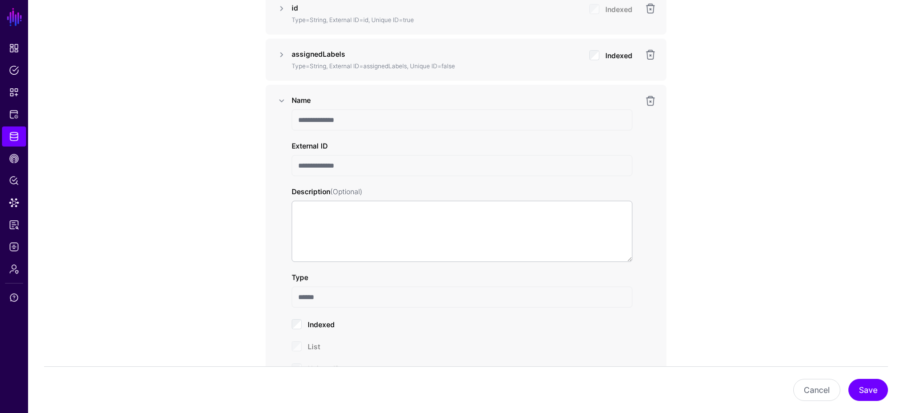
scroll to position [747, 0]
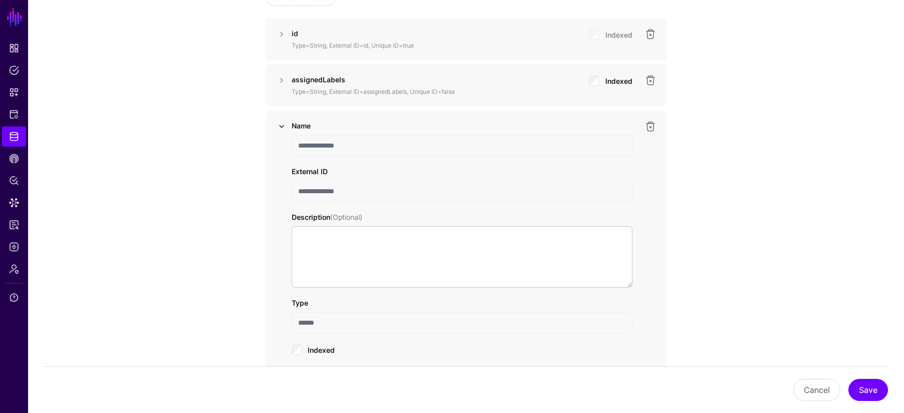
click at [282, 127] on link at bounding box center [282, 126] width 12 height 12
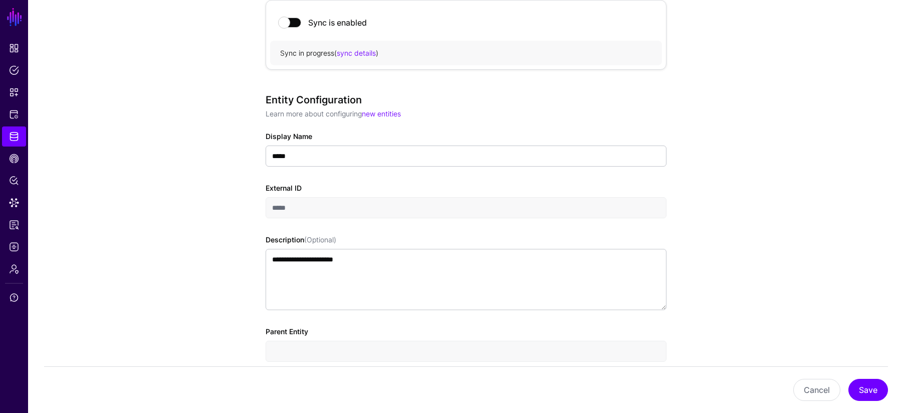
scroll to position [0, 0]
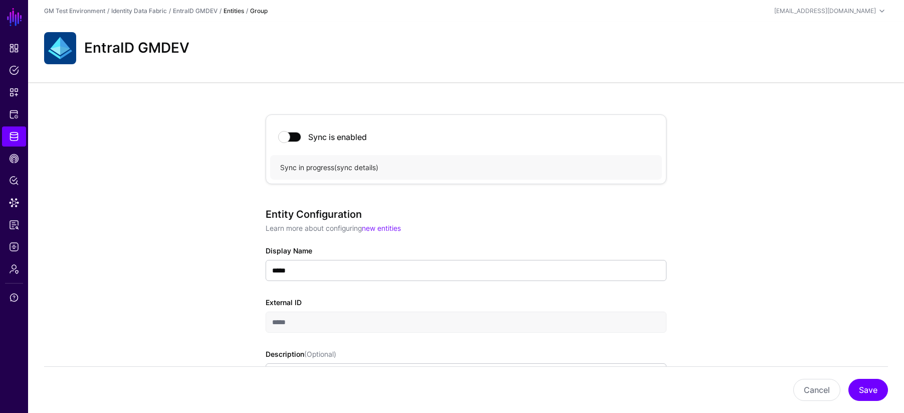
click at [355, 166] on link "sync details" at bounding box center [356, 167] width 39 height 9
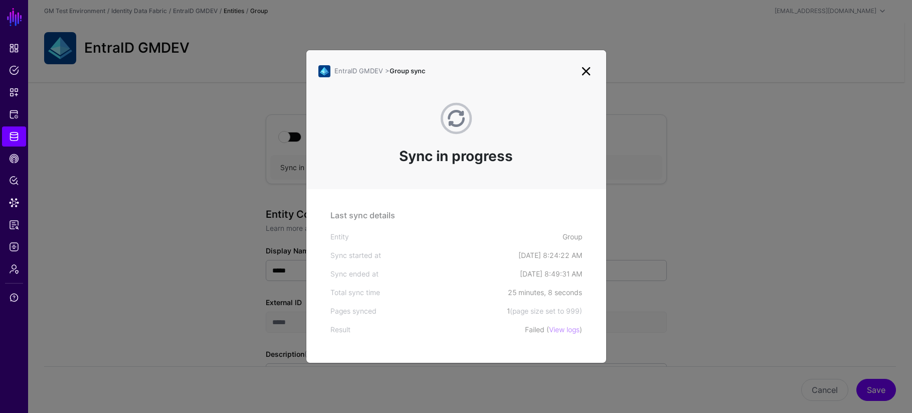
click at [587, 72] on link at bounding box center [586, 71] width 16 height 16
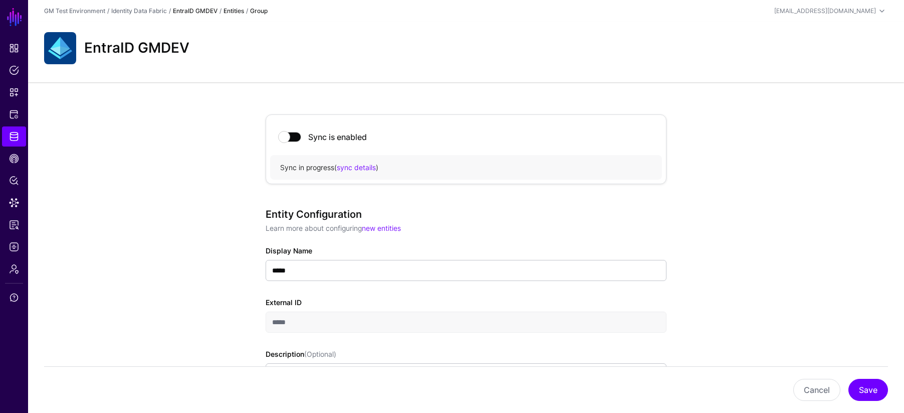
click at [199, 10] on link "EntraID GMDEV" at bounding box center [195, 11] width 45 height 8
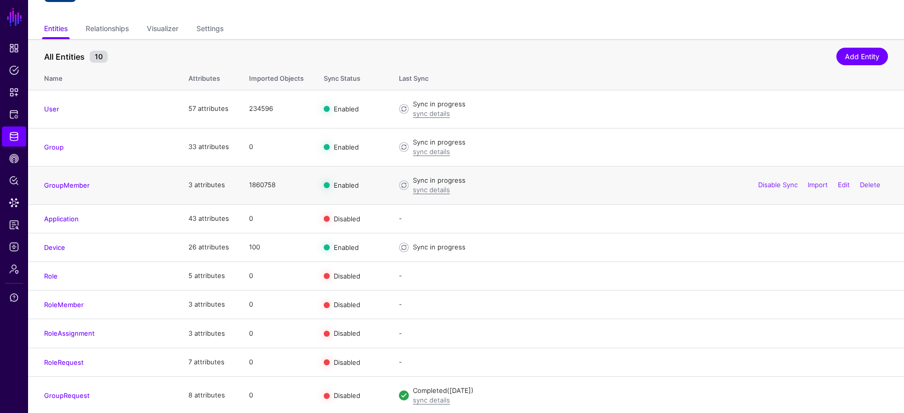
scroll to position [64, 0]
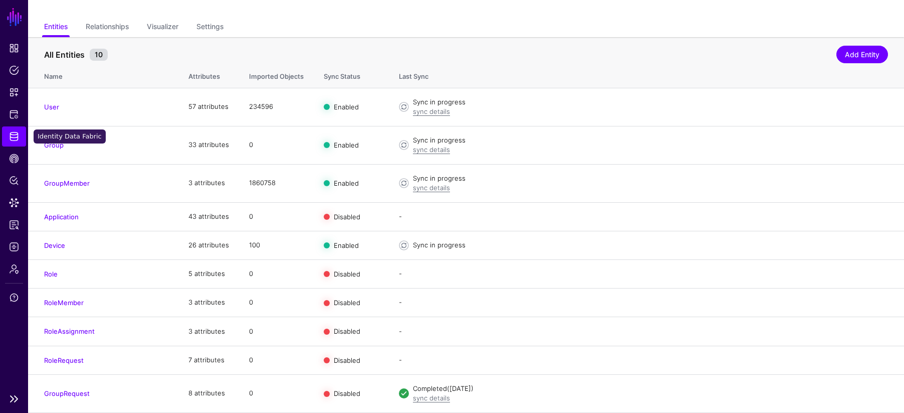
click at [15, 137] on span "Identity Data Fabric" at bounding box center [14, 136] width 10 height 10
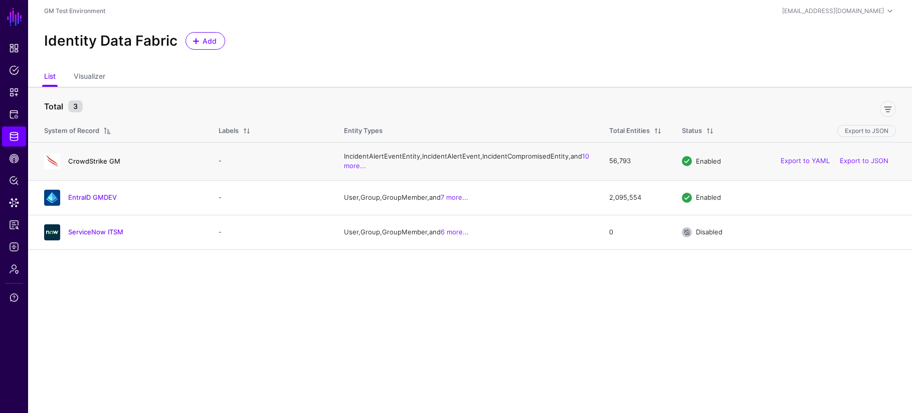
click at [104, 165] on link "CrowdStrike GM" at bounding box center [94, 161] width 52 height 8
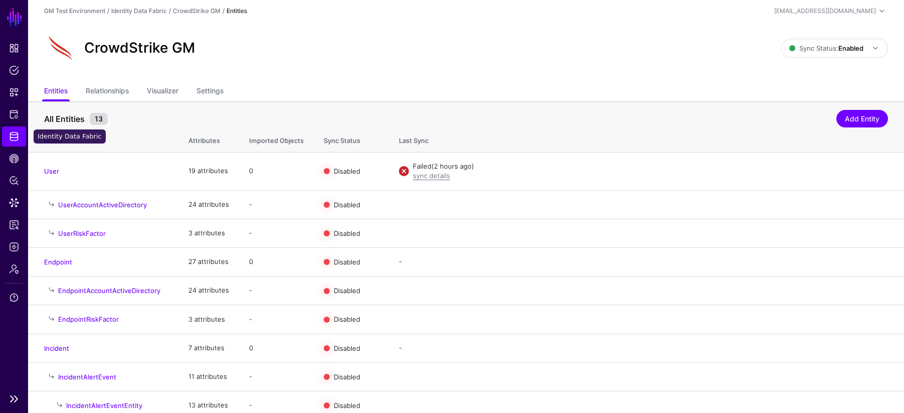
click at [14, 137] on span "Identity Data Fabric" at bounding box center [14, 136] width 10 height 10
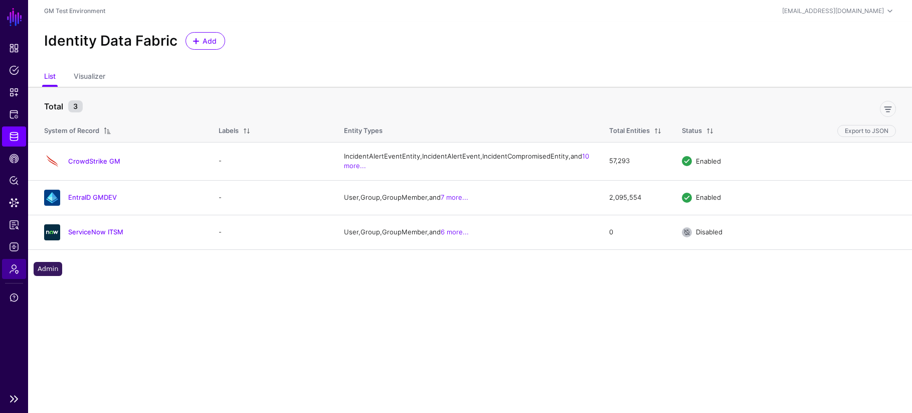
click at [17, 268] on span "Admin" at bounding box center [14, 269] width 10 height 10
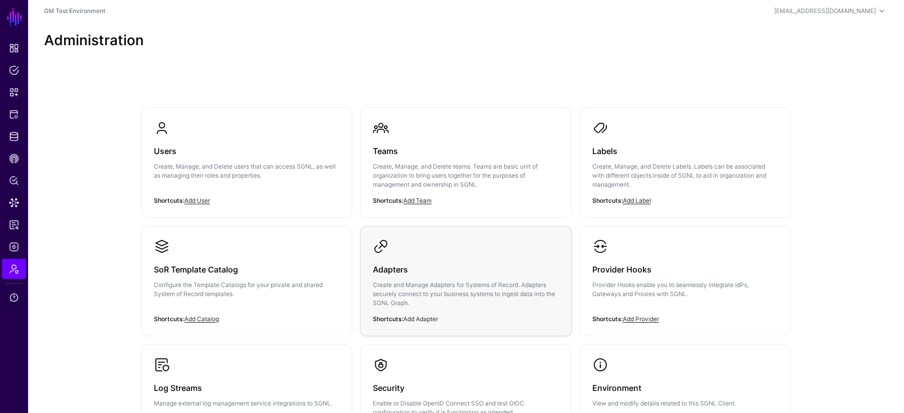
click at [421, 318] on link "Add Adapter" at bounding box center [420, 319] width 35 height 8
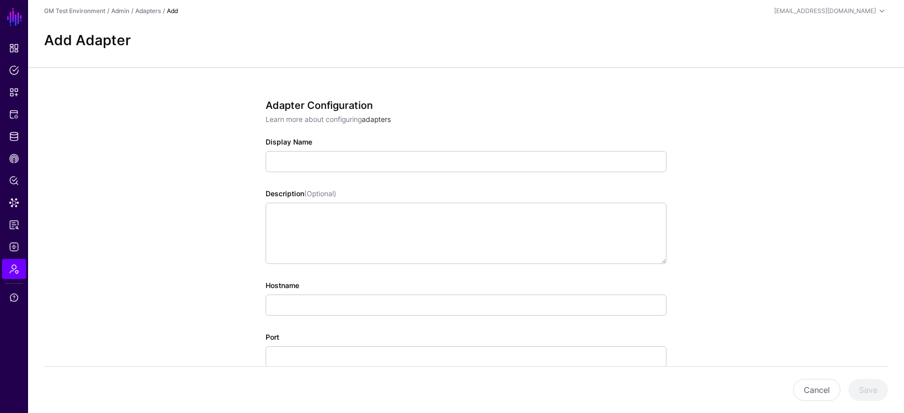
click at [374, 121] on link "adapters" at bounding box center [376, 119] width 29 height 9
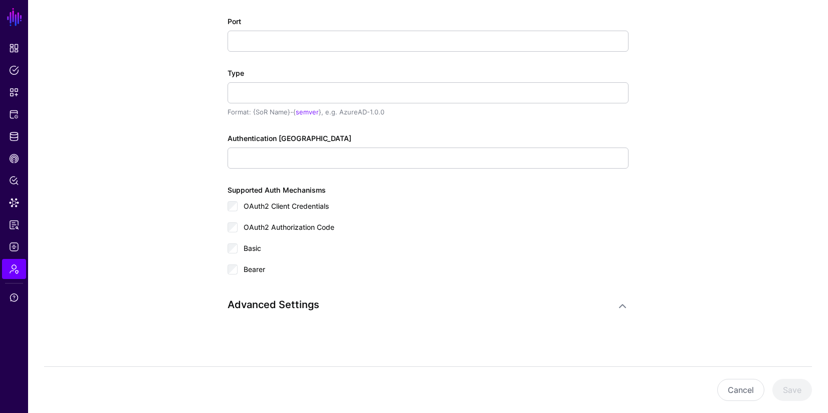
scroll to position [316, 0]
click at [283, 309] on h3 "Advanced Settings" at bounding box center [418, 304] width 381 height 12
click at [625, 305] on link at bounding box center [623, 305] width 12 height 12
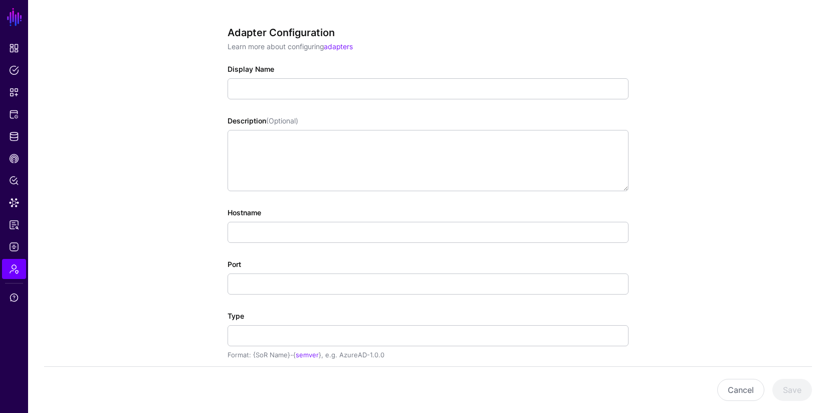
scroll to position [68, 0]
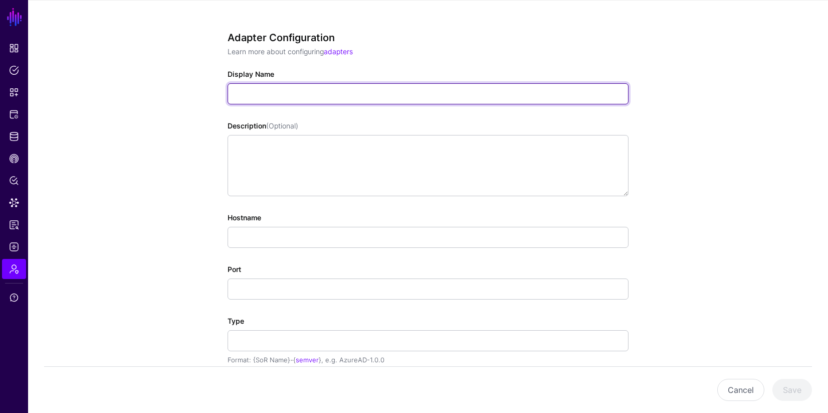
click at [244, 97] on input "Display Name" at bounding box center [428, 93] width 401 height 21
drag, startPoint x: 322, startPoint y: 97, endPoint x: 217, endPoint y: 89, distance: 105.6
click at [217, 89] on div "**********" at bounding box center [427, 419] width 465 height 841
type input "**********"
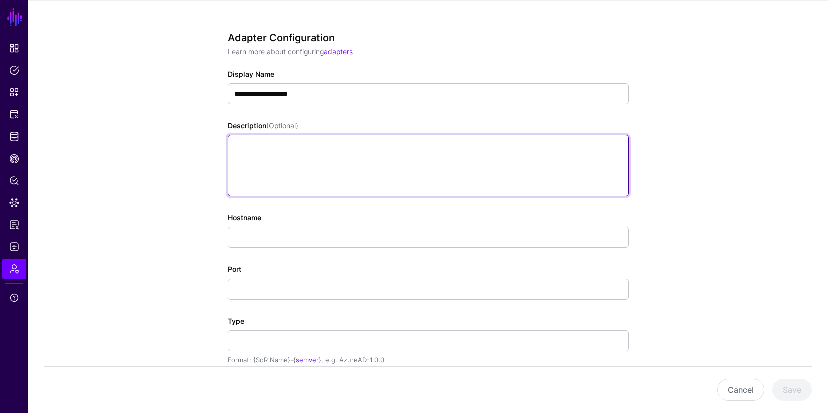
click at [307, 166] on textarea "Description (Optional)" at bounding box center [428, 165] width 401 height 61
paste textarea "**********"
type textarea "**********"
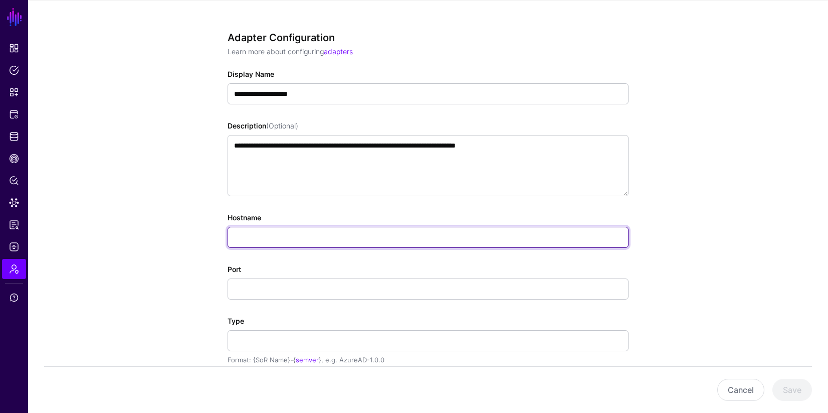
click at [265, 237] on input "Hostname" at bounding box center [428, 237] width 401 height 21
paste input "**********"
drag, startPoint x: 259, startPoint y: 239, endPoint x: 219, endPoint y: 238, distance: 39.6
click at [219, 237] on div "**********" at bounding box center [427, 419] width 465 height 841
type input "**********"
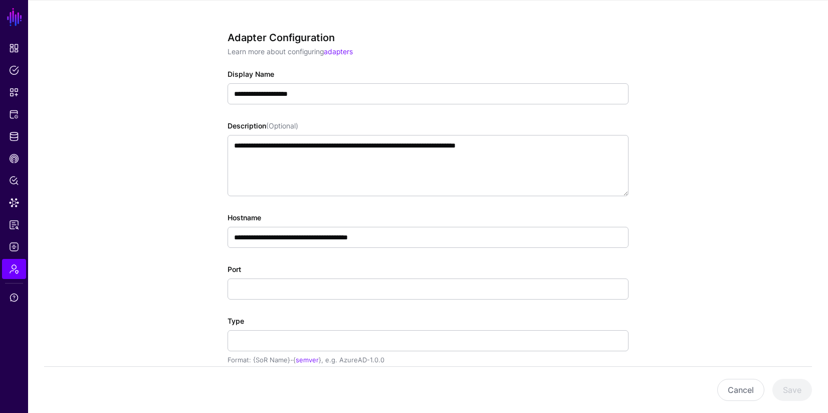
click at [190, 262] on app-admin-adapters-details-form "**********" at bounding box center [428, 419] width 800 height 841
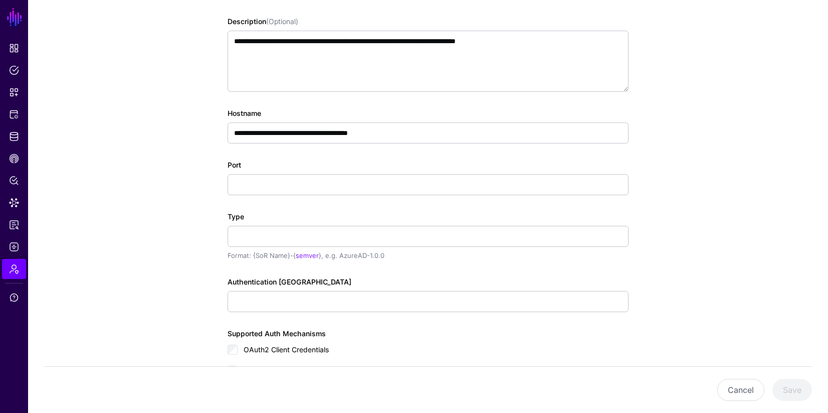
scroll to position [173, 0]
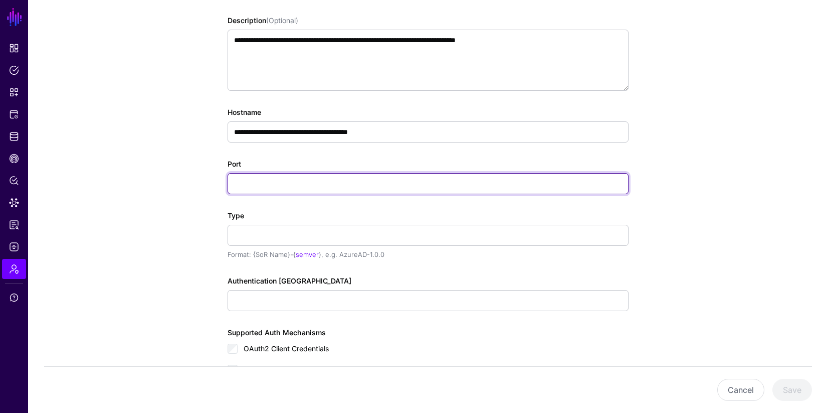
click at [269, 184] on input "Port" at bounding box center [428, 183] width 401 height 21
type input "***"
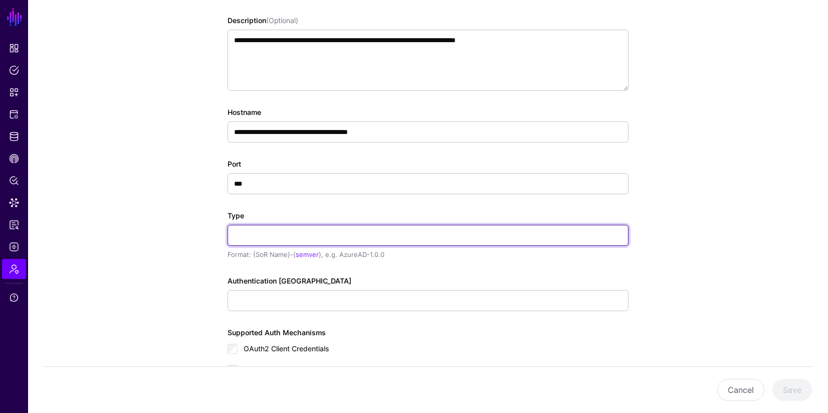
click at [276, 237] on input "Type" at bounding box center [428, 235] width 401 height 21
type input "**********"
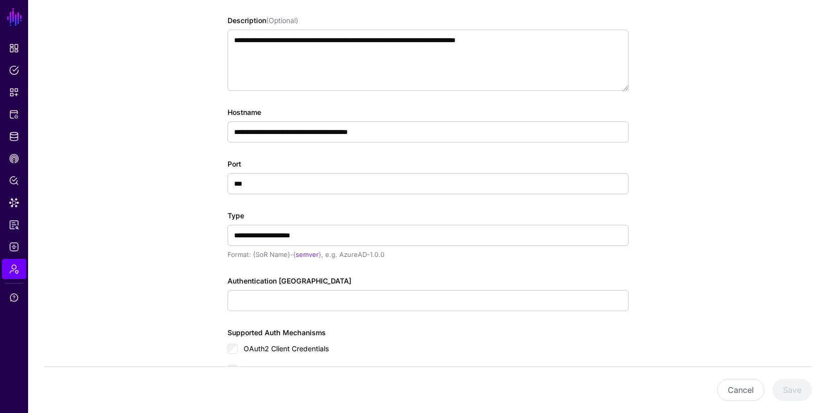
click at [211, 280] on div "**********" at bounding box center [427, 314] width 465 height 841
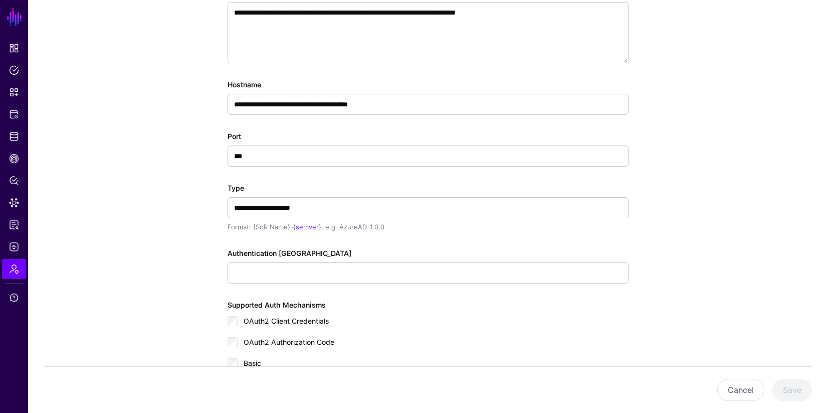
scroll to position [210, 0]
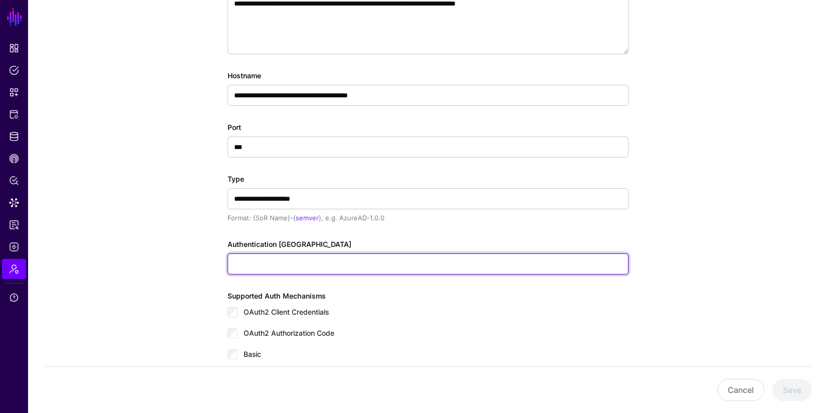
click at [502, 264] on input "Authentication [GEOGRAPHIC_DATA]" at bounding box center [428, 263] width 401 height 21
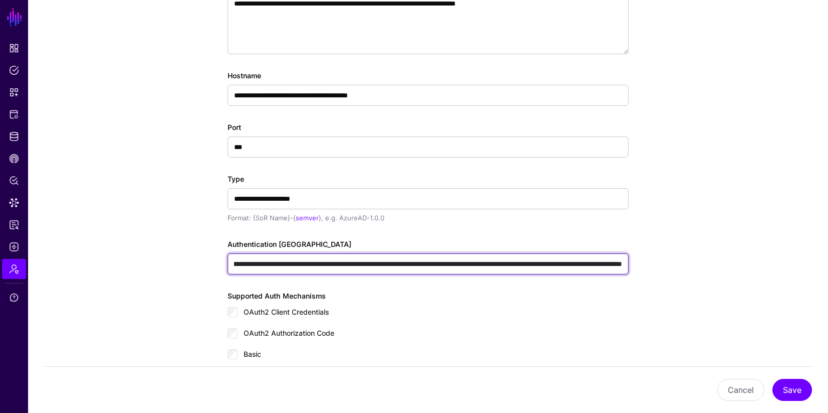
scroll to position [0, 3868]
drag, startPoint x: 235, startPoint y: 264, endPoint x: 748, endPoint y: 267, distance: 513.3
click at [748, 267] on app-admin-adapters-details-form "**********" at bounding box center [428, 278] width 800 height 841
paste input "**********"
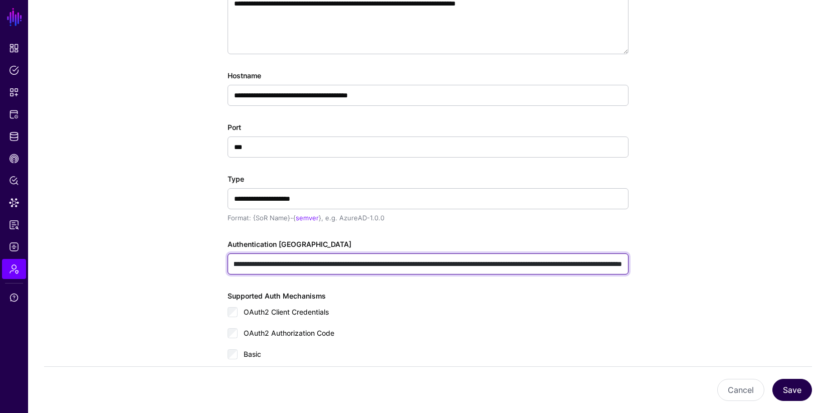
type input "**********"
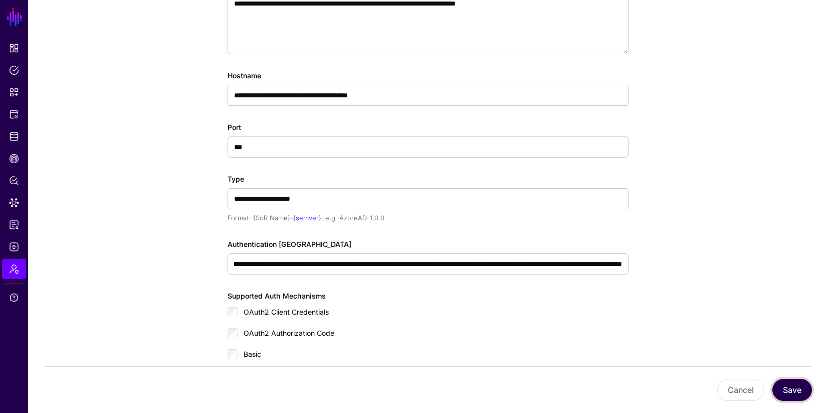
scroll to position [0, 0]
click at [791, 392] on button "Save" at bounding box center [792, 389] width 40 height 22
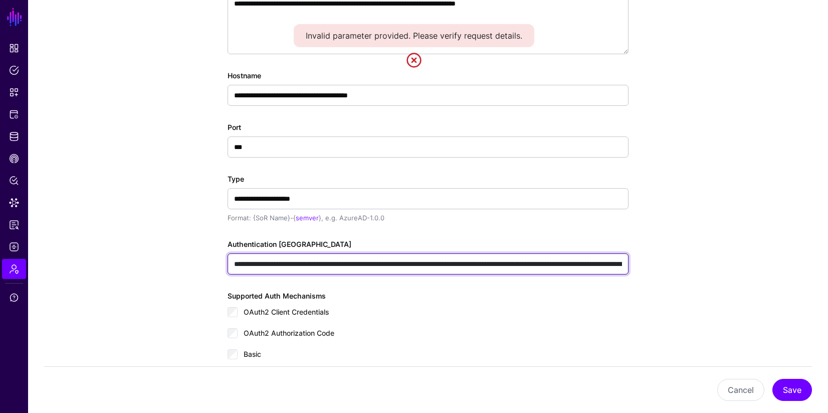
click at [349, 265] on input "Authentication [GEOGRAPHIC_DATA]" at bounding box center [428, 263] width 401 height 21
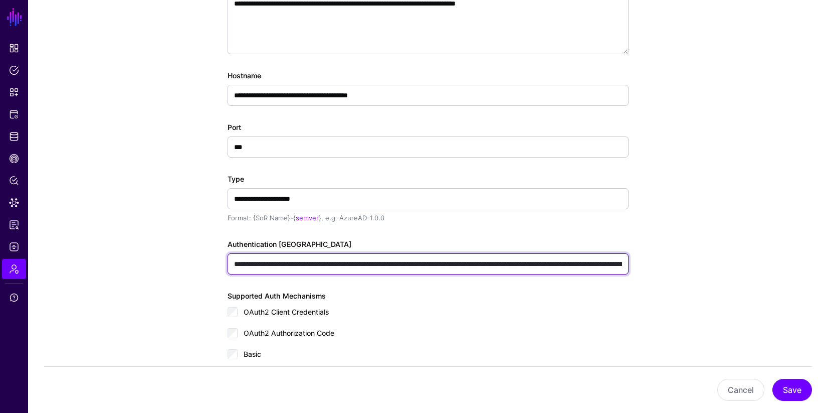
click at [233, 269] on input "Authentication [GEOGRAPHIC_DATA]" at bounding box center [428, 263] width 401 height 21
click at [293, 268] on input "Authentication [GEOGRAPHIC_DATA]" at bounding box center [428, 263] width 401 height 21
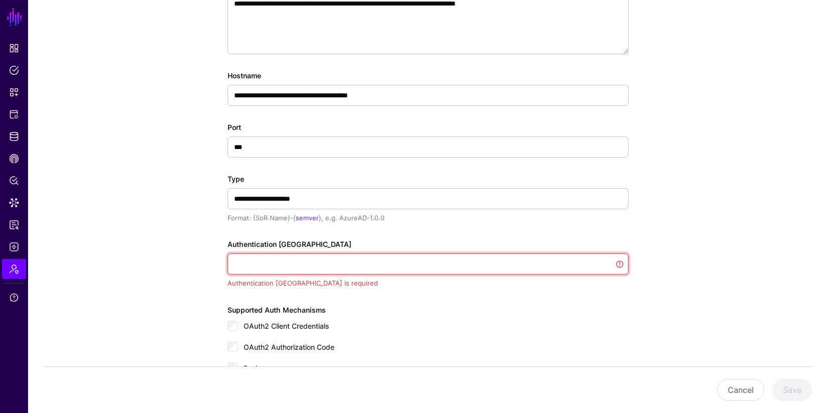
click at [251, 265] on input "Authentication [GEOGRAPHIC_DATA]" at bounding box center [428, 263] width 401 height 21
type input "**********"
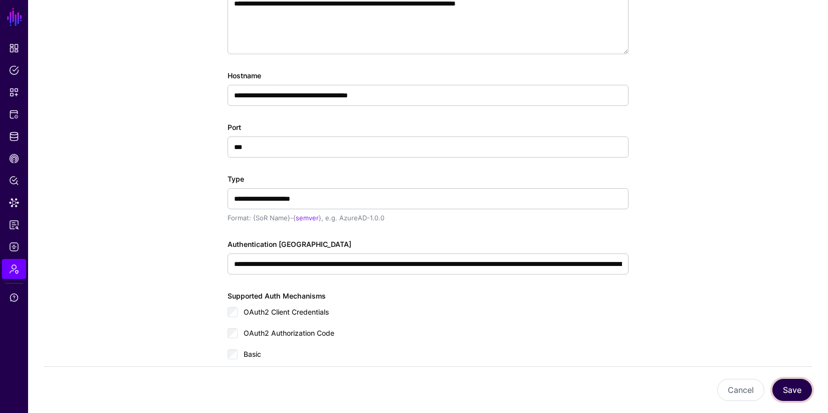
click at [799, 390] on button "Save" at bounding box center [792, 389] width 40 height 22
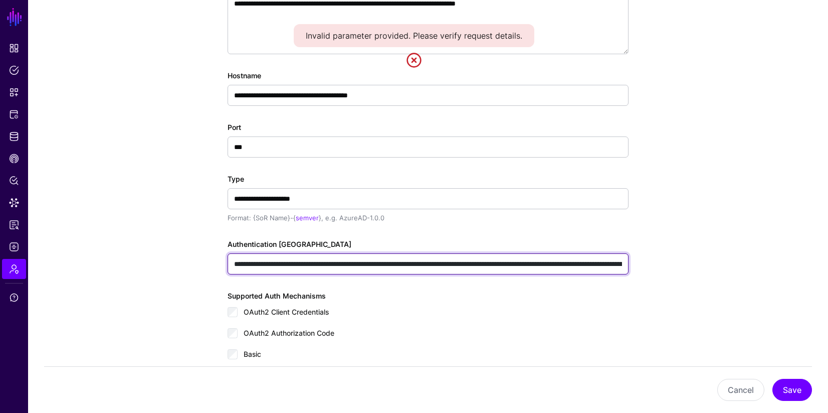
click at [308, 268] on input "Authentication [GEOGRAPHIC_DATA]" at bounding box center [428, 263] width 401 height 21
drag, startPoint x: 233, startPoint y: 262, endPoint x: 750, endPoint y: 263, distance: 516.8
click at [750, 263] on app-admin-adapters-details-form "**********" at bounding box center [428, 278] width 800 height 841
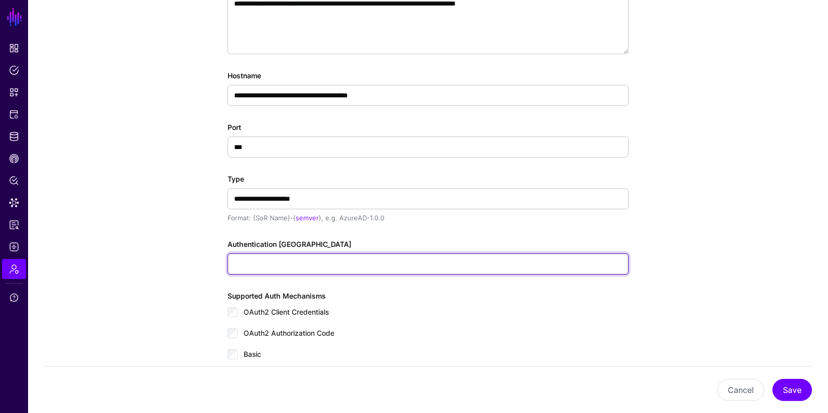
scroll to position [0, 0]
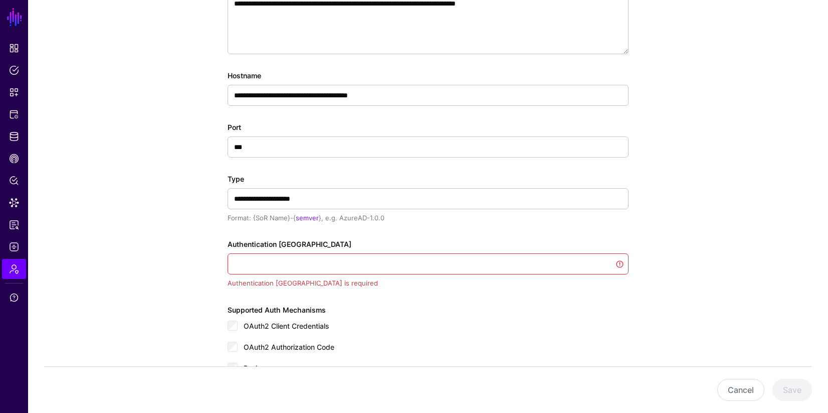
click at [270, 245] on label "Authentication [GEOGRAPHIC_DATA]" at bounding box center [290, 244] width 124 height 11
click at [270, 253] on input "Authentication [GEOGRAPHIC_DATA]" at bounding box center [428, 263] width 401 height 21
click at [620, 264] on input "Authentication [GEOGRAPHIC_DATA]" at bounding box center [428, 263] width 401 height 21
click at [693, 226] on app-admin-adapters-details-form "**********" at bounding box center [428, 285] width 800 height 855
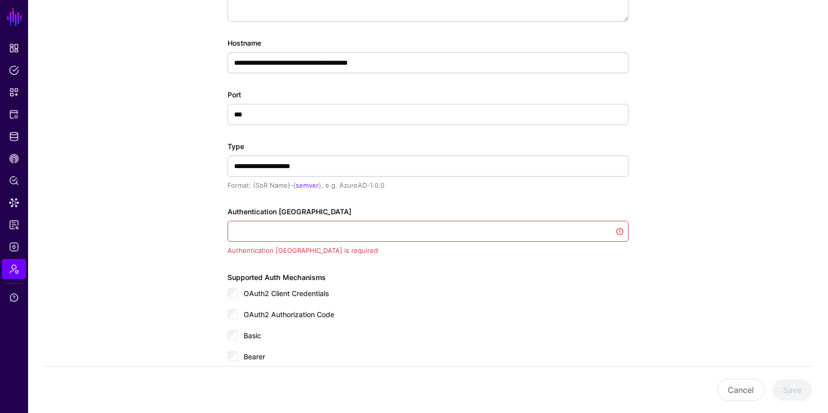
scroll to position [239, 0]
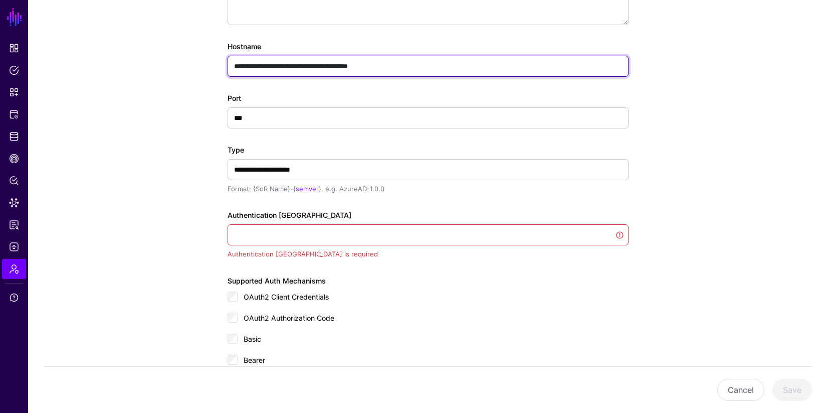
drag, startPoint x: 315, startPoint y: 67, endPoint x: 431, endPoint y: 68, distance: 115.8
click at [431, 68] on input "**********" at bounding box center [428, 66] width 401 height 21
type input "**********"
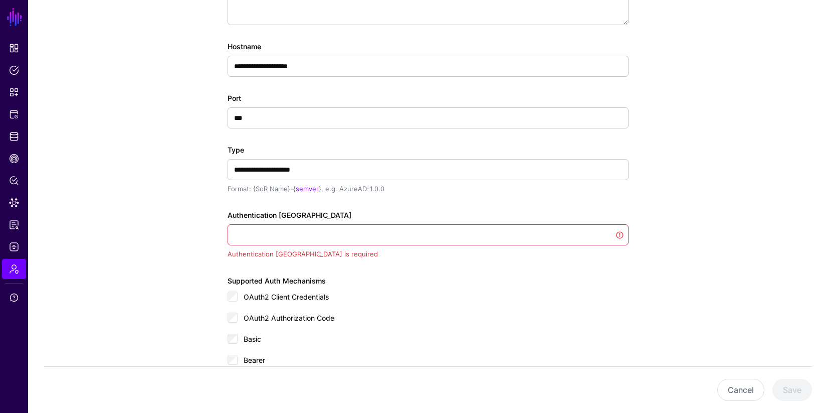
click at [452, 294] on div "OAuth2 Client Credentials" at bounding box center [428, 300] width 401 height 20
click at [384, 236] on input "Authentication [GEOGRAPHIC_DATA]" at bounding box center [428, 234] width 401 height 21
type input "**********"
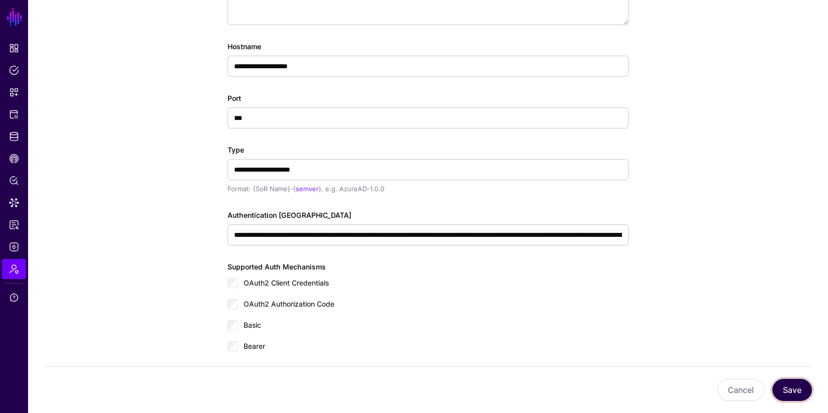
click at [795, 391] on button "Save" at bounding box center [792, 389] width 40 height 22
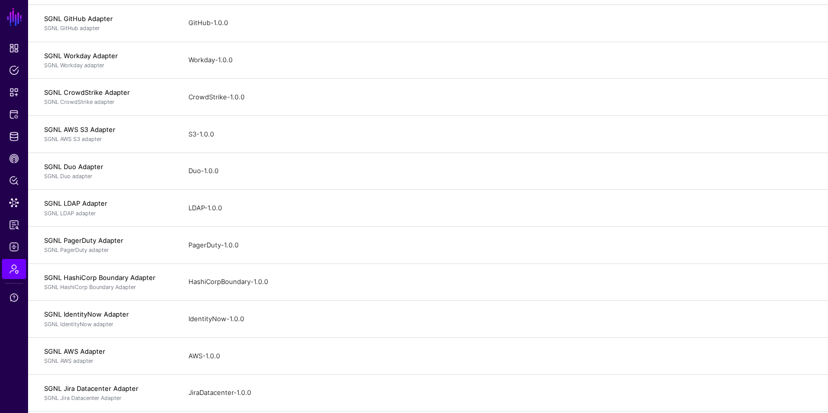
scroll to position [10, 0]
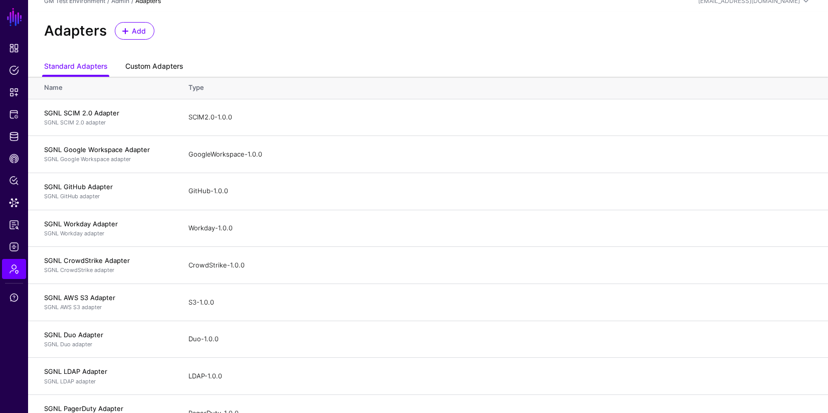
click at [141, 67] on link "Custom Adapters" at bounding box center [154, 67] width 58 height 19
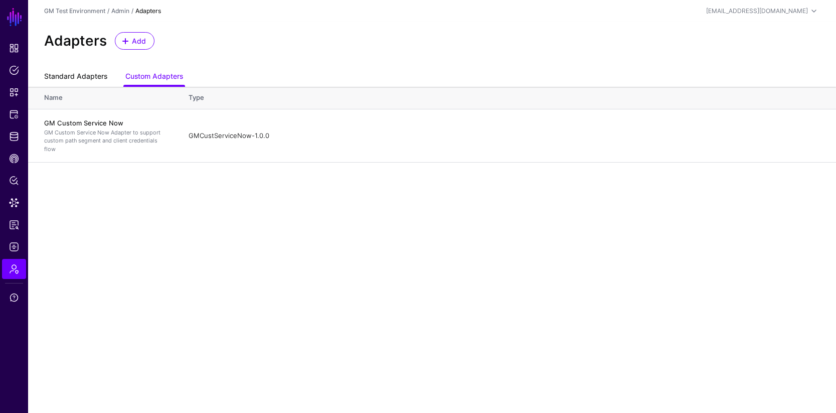
click at [78, 78] on link "Standard Adapters" at bounding box center [75, 77] width 63 height 19
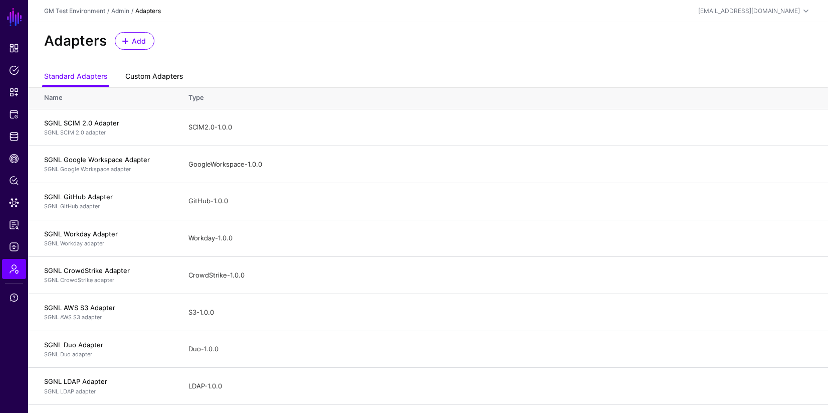
click at [158, 80] on link "Custom Adapters" at bounding box center [154, 77] width 58 height 19
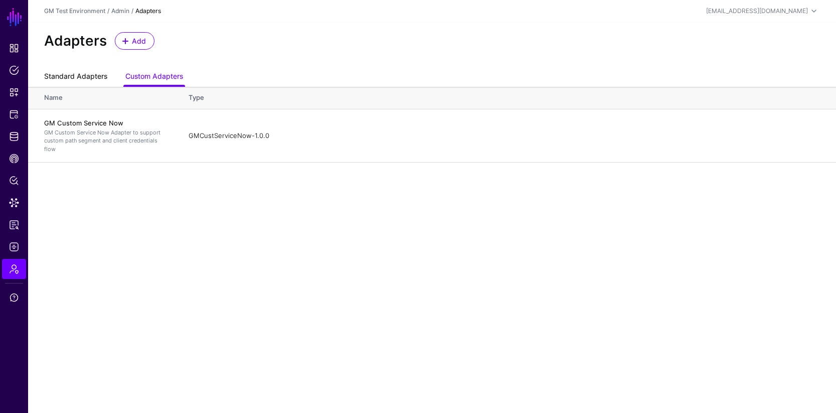
click at [73, 74] on link "Standard Adapters" at bounding box center [75, 77] width 63 height 19
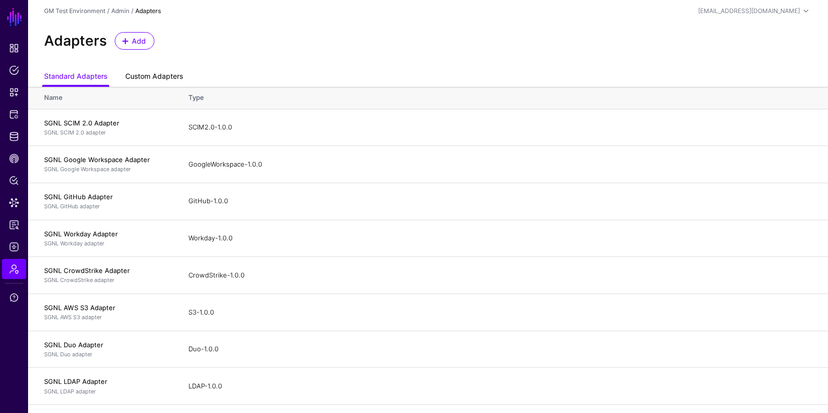
click at [153, 80] on link "Custom Adapters" at bounding box center [154, 77] width 58 height 19
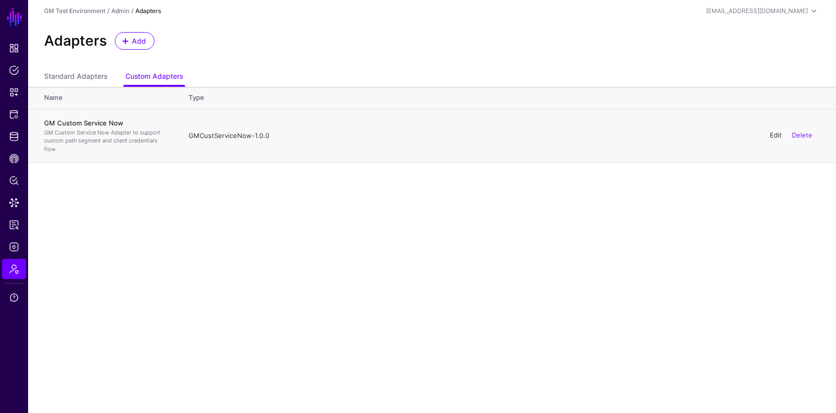
click at [773, 136] on link "Edit" at bounding box center [775, 135] width 12 height 8
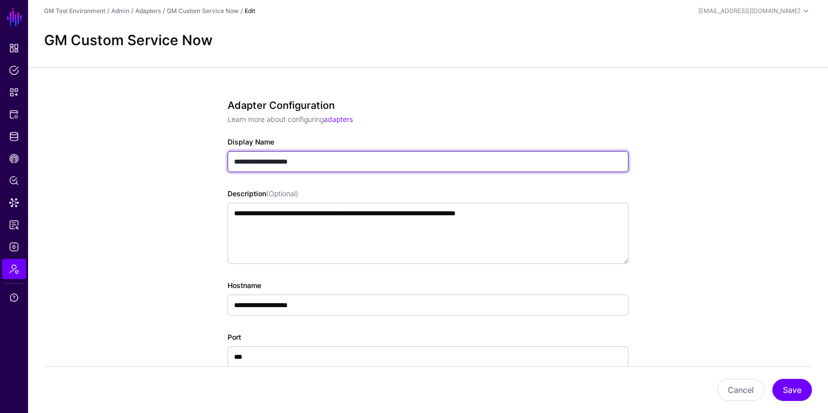
click at [299, 162] on input "**********" at bounding box center [428, 161] width 401 height 21
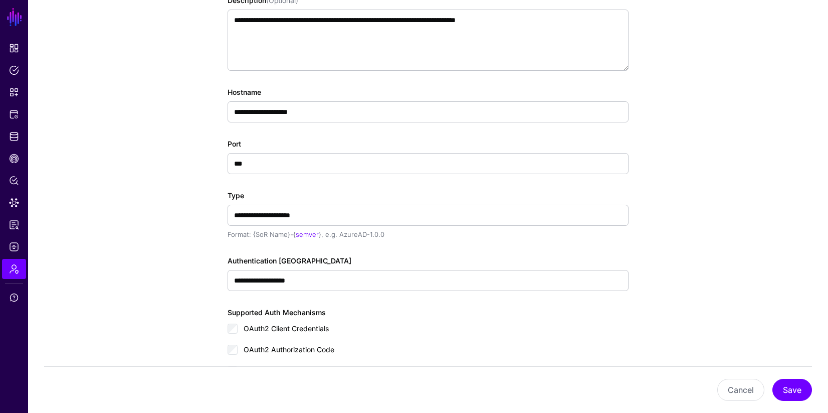
scroll to position [140, 0]
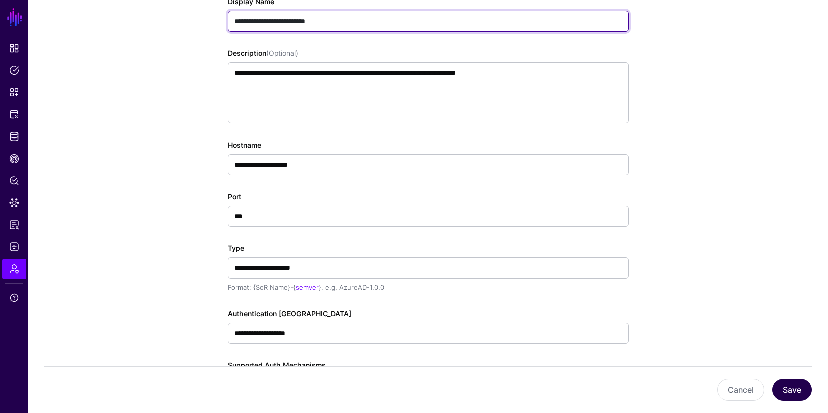
type input "**********"
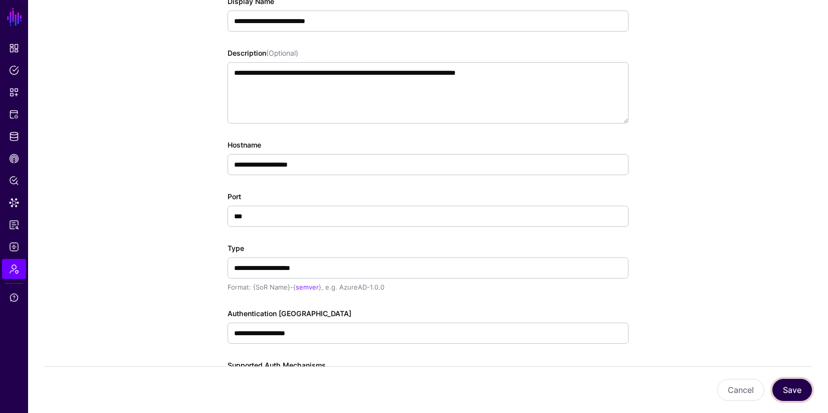
click at [798, 388] on button "Save" at bounding box center [792, 389] width 40 height 22
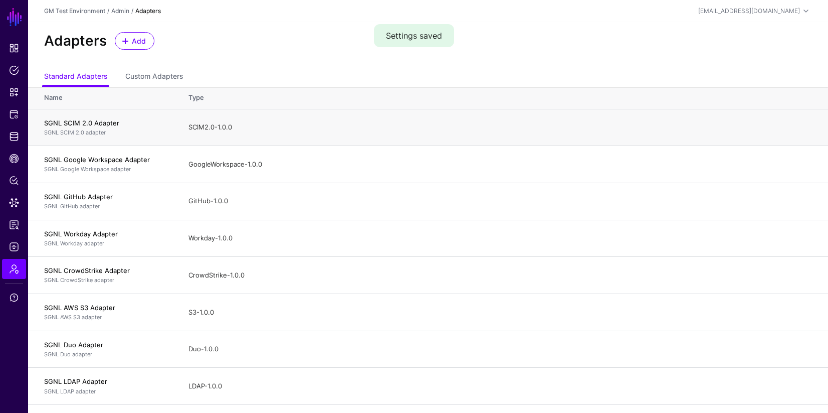
click at [94, 131] on p "SGNL SCIM 2.0 adapter" at bounding box center [106, 132] width 124 height 9
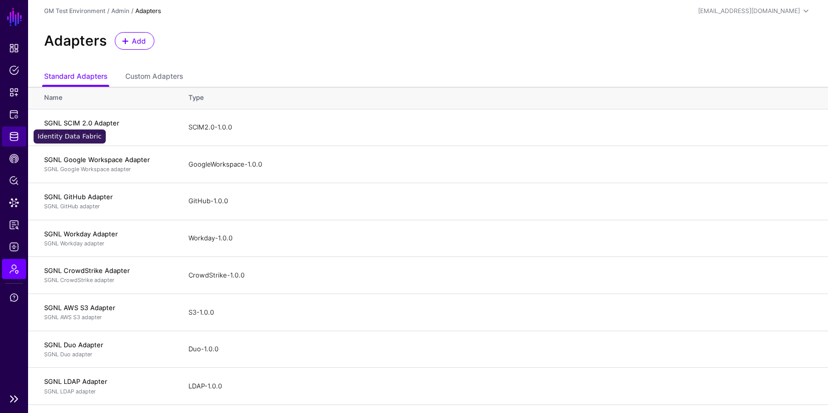
click at [17, 136] on span "Identity Data Fabric" at bounding box center [14, 136] width 10 height 10
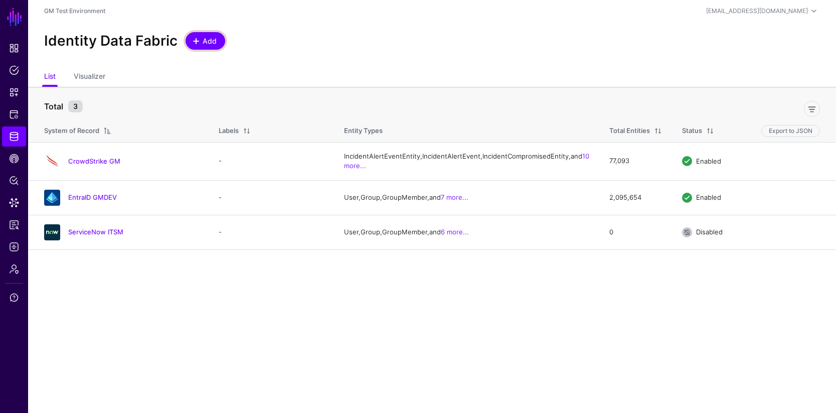
click at [198, 43] on span at bounding box center [196, 41] width 8 height 8
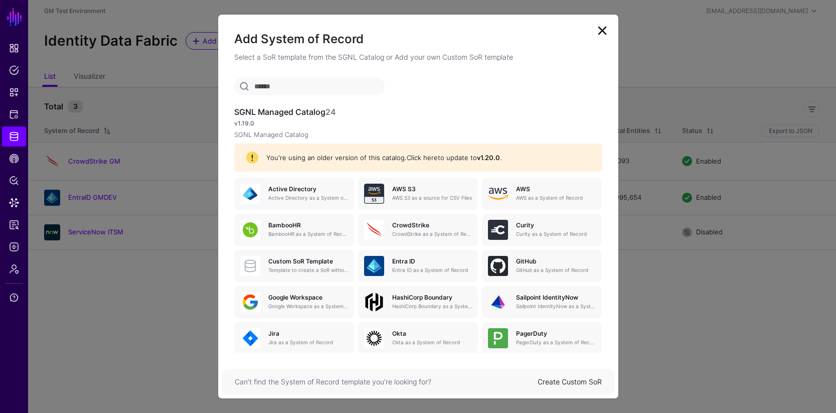
click at [424, 158] on link "Click here" at bounding box center [421, 157] width 31 height 8
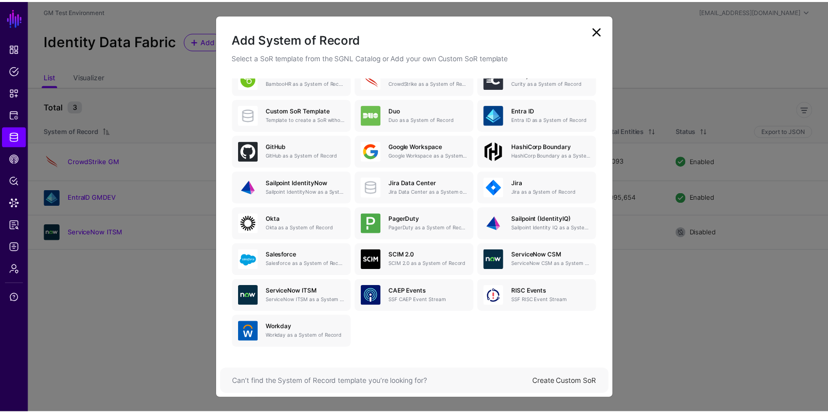
scroll to position [126, 0]
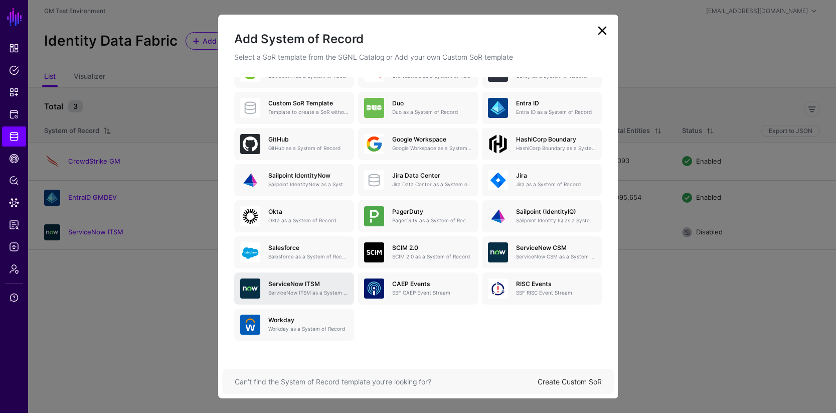
click at [298, 286] on h5 "ServiceNow ITSM" at bounding box center [308, 283] width 80 height 7
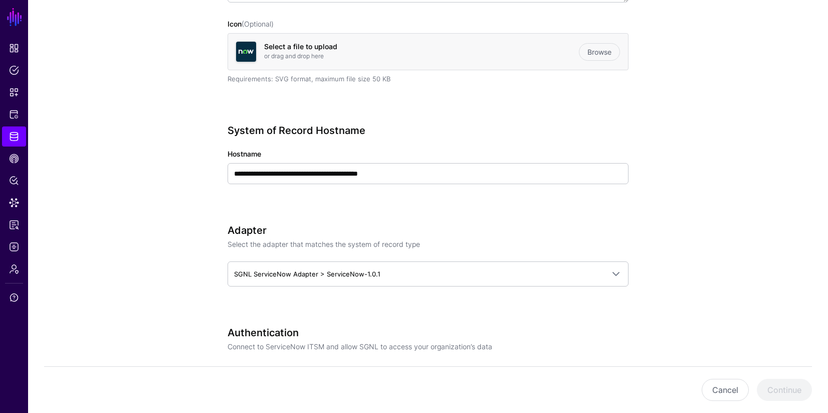
scroll to position [279, 0]
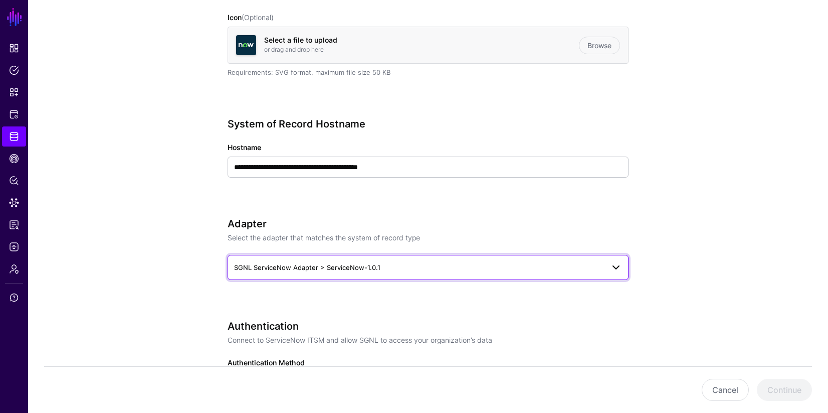
click at [614, 266] on span at bounding box center [616, 267] width 12 height 12
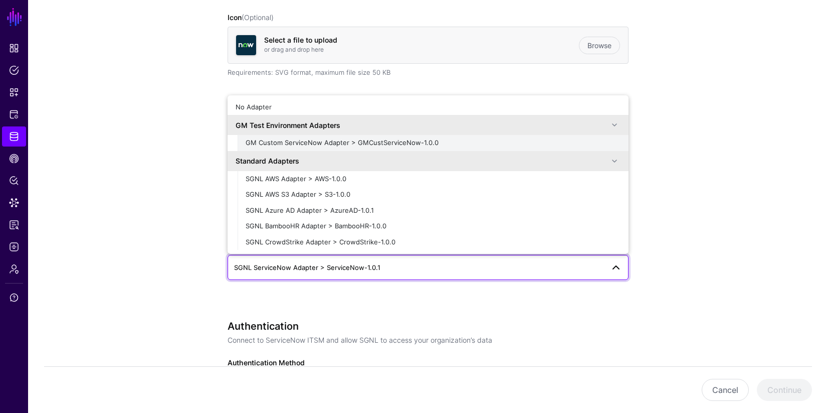
click at [348, 142] on span "GM Custom ServiceNow Adapter > GMCustServiceNow-1.0.0" at bounding box center [342, 142] width 193 height 8
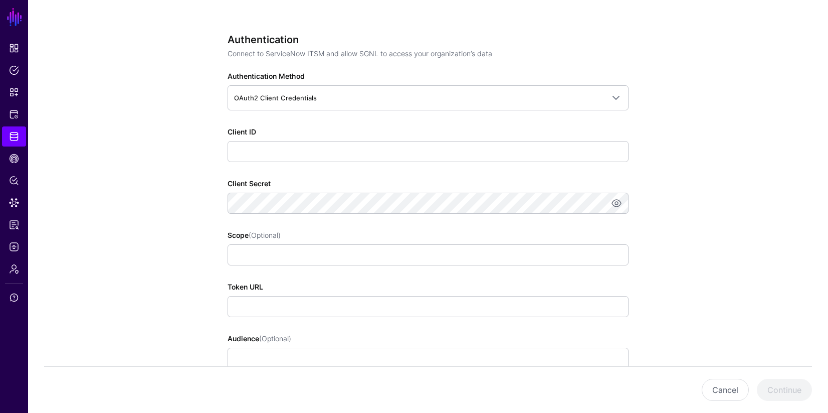
scroll to position [557, 0]
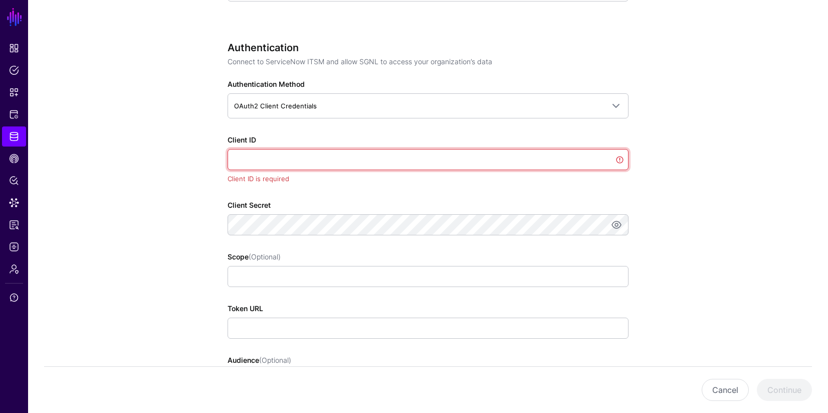
click at [262, 158] on input "Client ID" at bounding box center [428, 159] width 401 height 21
click at [187, 166] on app-datasources-details-form "**********" at bounding box center [428, 218] width 800 height 1395
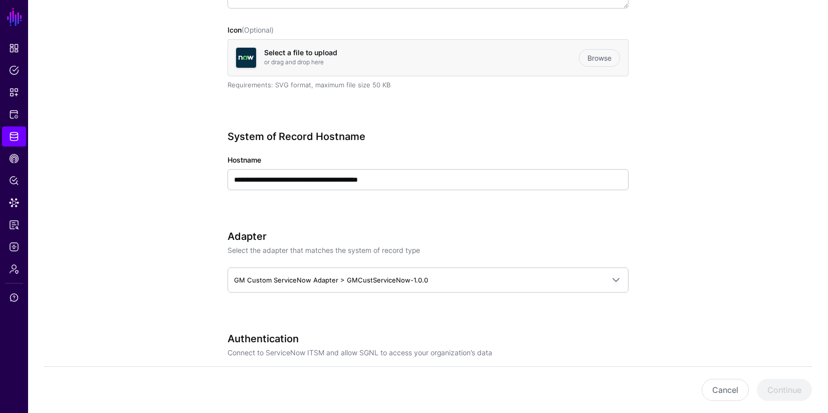
scroll to position [464, 0]
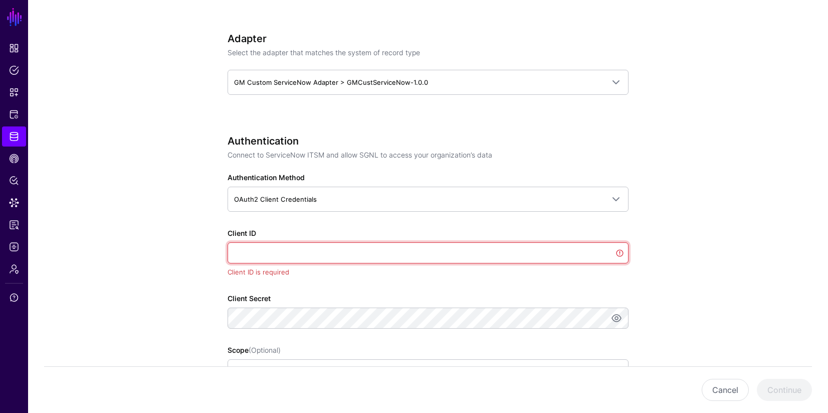
click at [259, 252] on input "Client ID" at bounding box center [428, 252] width 401 height 21
paste input "**********"
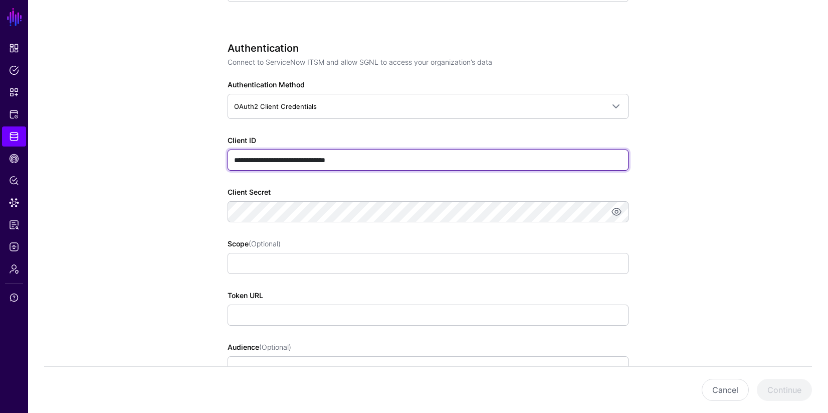
scroll to position [564, 0]
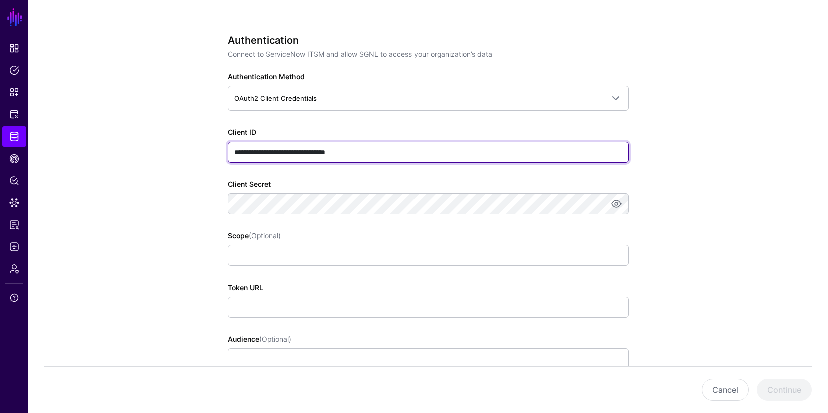
type input "**********"
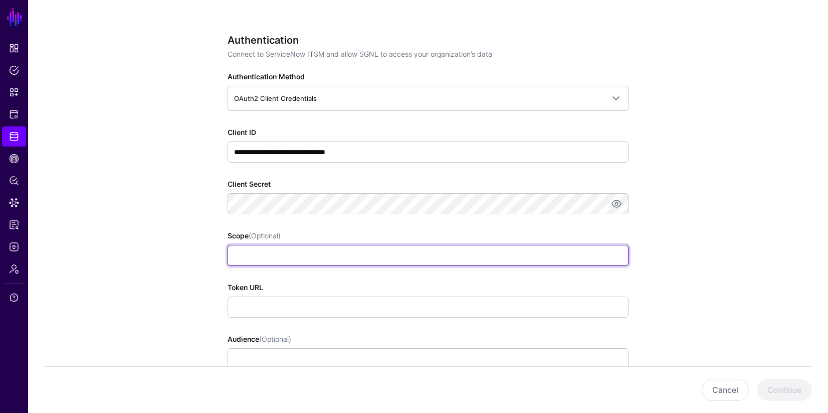
click at [265, 257] on input "Scope (Optional)" at bounding box center [428, 255] width 401 height 21
paste input "**********"
type input "**********"
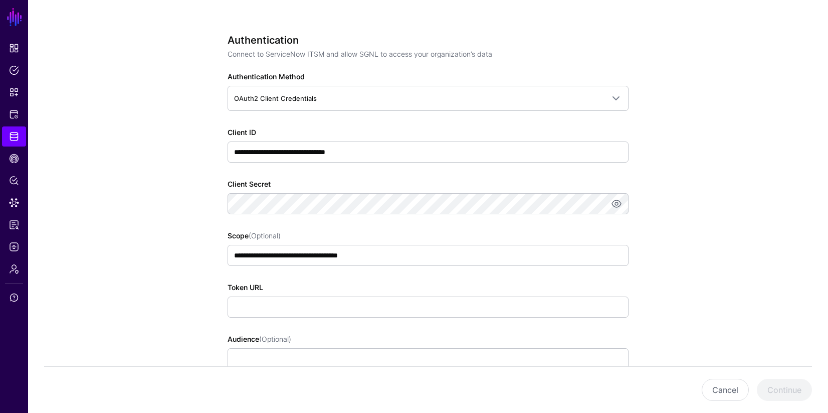
click at [167, 256] on app-datasources-details-form "**********" at bounding box center [428, 204] width 800 height 1381
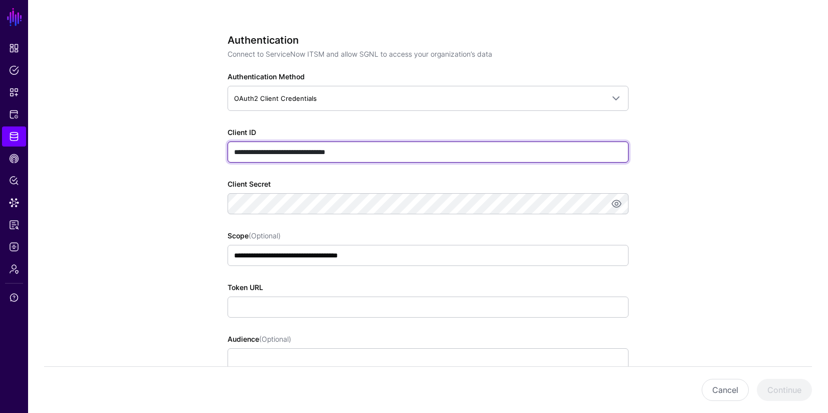
drag, startPoint x: 384, startPoint y: 152, endPoint x: 228, endPoint y: 150, distance: 156.9
click at [229, 149] on input "**********" at bounding box center [428, 151] width 401 height 21
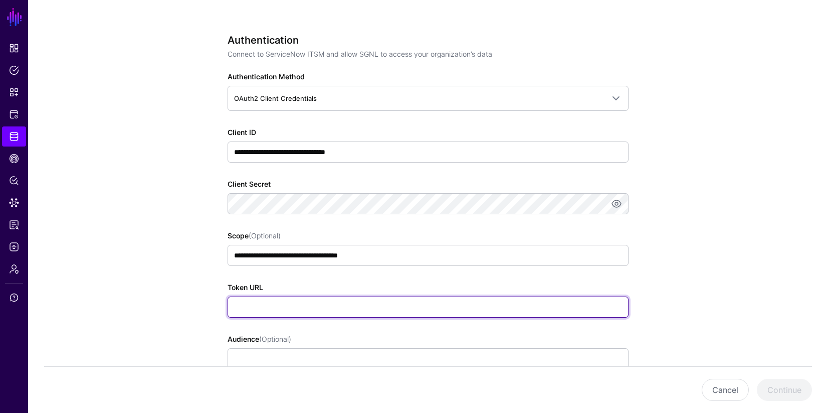
click at [263, 307] on input "Token URL" at bounding box center [428, 306] width 401 height 21
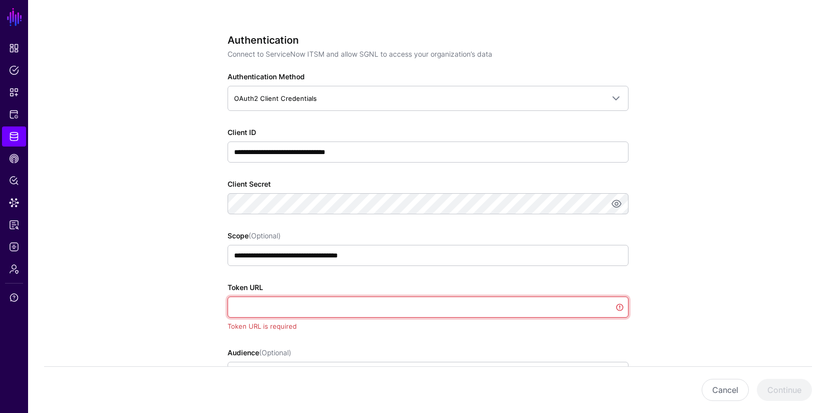
paste input "**********"
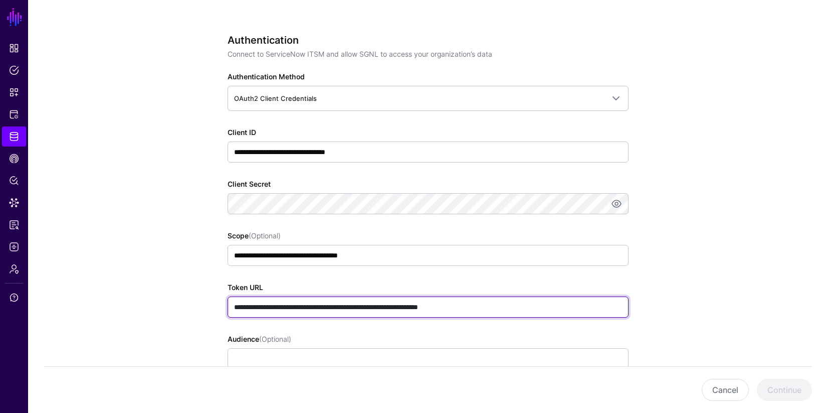
type input "**********"
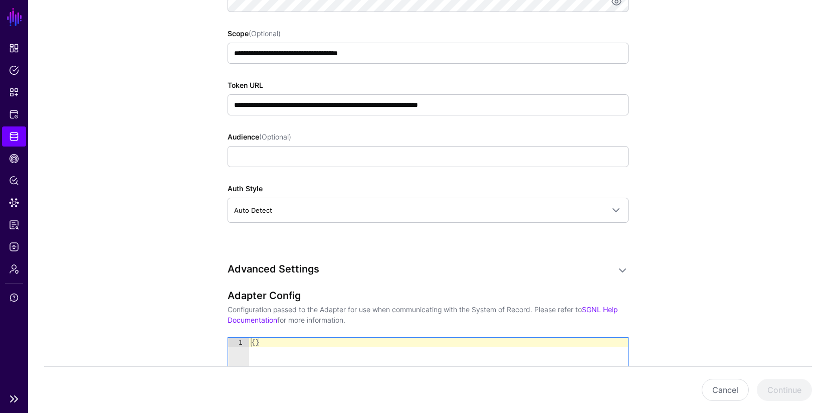
scroll to position [769, 0]
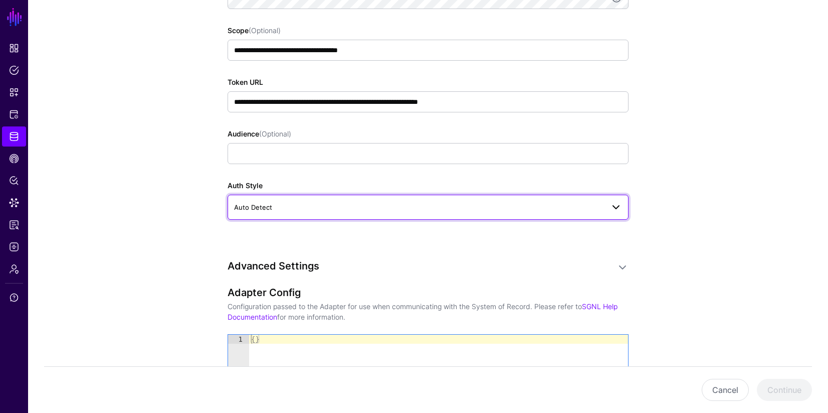
click at [303, 208] on span "Auto Detect" at bounding box center [419, 206] width 370 height 11
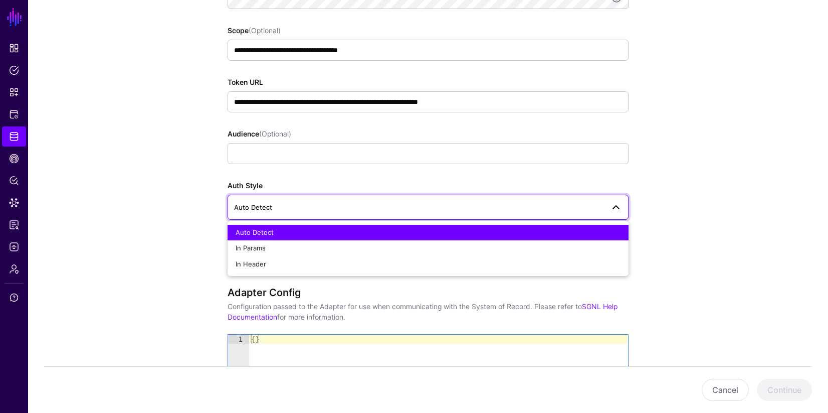
click at [303, 208] on span "Auto Detect" at bounding box center [419, 206] width 370 height 11
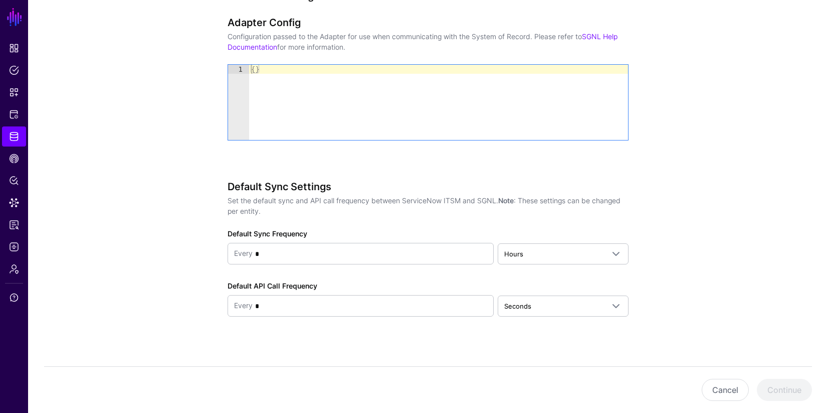
scroll to position [1046, 0]
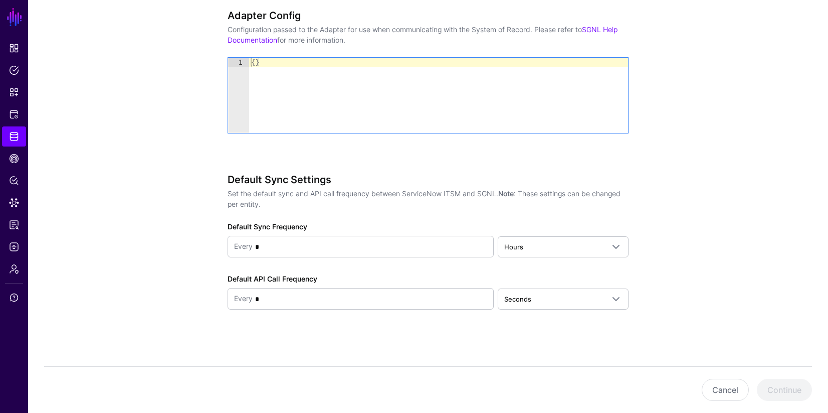
type textarea "**"
click at [281, 90] on div "{ }" at bounding box center [438, 104] width 379 height 93
click at [256, 63] on div "{ }" at bounding box center [438, 104] width 379 height 93
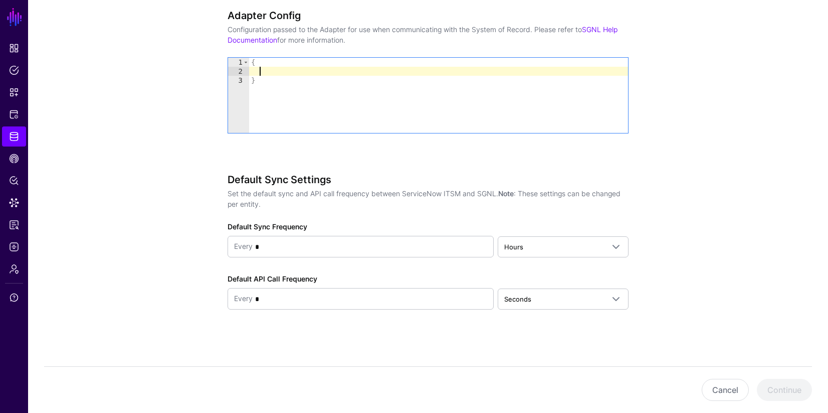
click at [274, 97] on div "{ }" at bounding box center [438, 104] width 379 height 93
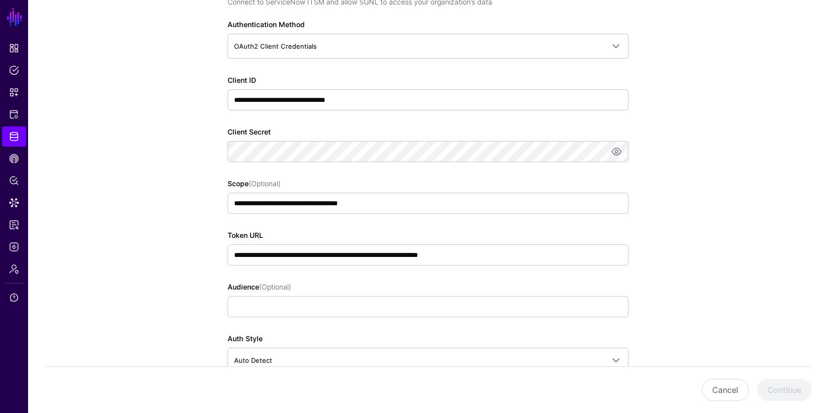
scroll to position [630, 0]
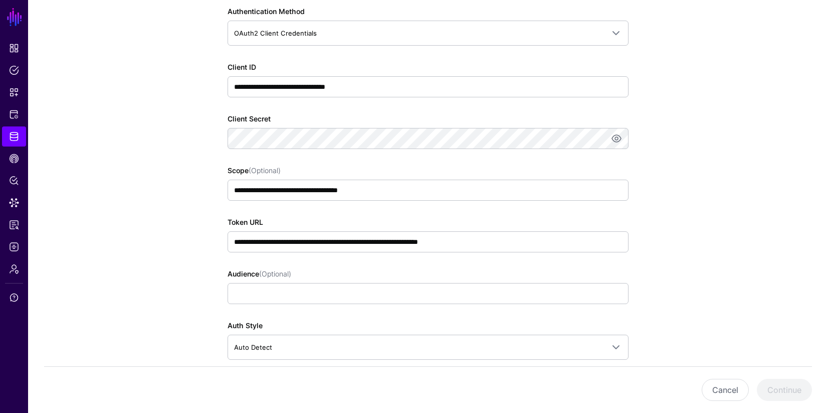
type textarea "*"
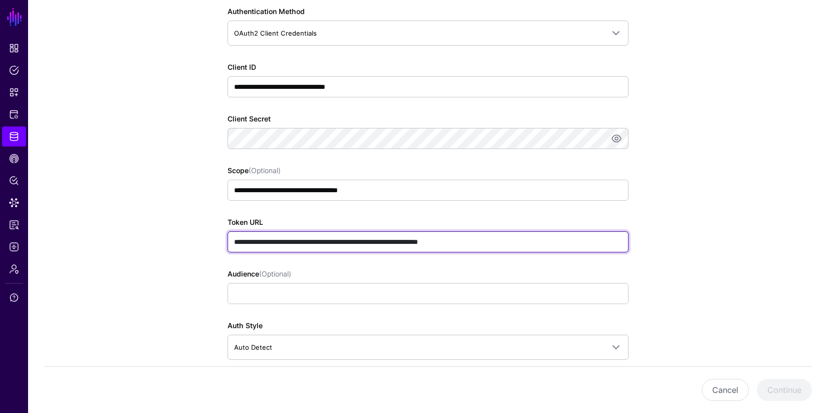
click at [505, 244] on input "**********" at bounding box center [428, 241] width 401 height 21
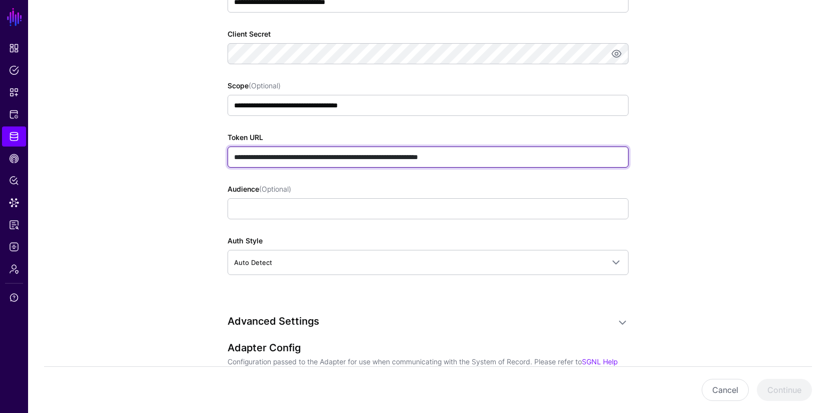
scroll to position [719, 0]
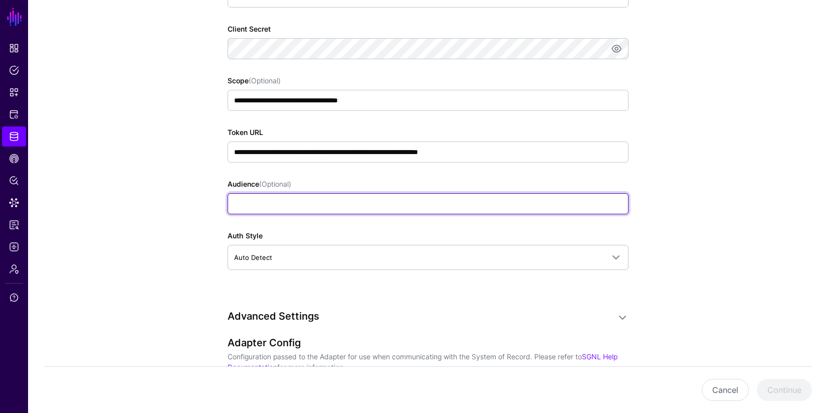
click at [243, 198] on input "Audience (Optional)" at bounding box center [428, 203] width 401 height 21
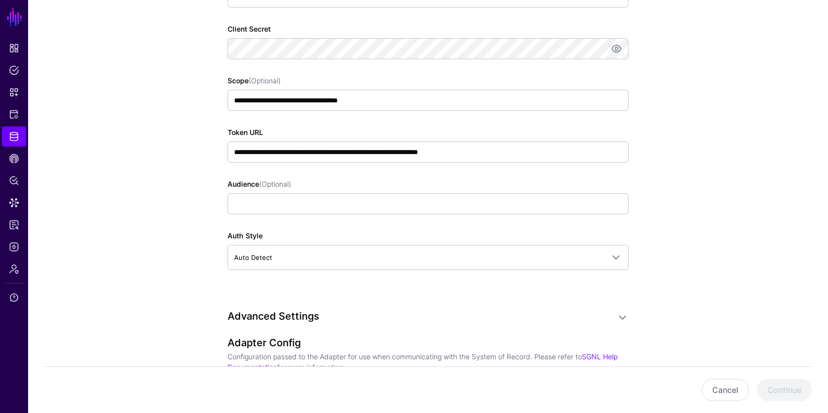
click at [186, 320] on app-datasources-details-form "**********" at bounding box center [428, 49] width 800 height 1381
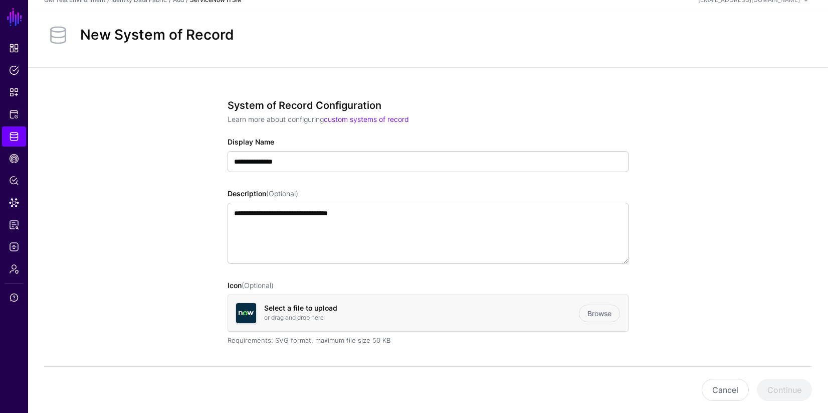
scroll to position [10, 0]
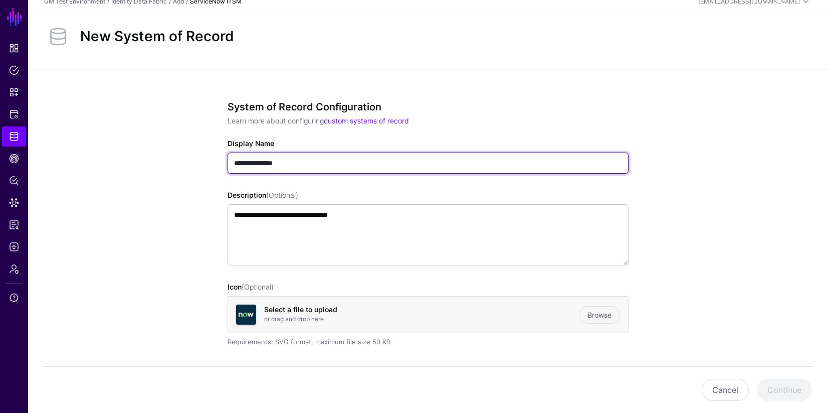
click at [307, 168] on input "**********" at bounding box center [428, 162] width 401 height 21
click at [236, 163] on input "**********" at bounding box center [428, 162] width 401 height 21
type input "**********"
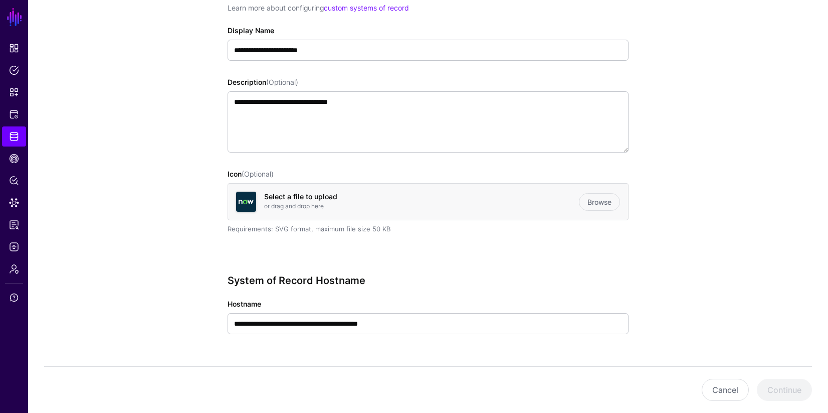
scroll to position [122, 0]
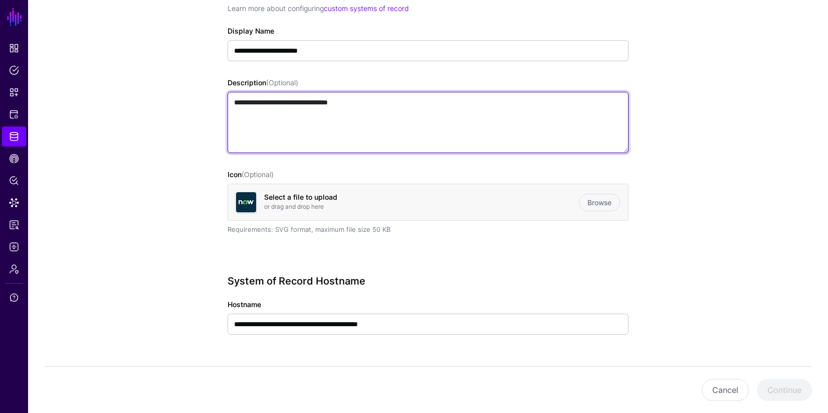
click at [422, 106] on textarea "**********" at bounding box center [428, 122] width 401 height 61
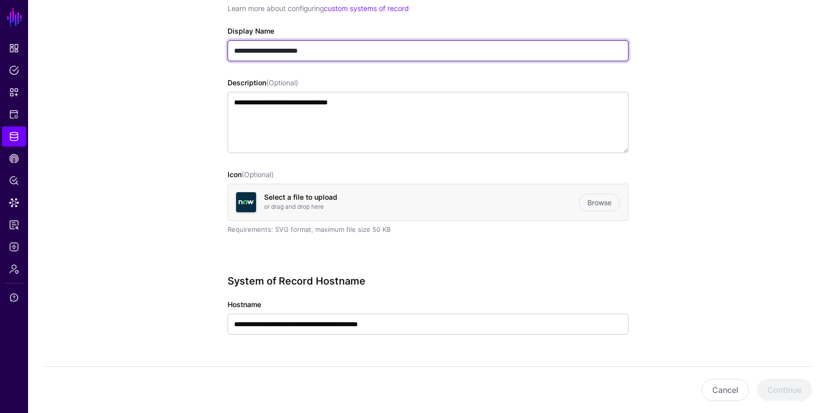
drag, startPoint x: 275, startPoint y: 51, endPoint x: 232, endPoint y: 50, distance: 43.1
click at [232, 50] on input "**********" at bounding box center [428, 50] width 401 height 21
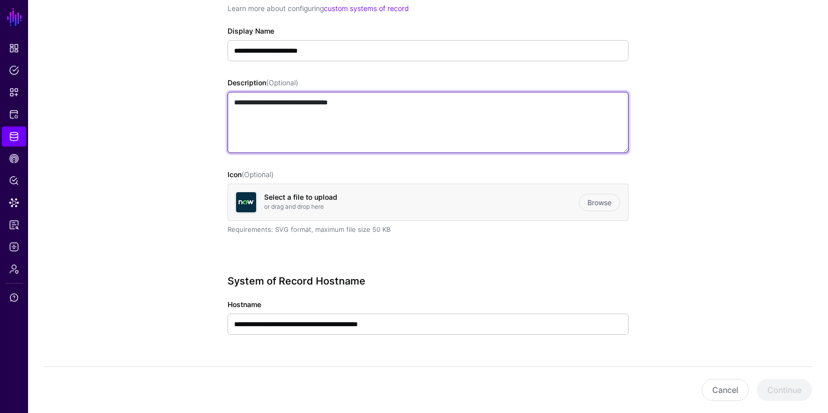
click at [233, 102] on textarea "**********" at bounding box center [428, 122] width 401 height 61
paste textarea
type textarea "**********"
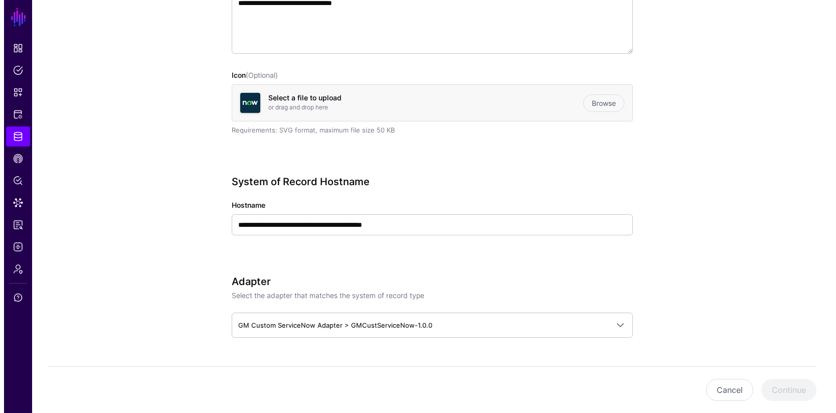
scroll to position [282, 0]
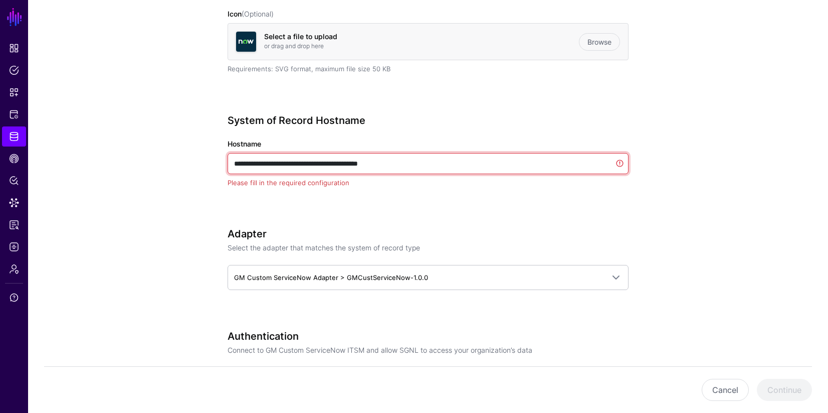
click at [443, 162] on input "**********" at bounding box center [428, 163] width 401 height 21
click at [423, 165] on input "**********" at bounding box center [428, 163] width 401 height 21
drag, startPoint x: 419, startPoint y: 165, endPoint x: 248, endPoint y: 159, distance: 171.0
paste input "text"
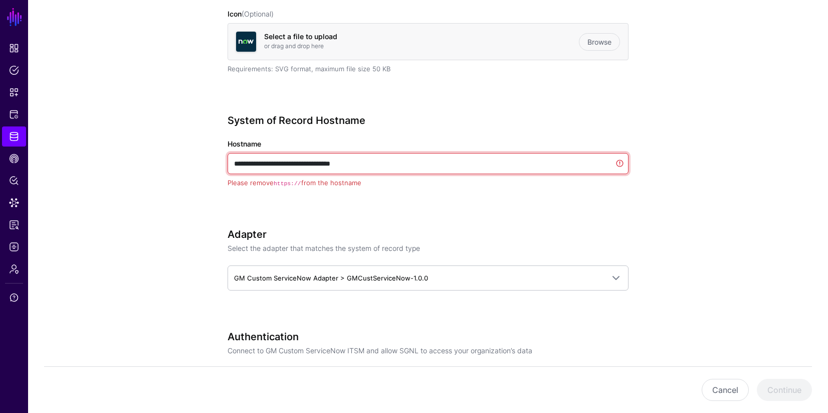
drag, startPoint x: 258, startPoint y: 163, endPoint x: 222, endPoint y: 160, distance: 36.2
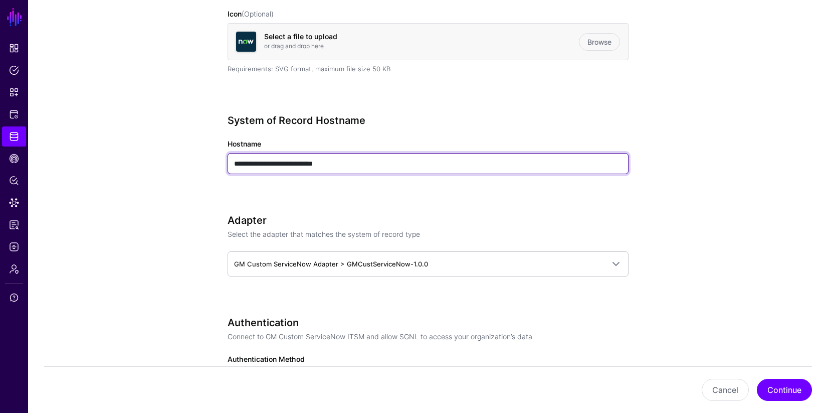
click at [353, 162] on input "**********" at bounding box center [428, 163] width 401 height 21
type input "**********"
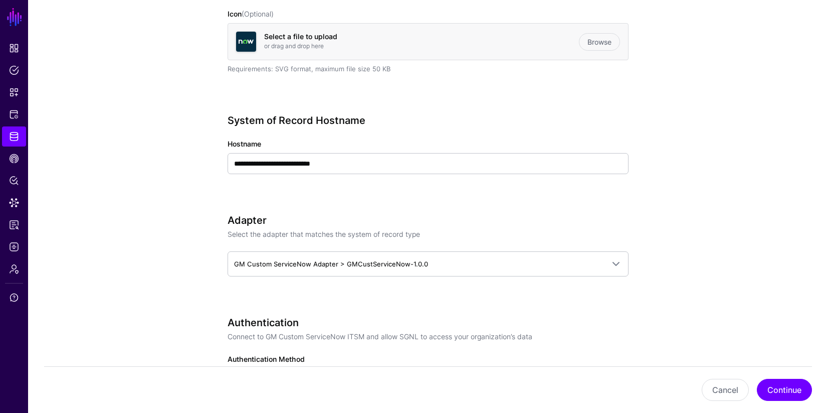
click at [779, 390] on button "Continue" at bounding box center [784, 389] width 55 height 22
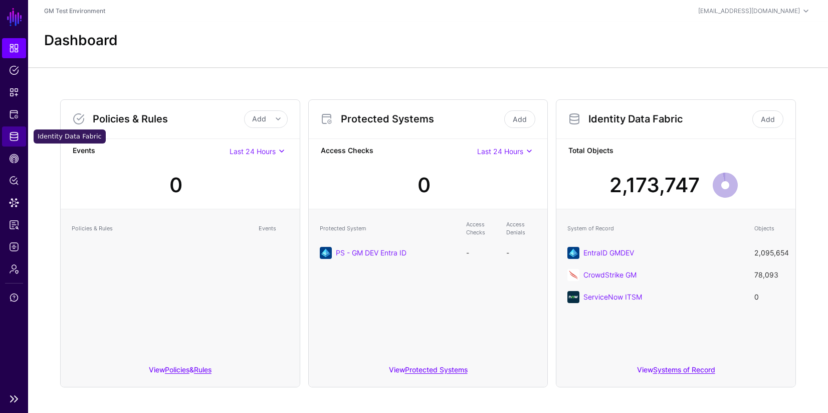
click at [15, 137] on span "Identity Data Fabric" at bounding box center [14, 136] width 10 height 10
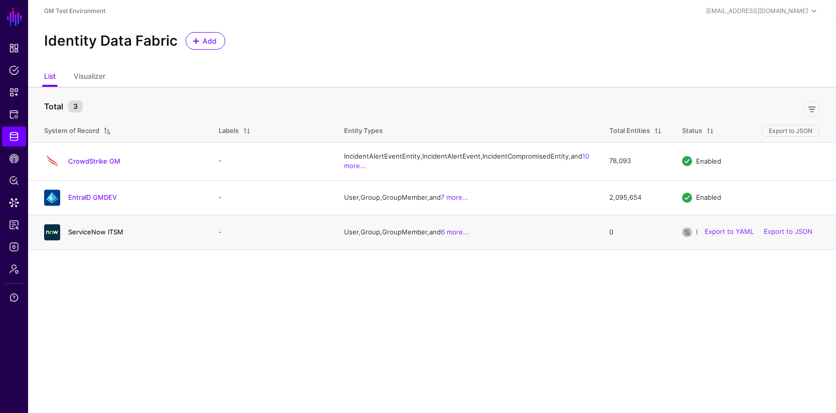
click at [88, 236] on link "ServiceNow ITSM" at bounding box center [95, 232] width 55 height 8
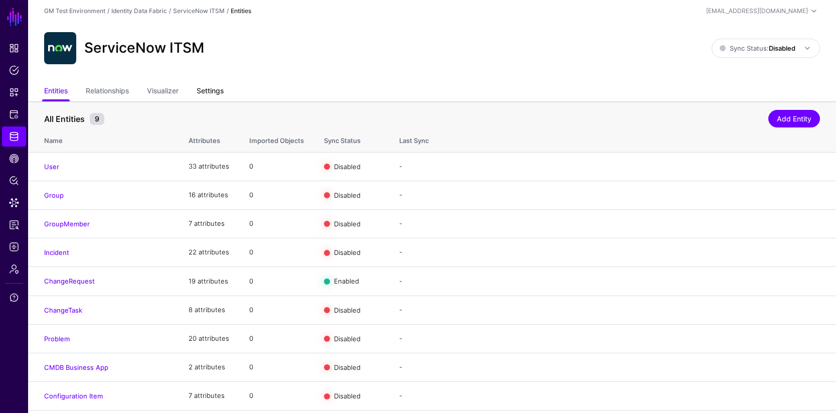
click at [218, 92] on link "Settings" at bounding box center [209, 91] width 27 height 19
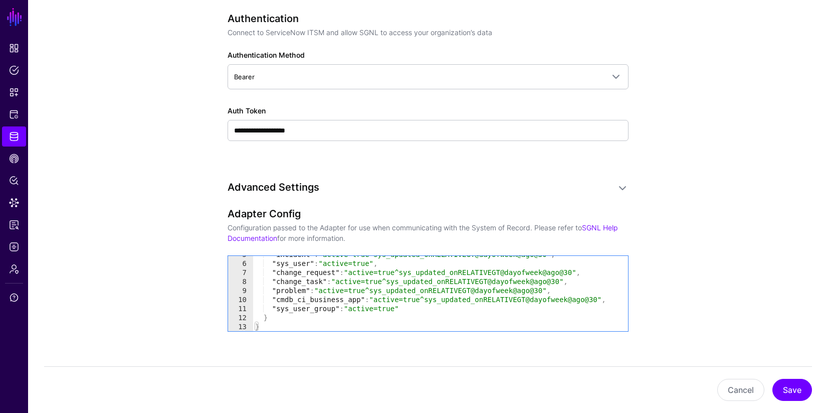
scroll to position [42, 0]
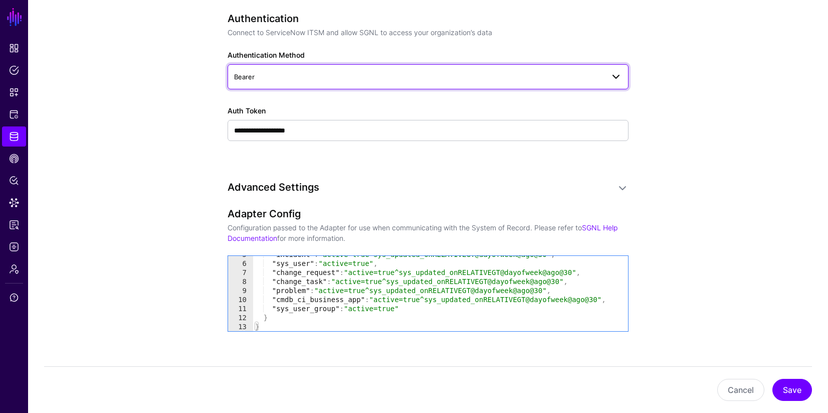
click at [618, 76] on span at bounding box center [616, 77] width 12 height 12
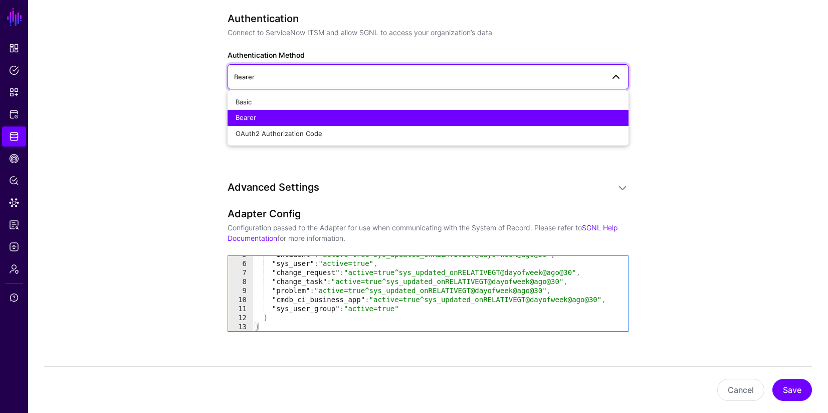
click at [618, 75] on span at bounding box center [616, 77] width 12 height 12
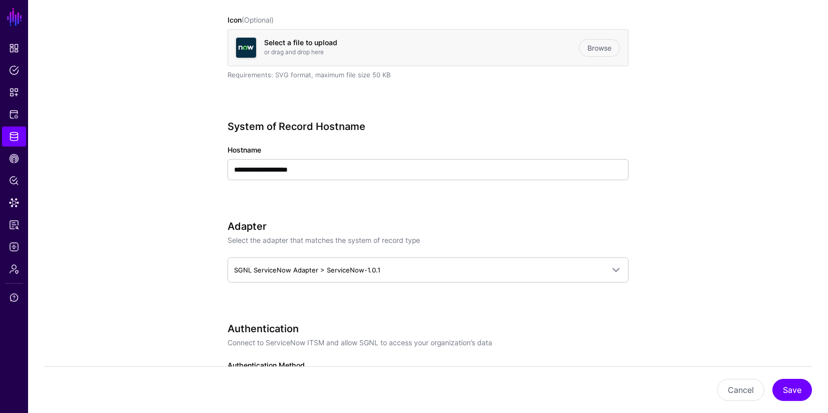
scroll to position [0, 0]
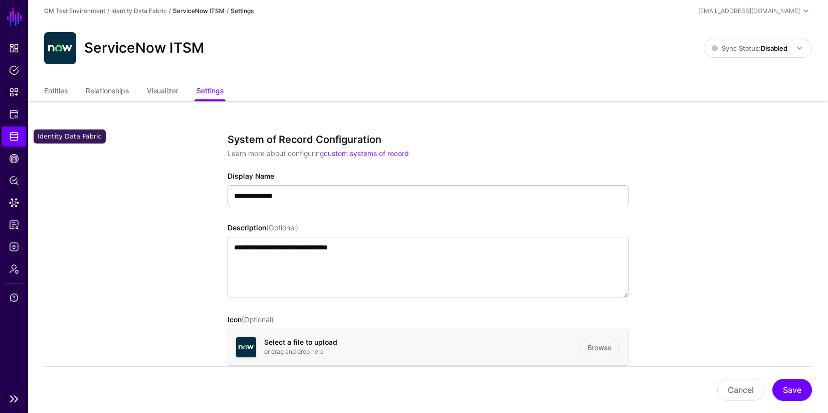
click at [16, 136] on span "Identity Data Fabric" at bounding box center [14, 136] width 10 height 10
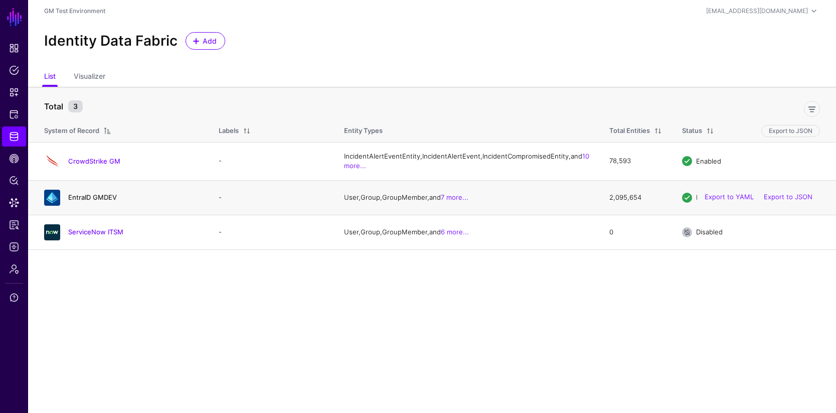
click at [94, 201] on link "EntraID GMDEV" at bounding box center [92, 197] width 49 height 8
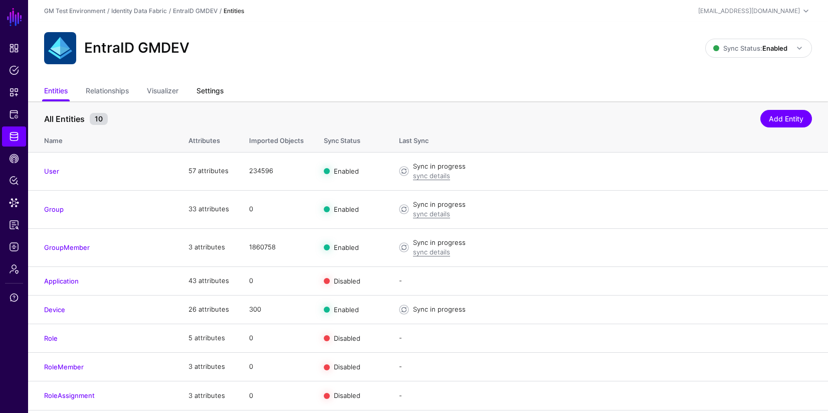
click at [217, 91] on link "Settings" at bounding box center [209, 91] width 27 height 19
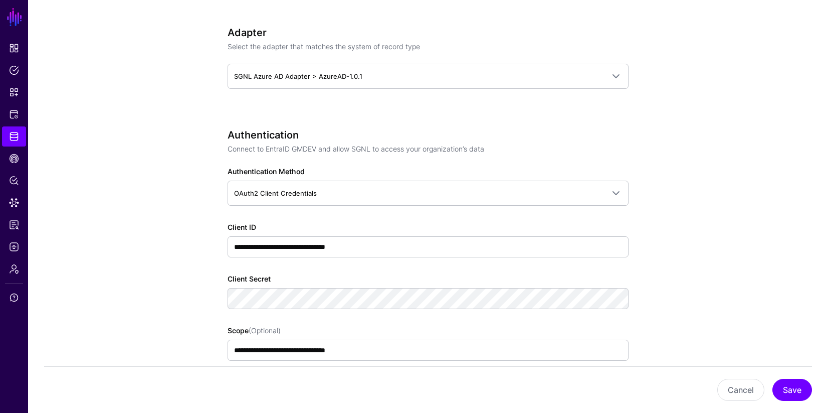
scroll to position [491, 0]
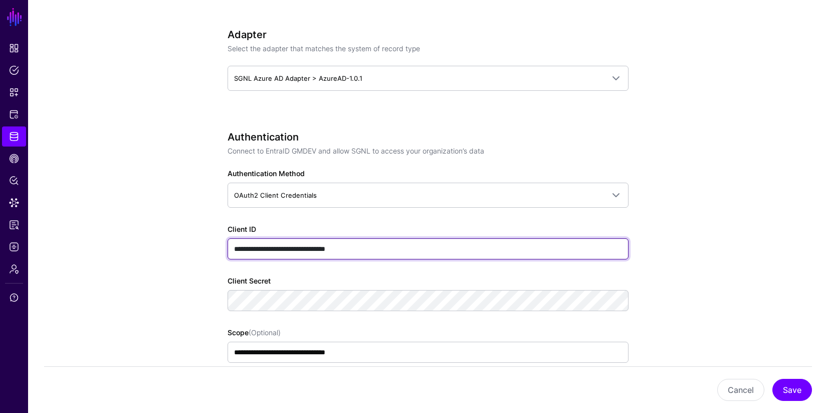
drag, startPoint x: 389, startPoint y: 251, endPoint x: 217, endPoint y: 248, distance: 172.0
click at [217, 248] on div "**********" at bounding box center [427, 400] width 465 height 1578
